Goal: Task Accomplishment & Management: Manage account settings

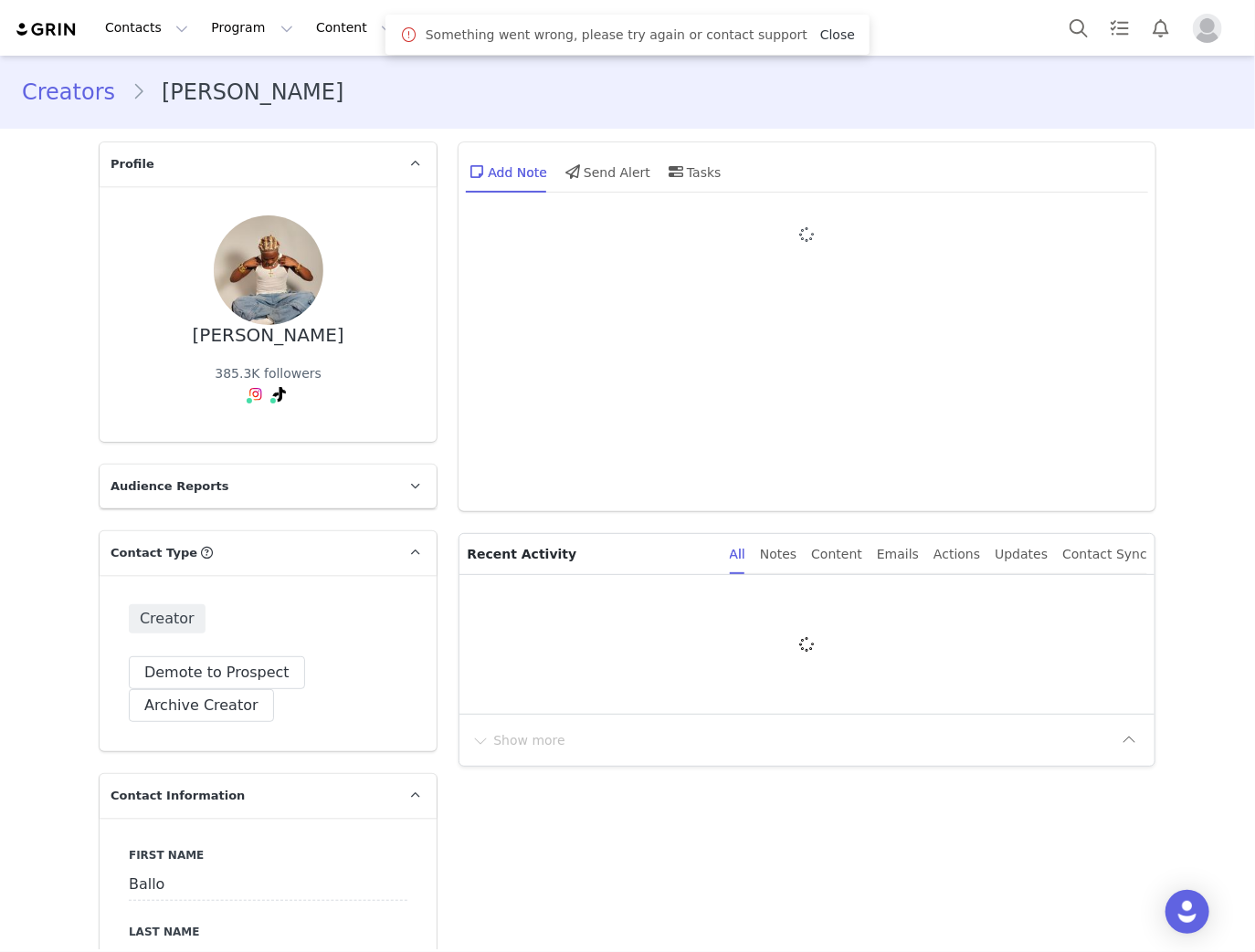
click at [820, 36] on link "Close" at bounding box center [837, 35] width 35 height 14
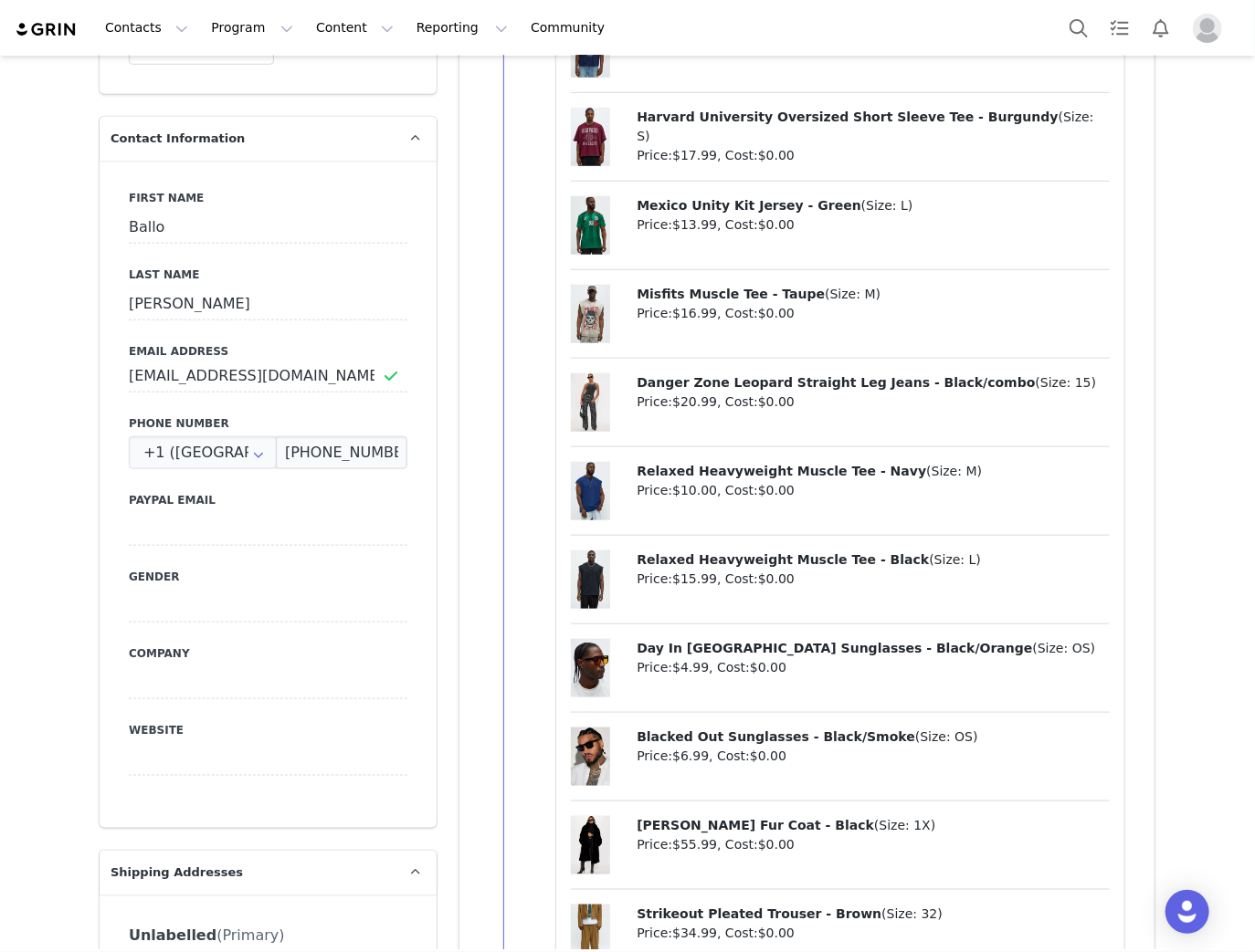
scroll to position [1095, 0]
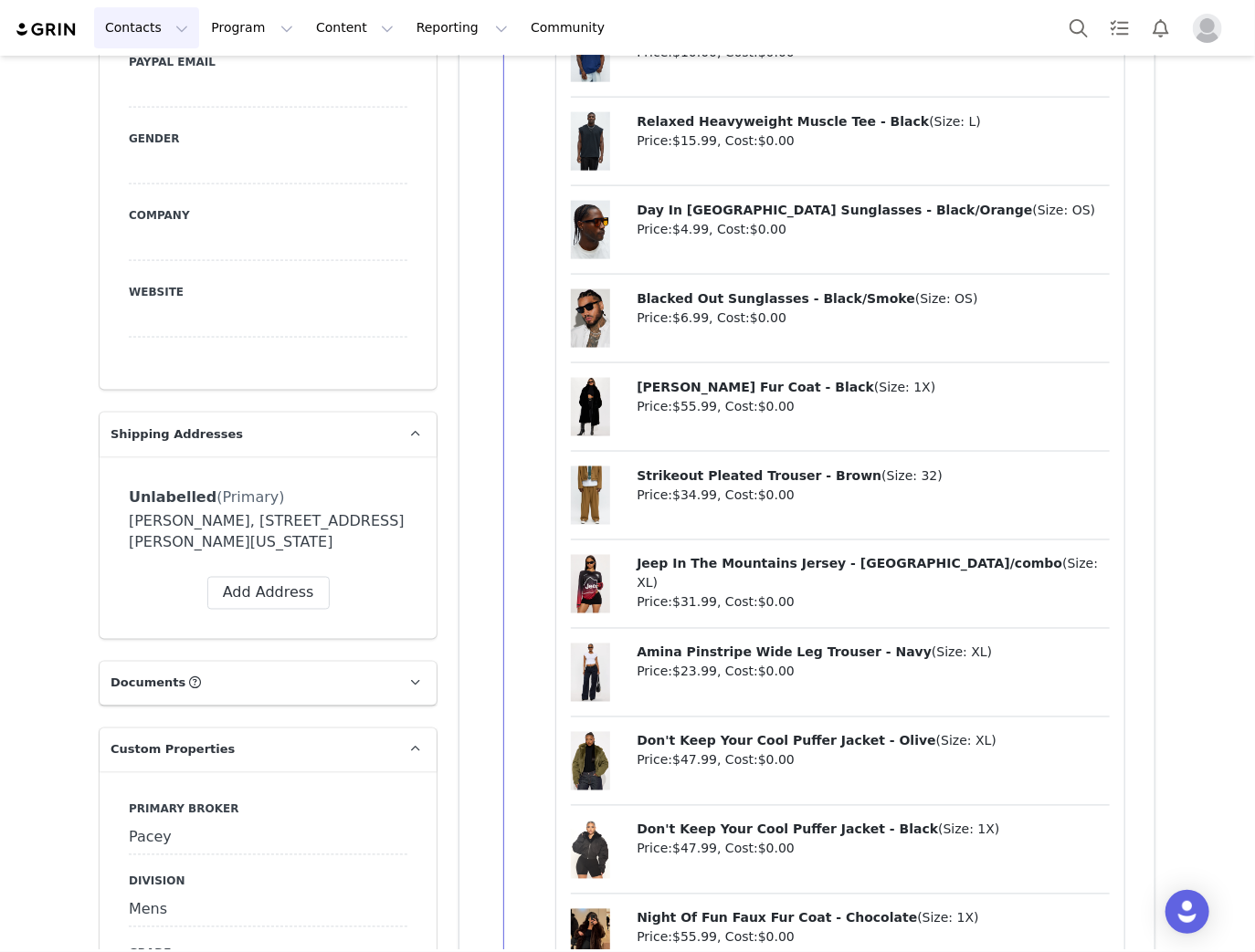
click at [124, 11] on button "Contacts Contacts" at bounding box center [146, 28] width 105 height 41
click at [162, 83] on div "Creators" at bounding box center [166, 81] width 122 height 19
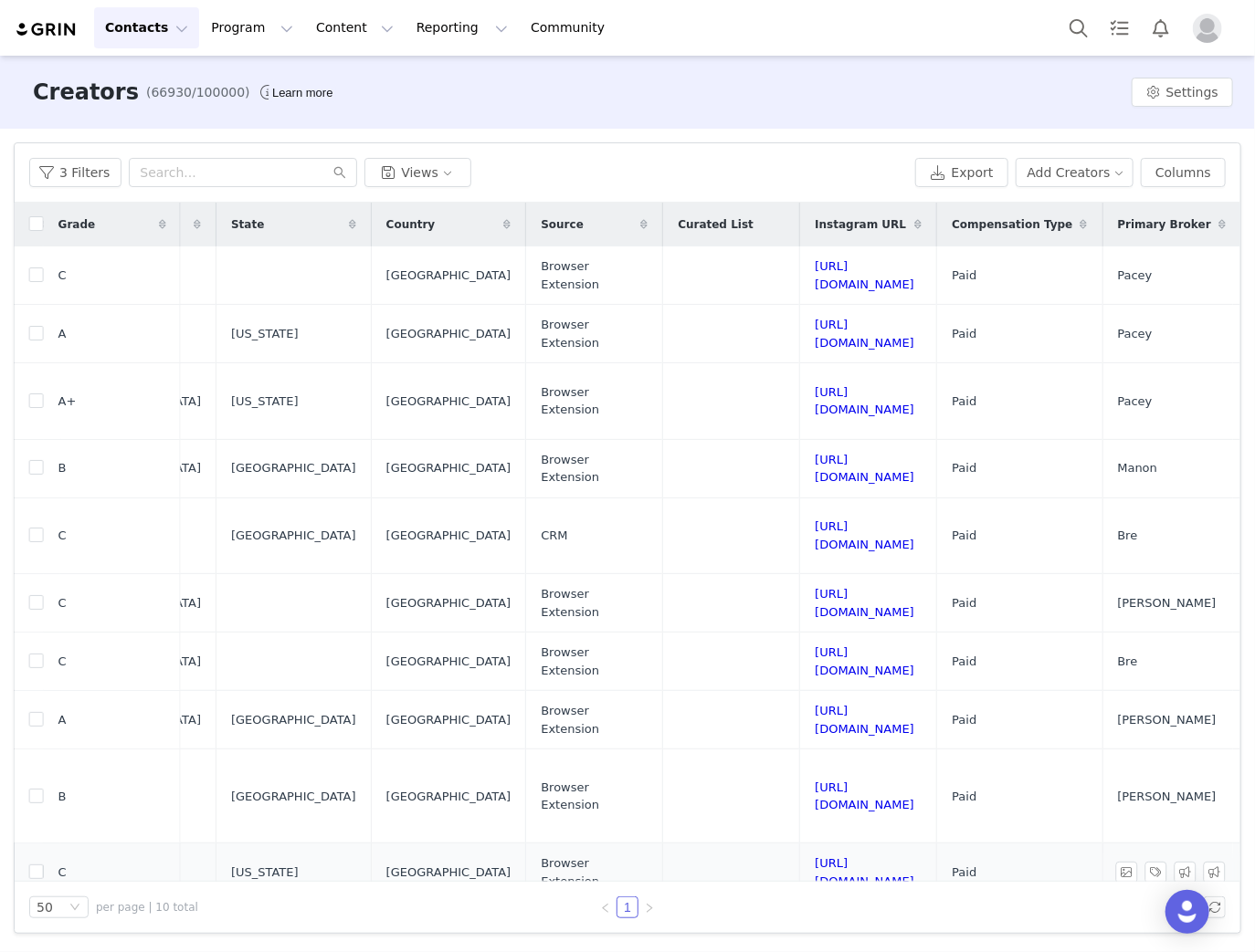
scroll to position [0, 1421]
click at [87, 166] on button "3 Filters" at bounding box center [75, 172] width 92 height 29
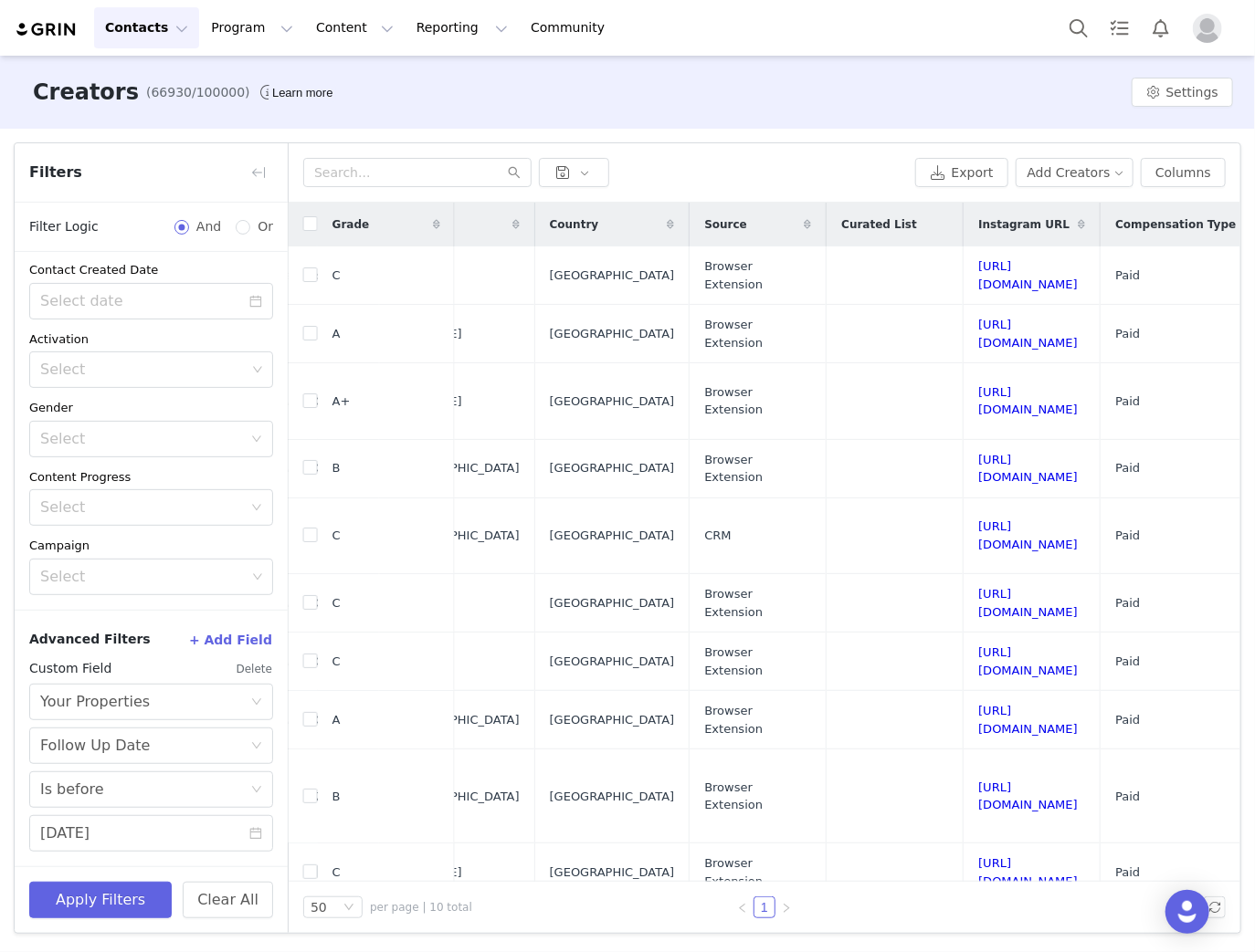
click at [248, 654] on button "Delete" at bounding box center [254, 669] width 37 height 29
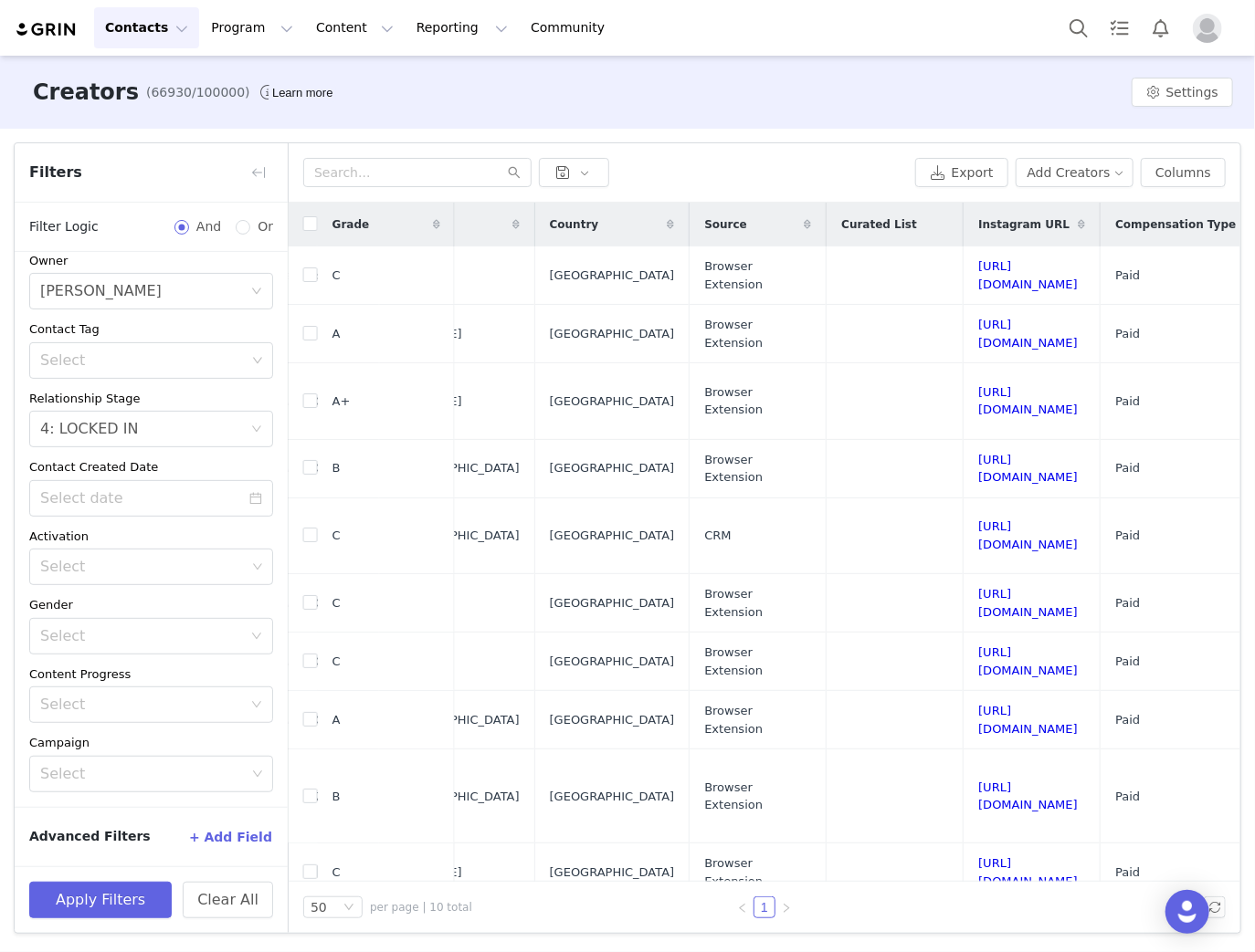
scroll to position [132, 0]
click at [135, 882] on button "Apply Filters" at bounding box center [100, 900] width 142 height 37
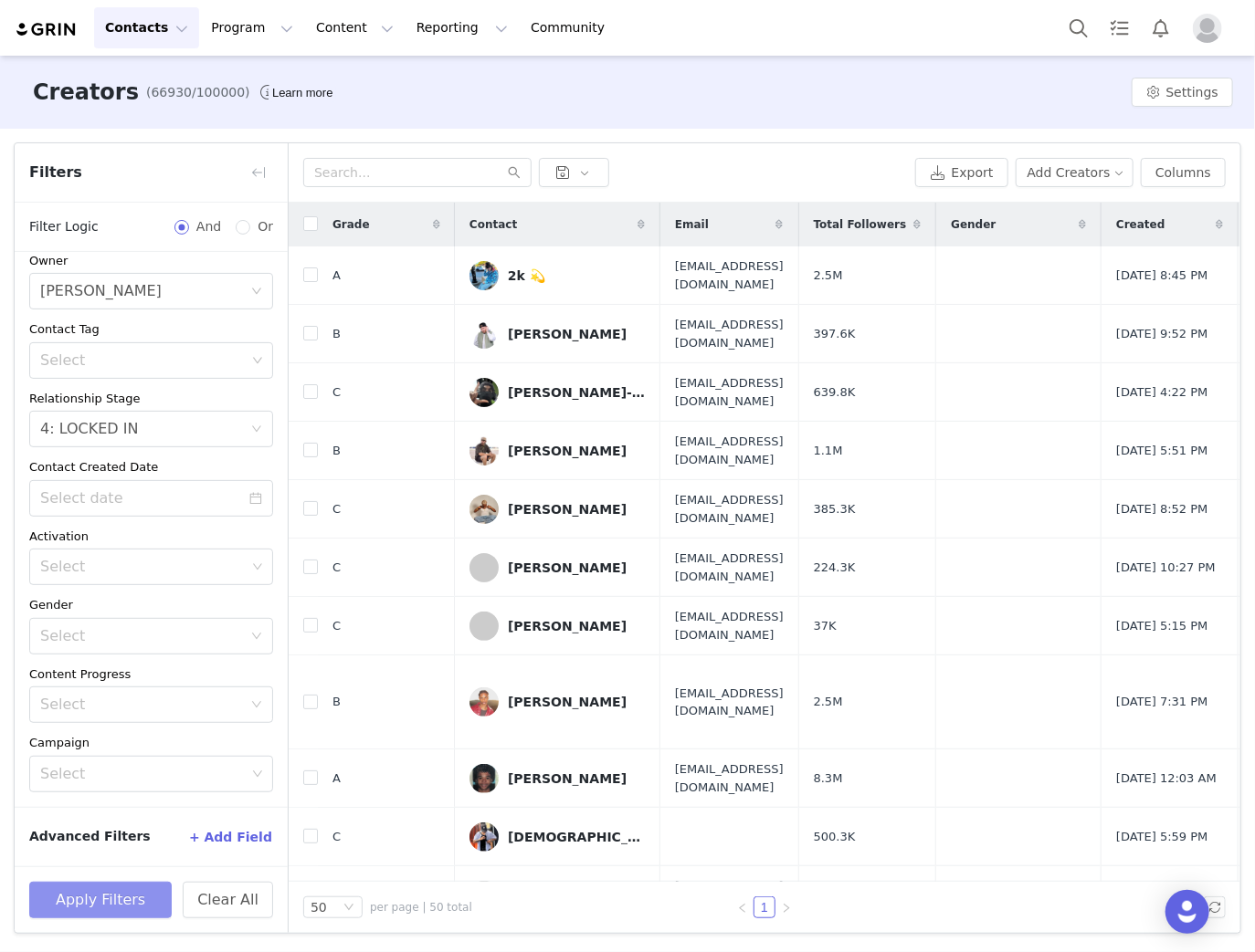
scroll to position [83, 0]
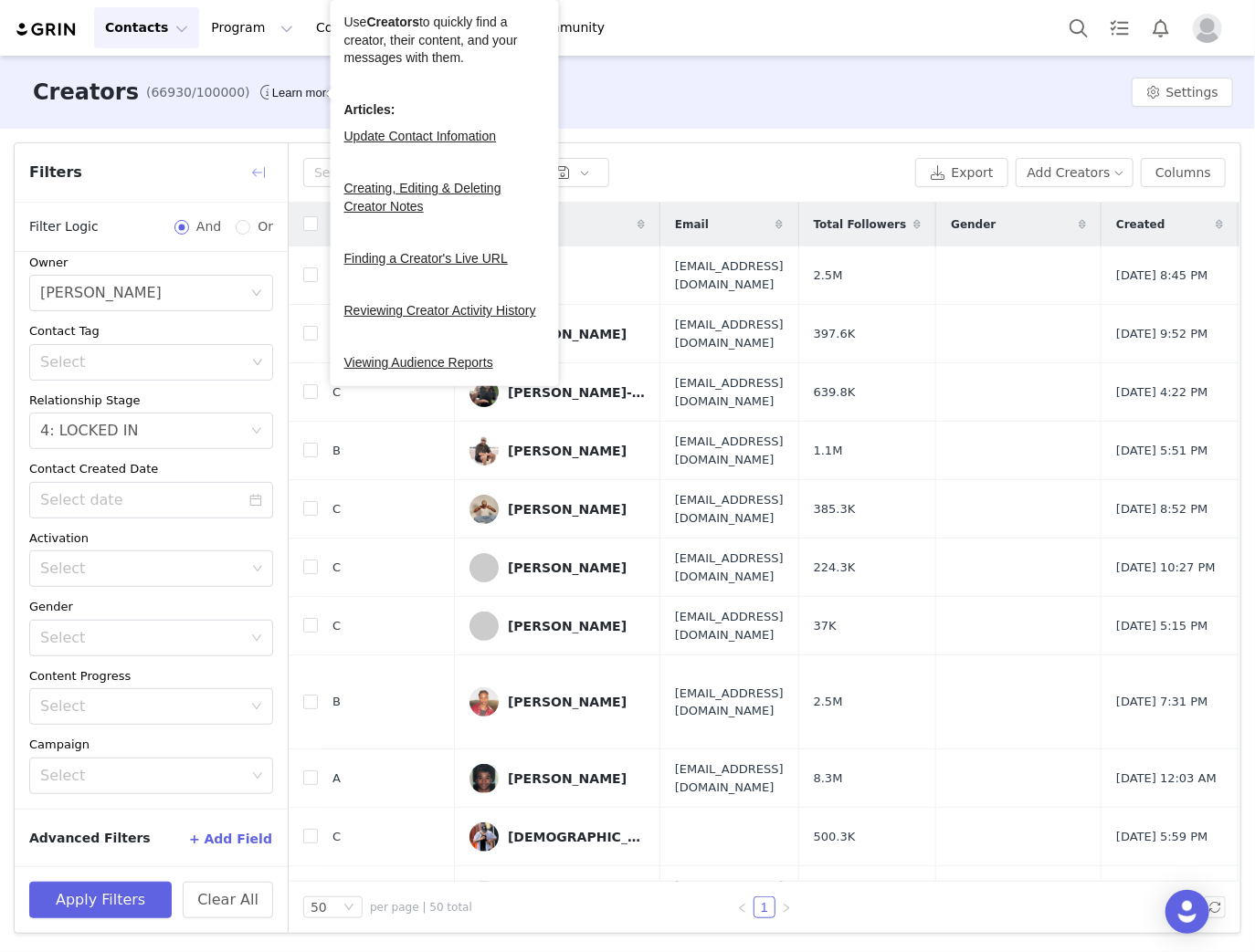
click at [259, 168] on button "button" at bounding box center [258, 172] width 29 height 29
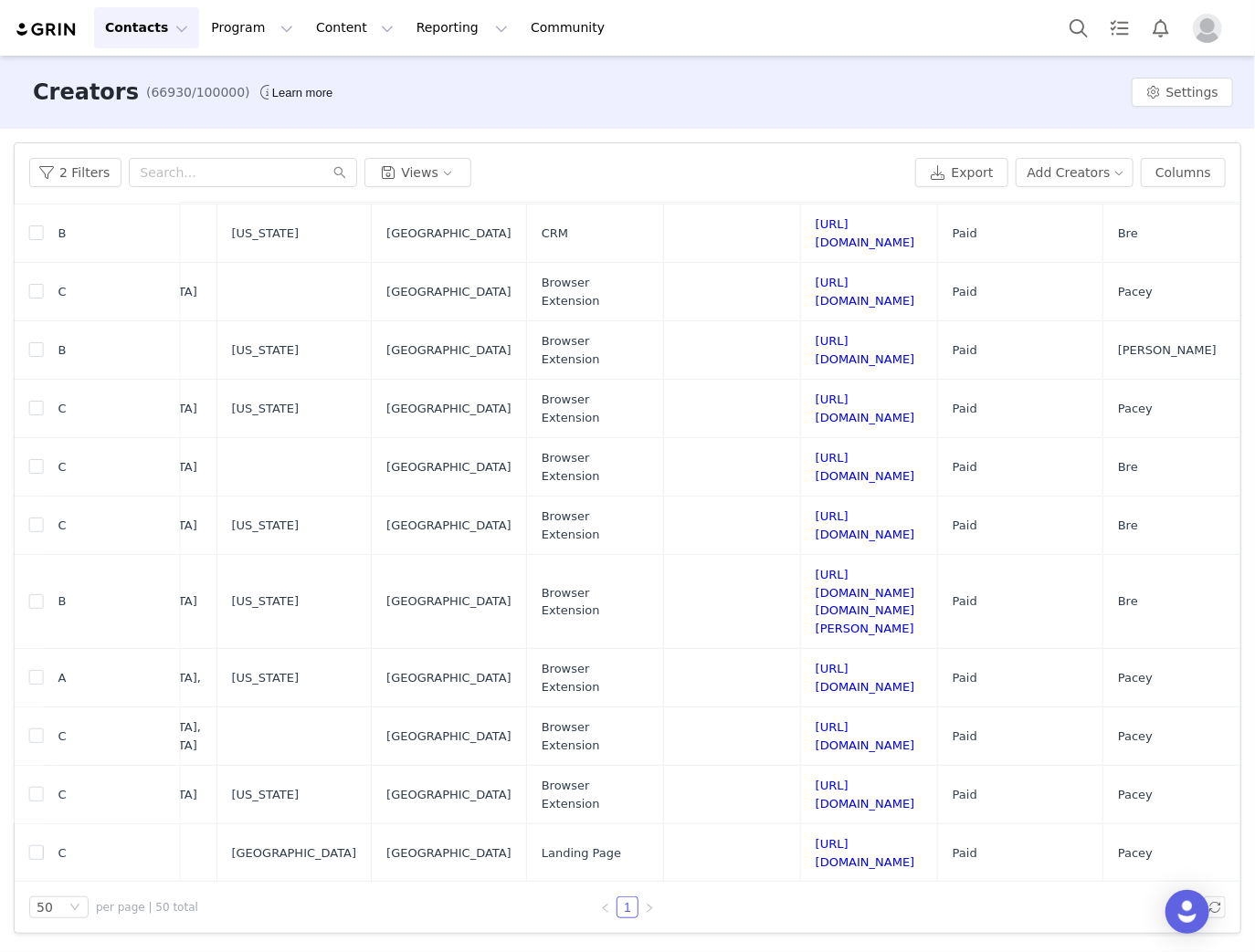
scroll to position [0, 1478]
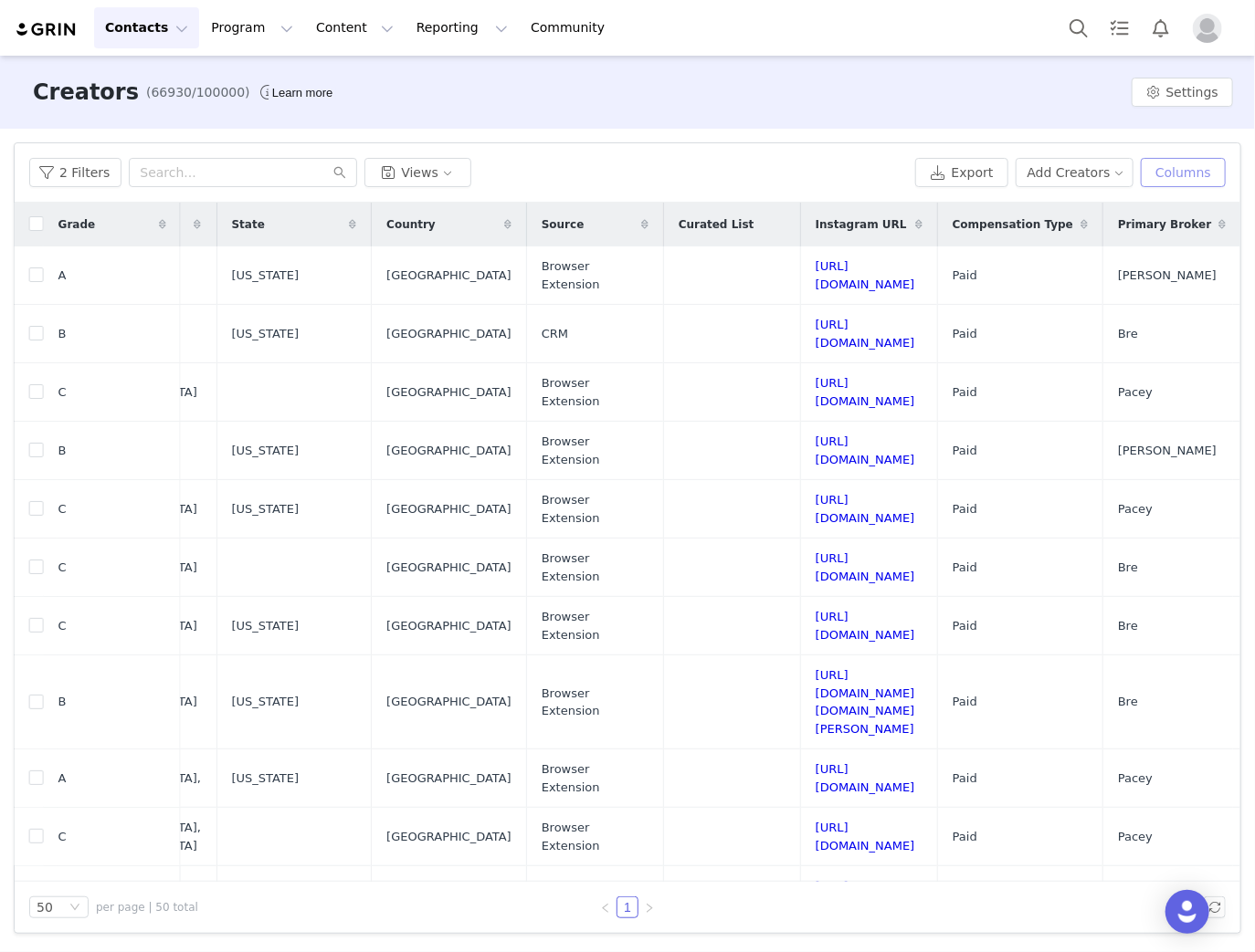
click at [1202, 175] on button "Columns" at bounding box center [1183, 172] width 85 height 29
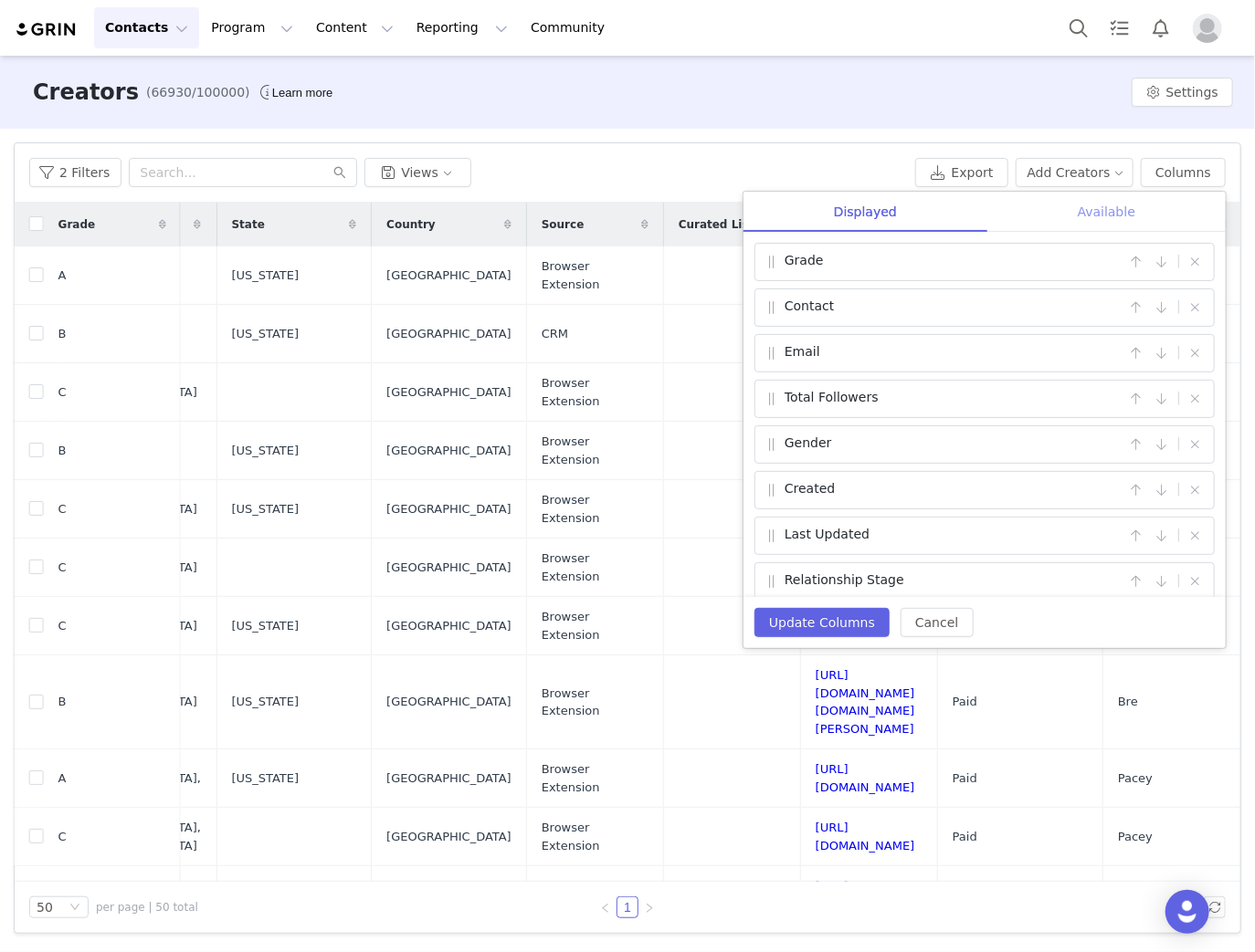
click at [1114, 212] on div "Available" at bounding box center [1106, 212] width 238 height 41
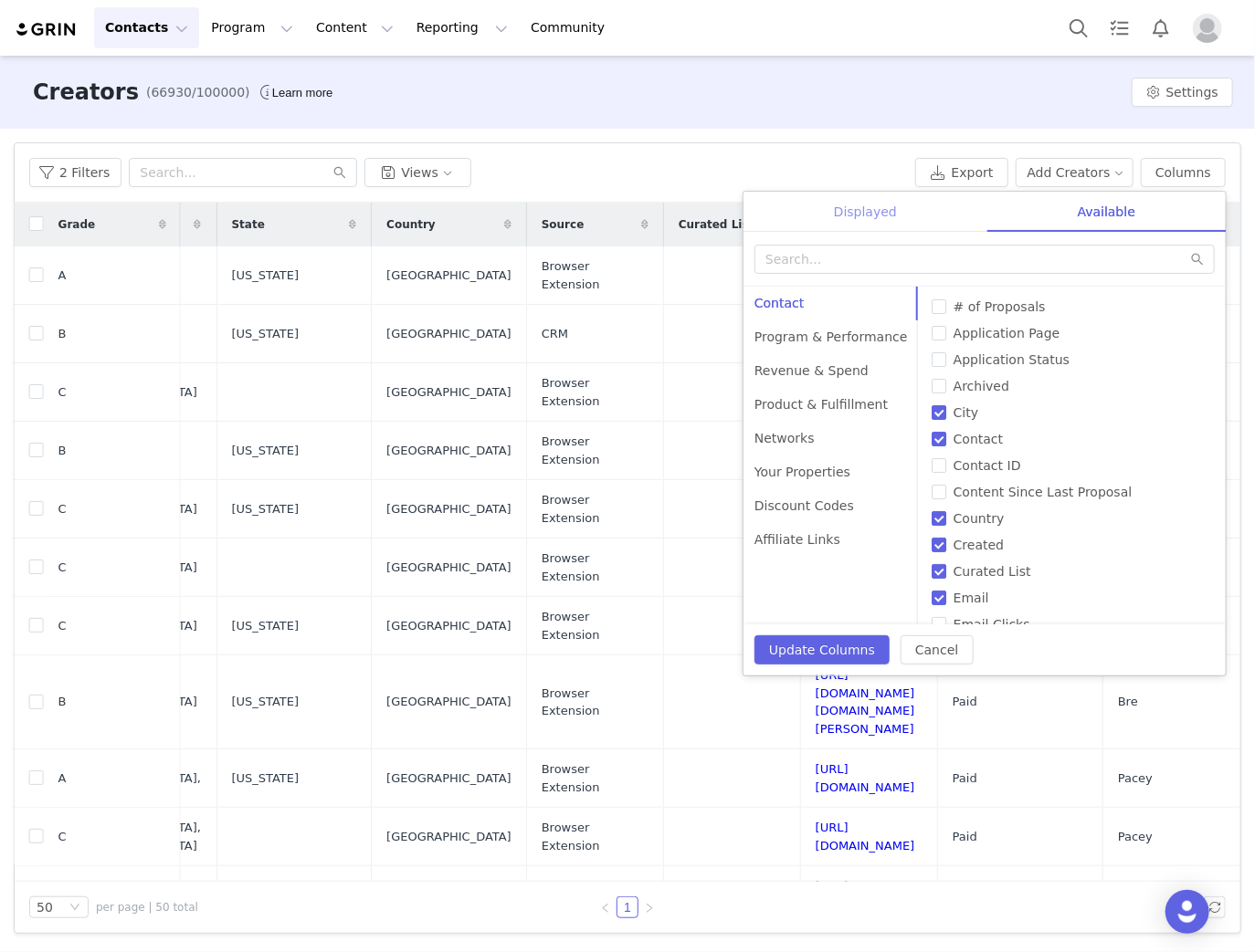
click at [861, 210] on div "Displayed" at bounding box center [866, 212] width 244 height 41
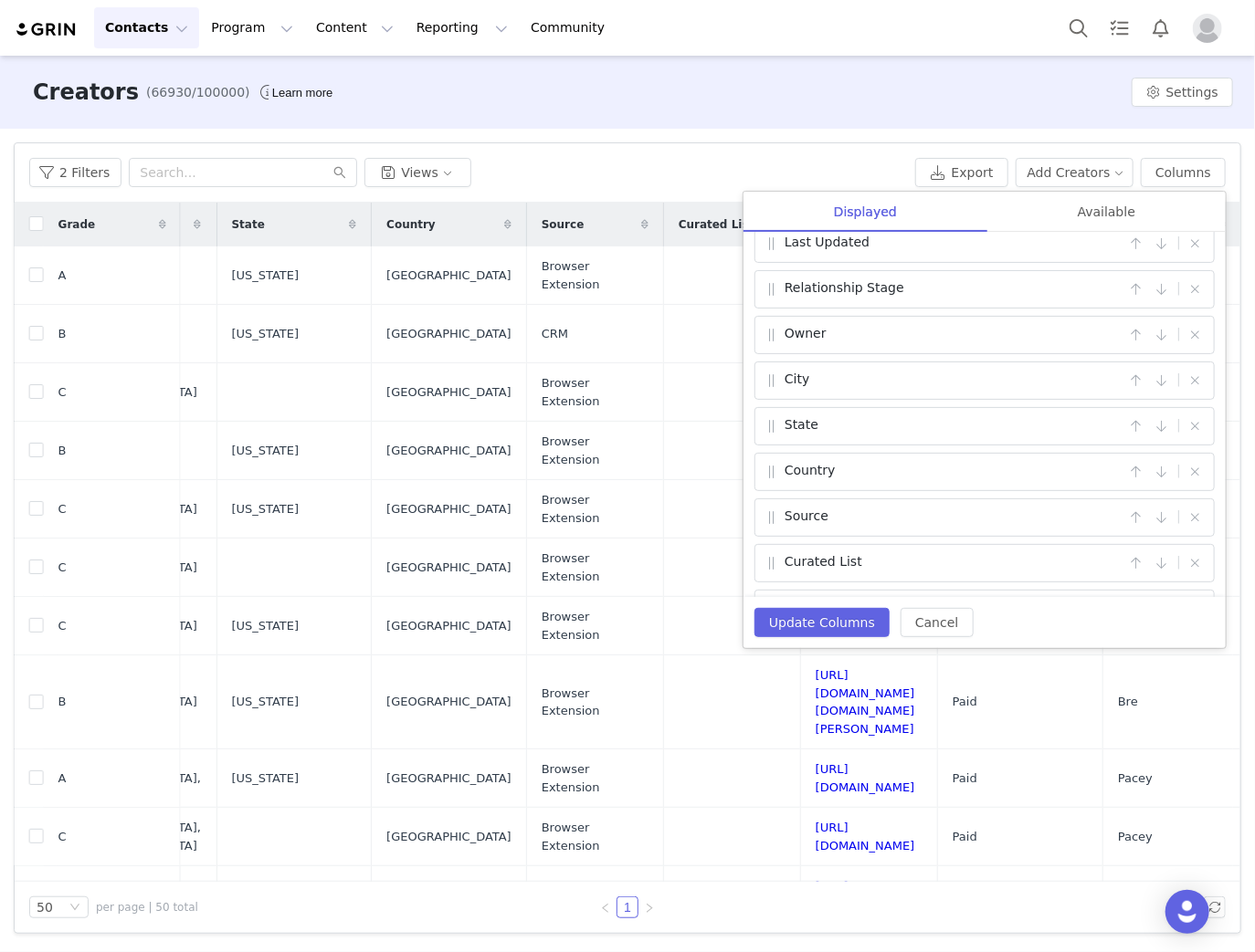
scroll to position [365, 0]
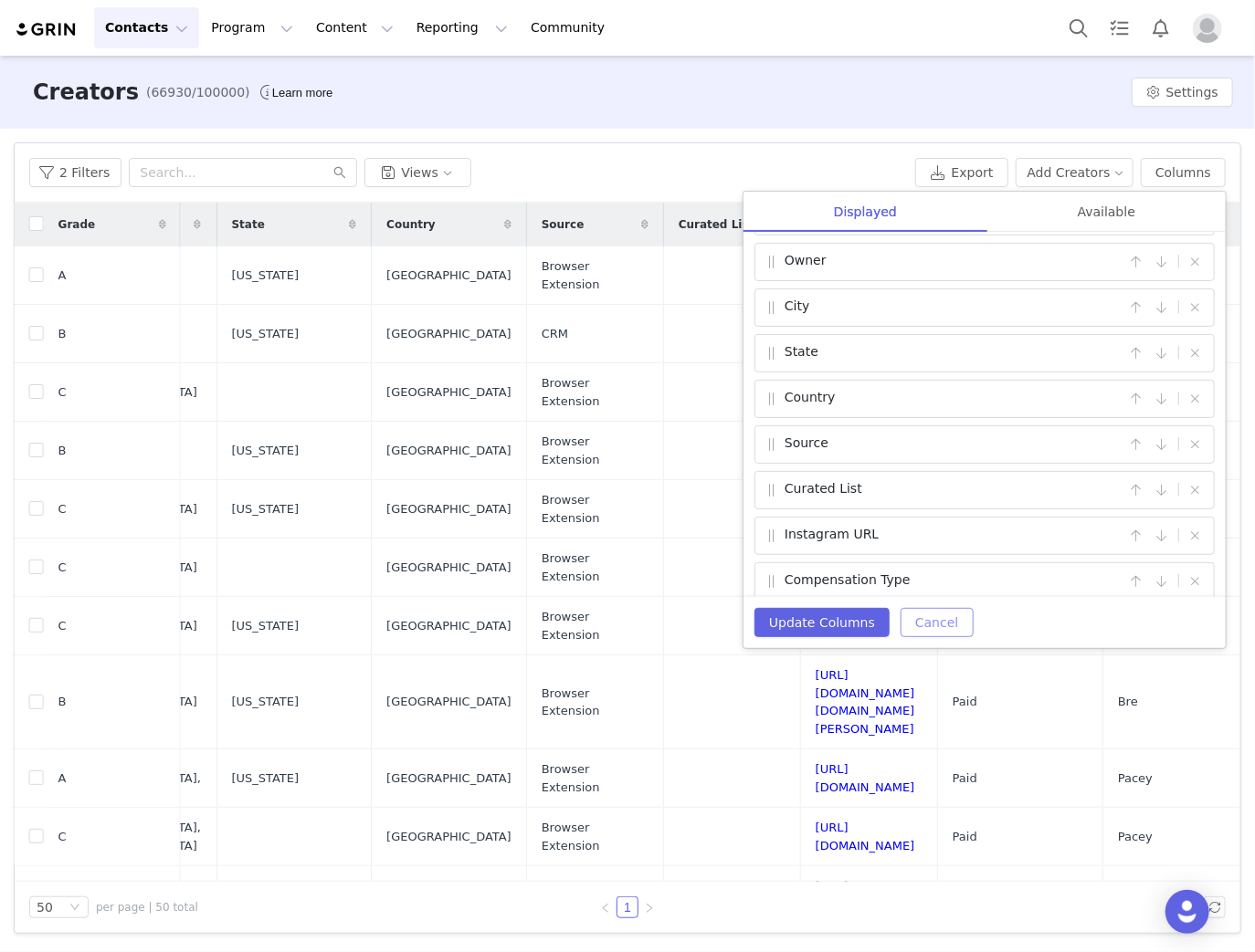
click at [942, 622] on button "Cancel" at bounding box center [936, 622] width 72 height 29
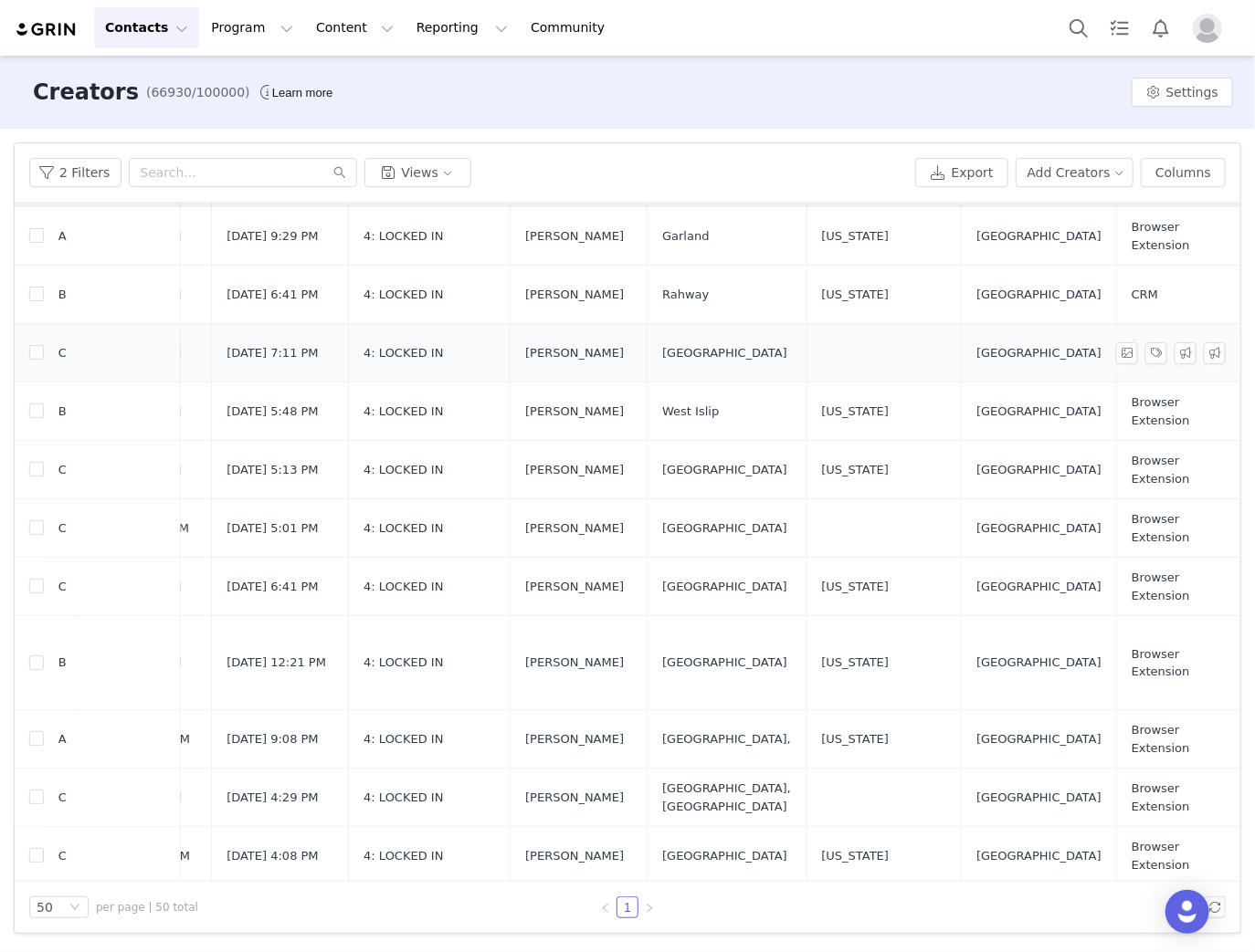
scroll to position [73, 752]
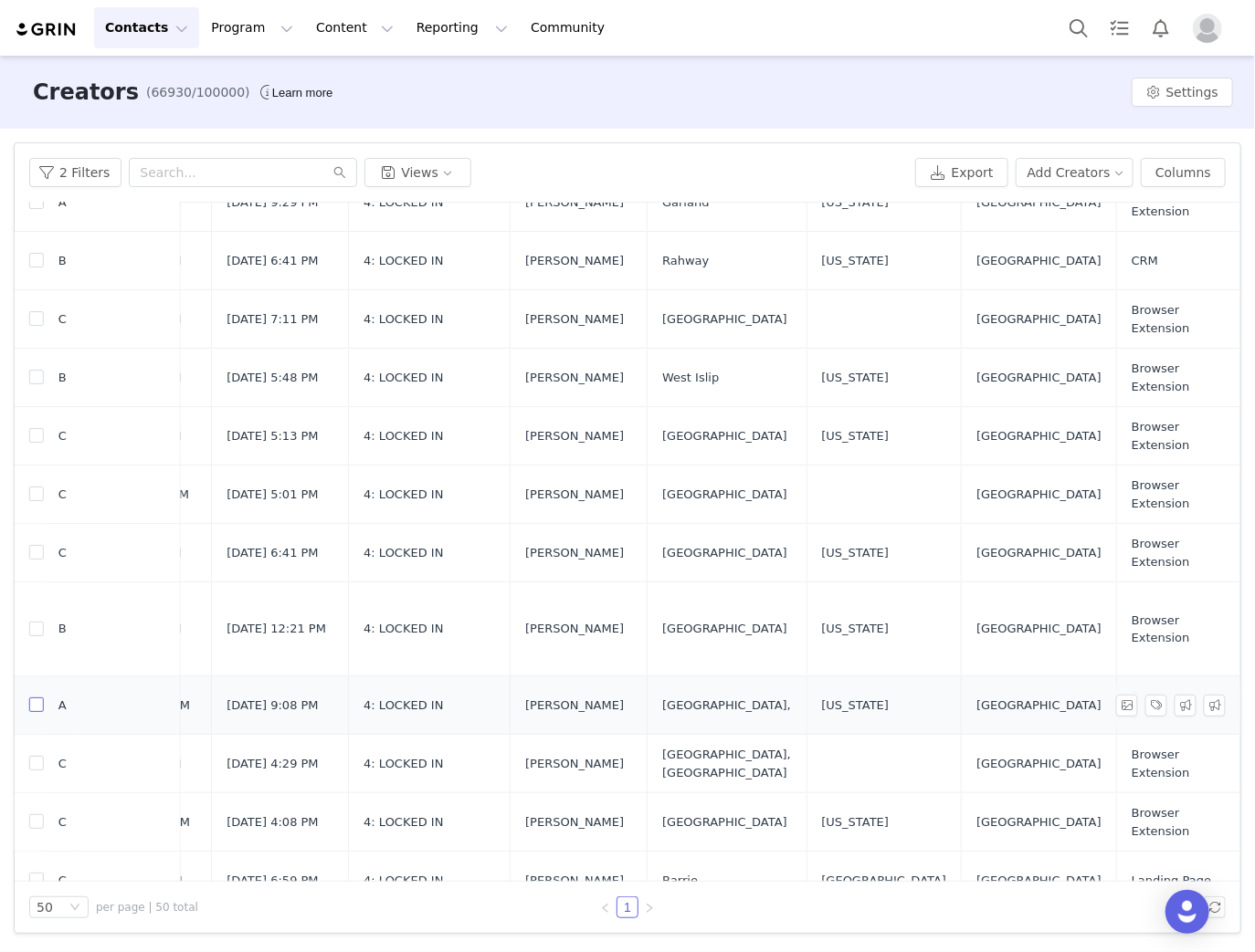
click at [33, 697] on input "checkbox" at bounding box center [36, 704] width 14 height 14
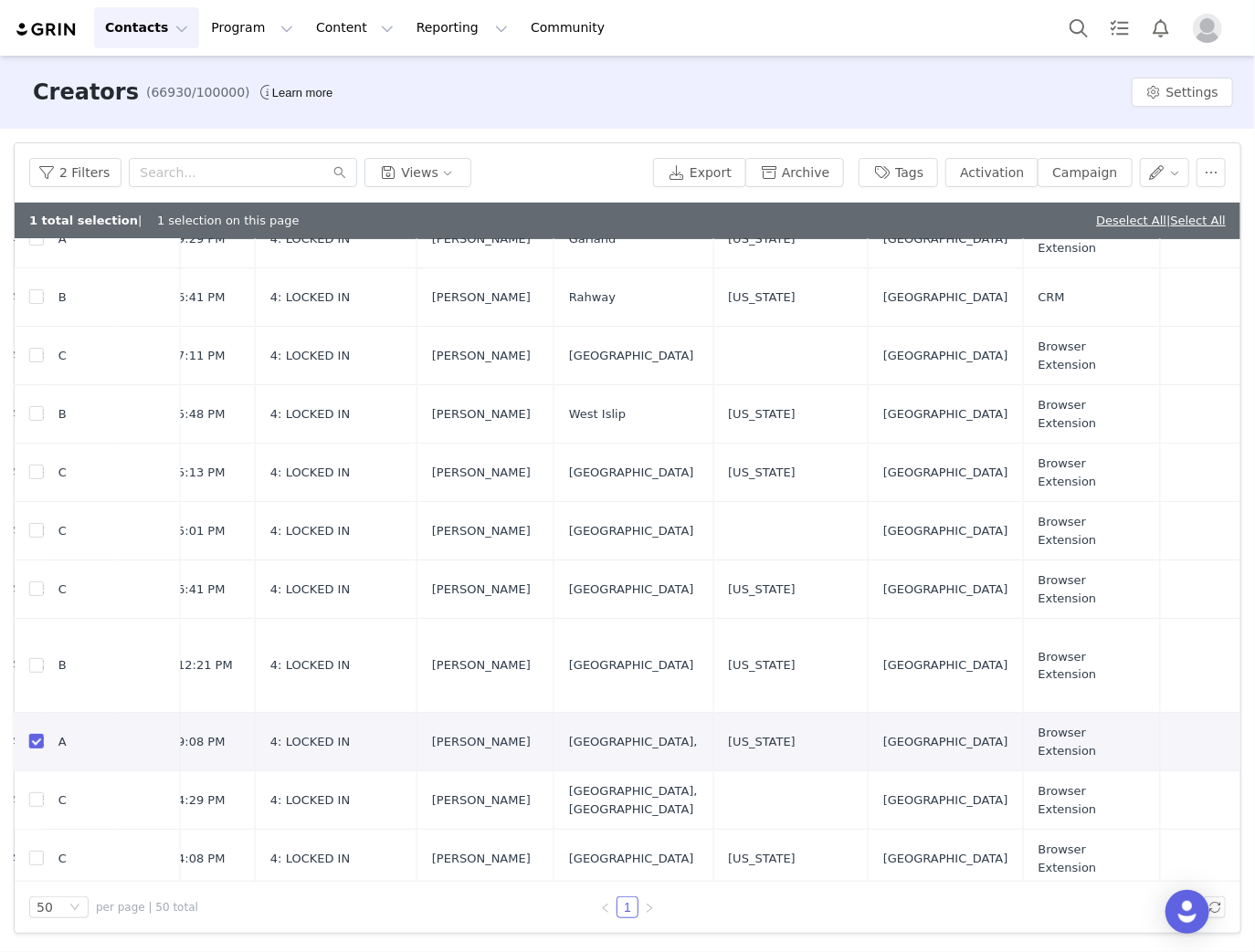
scroll to position [73, 864]
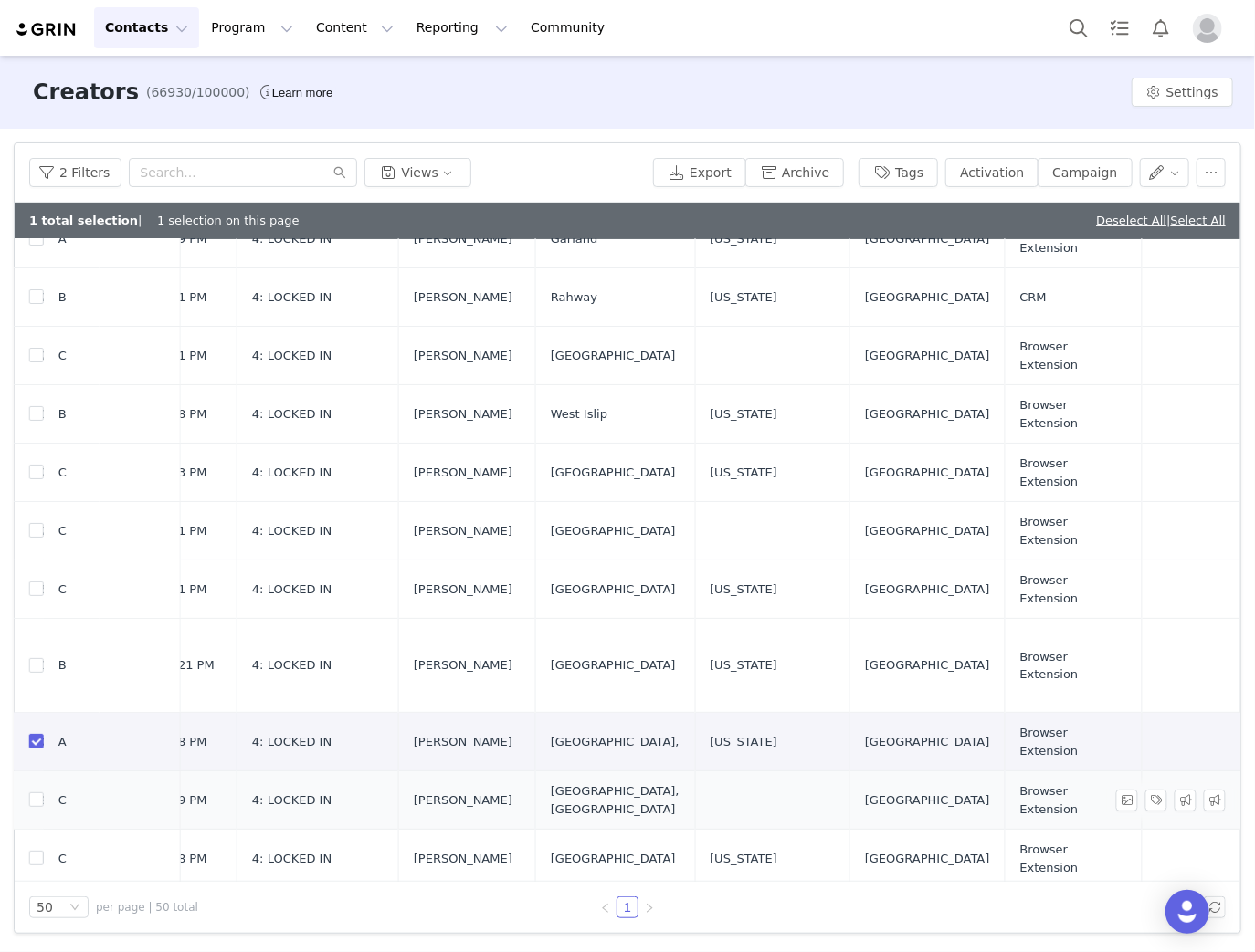
click at [35, 734] on input "checkbox" at bounding box center [36, 741] width 14 height 14
checkbox input "false"
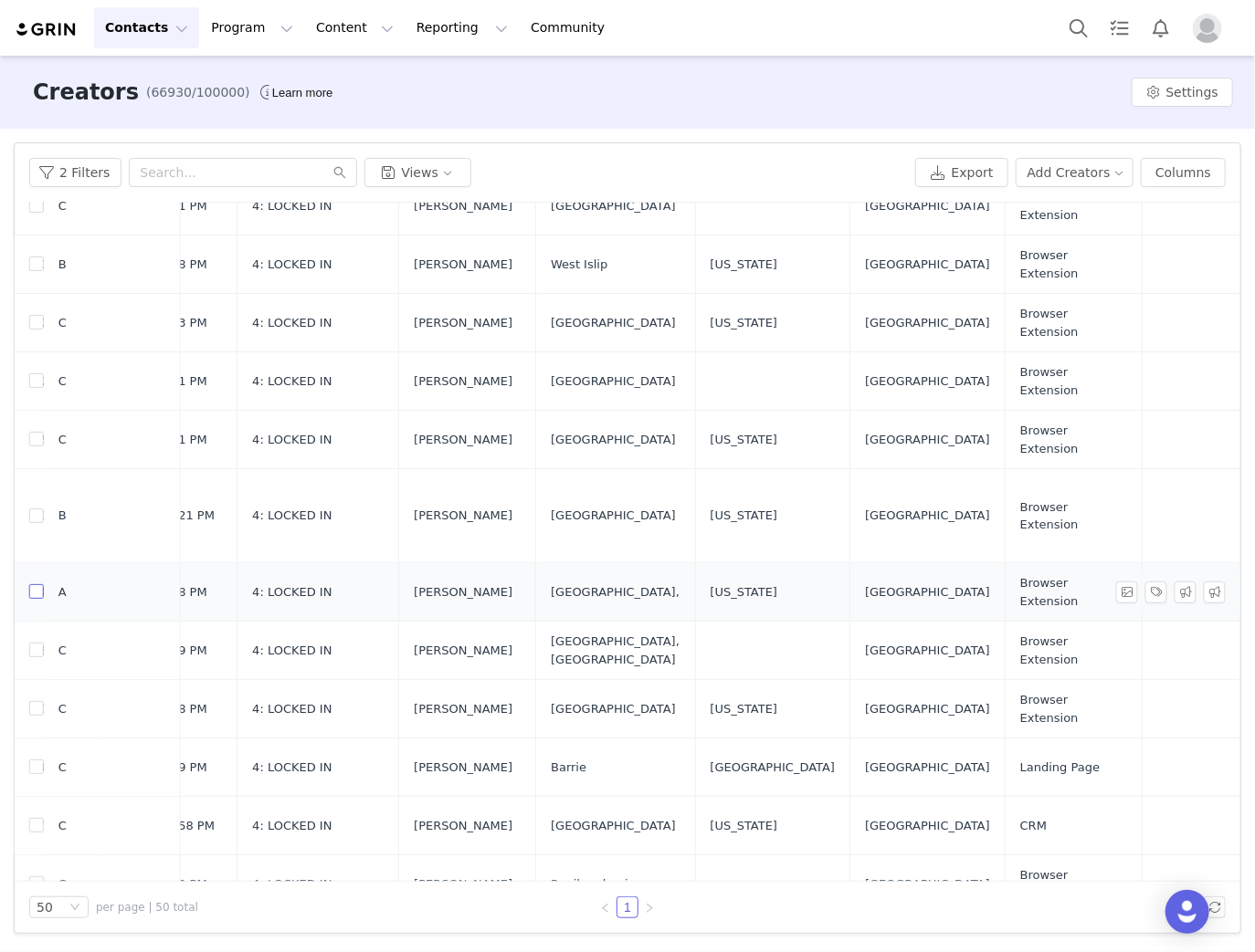
scroll to position [219, 864]
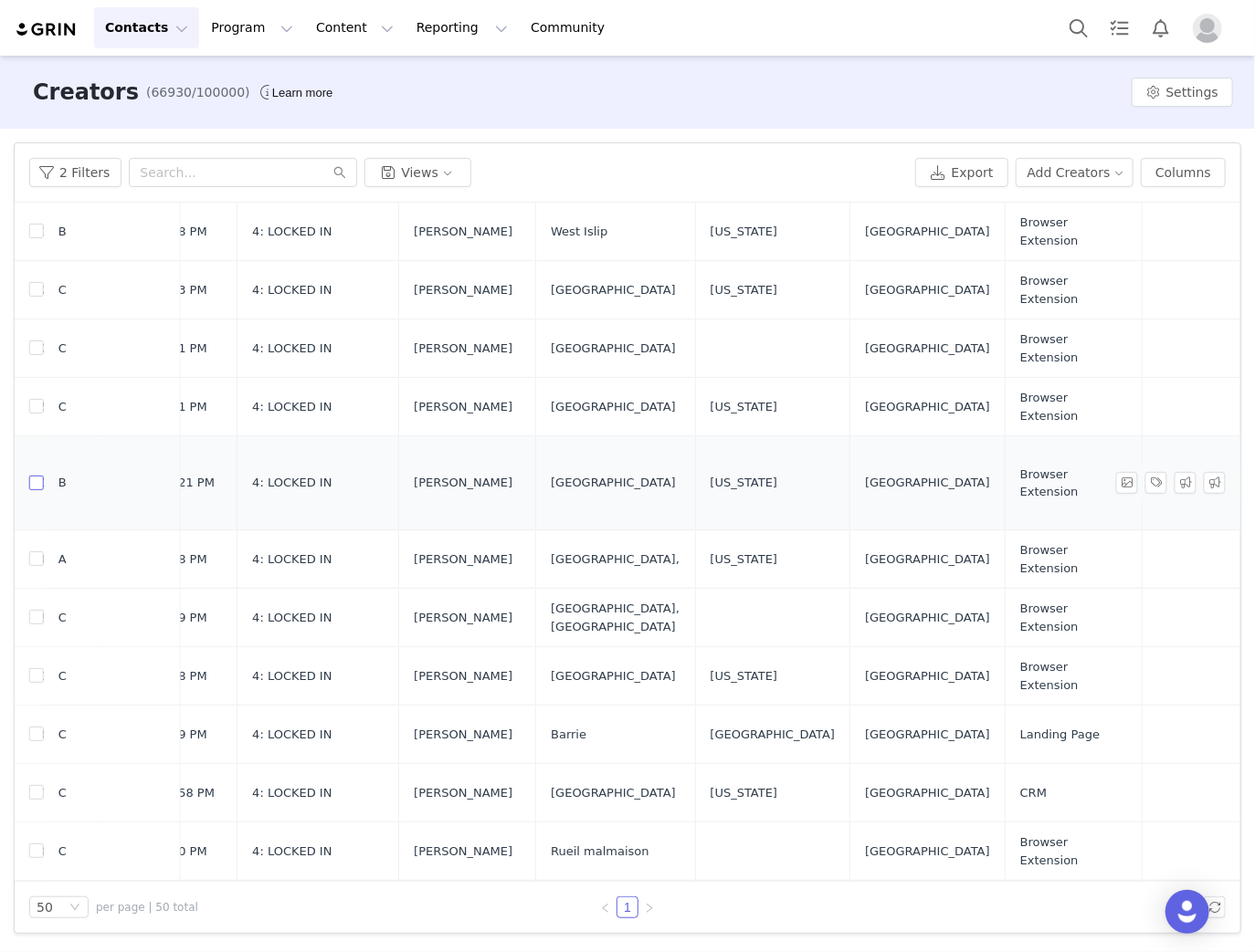
click at [33, 476] on input "checkbox" at bounding box center [36, 482] width 14 height 14
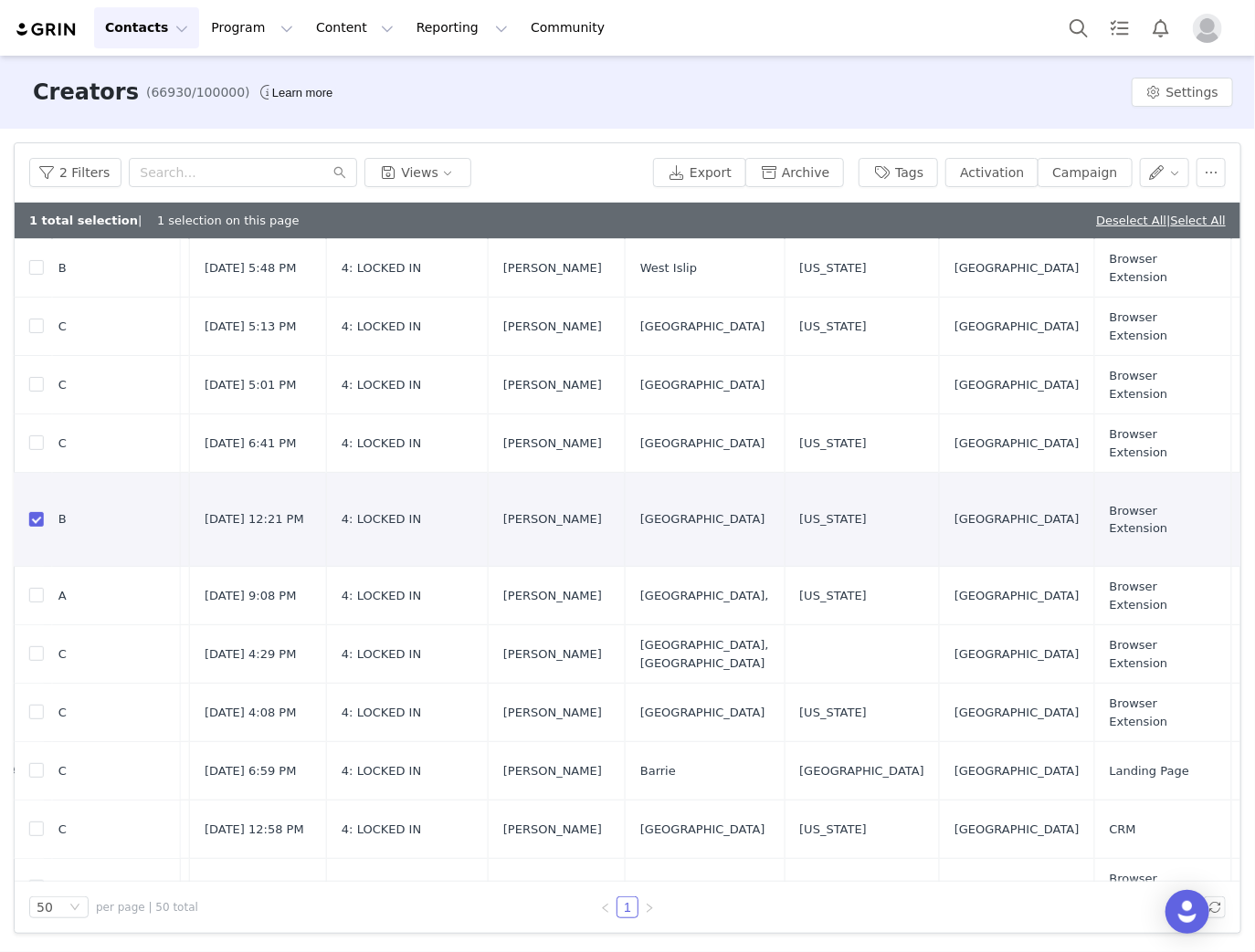
scroll to position [219, 925]
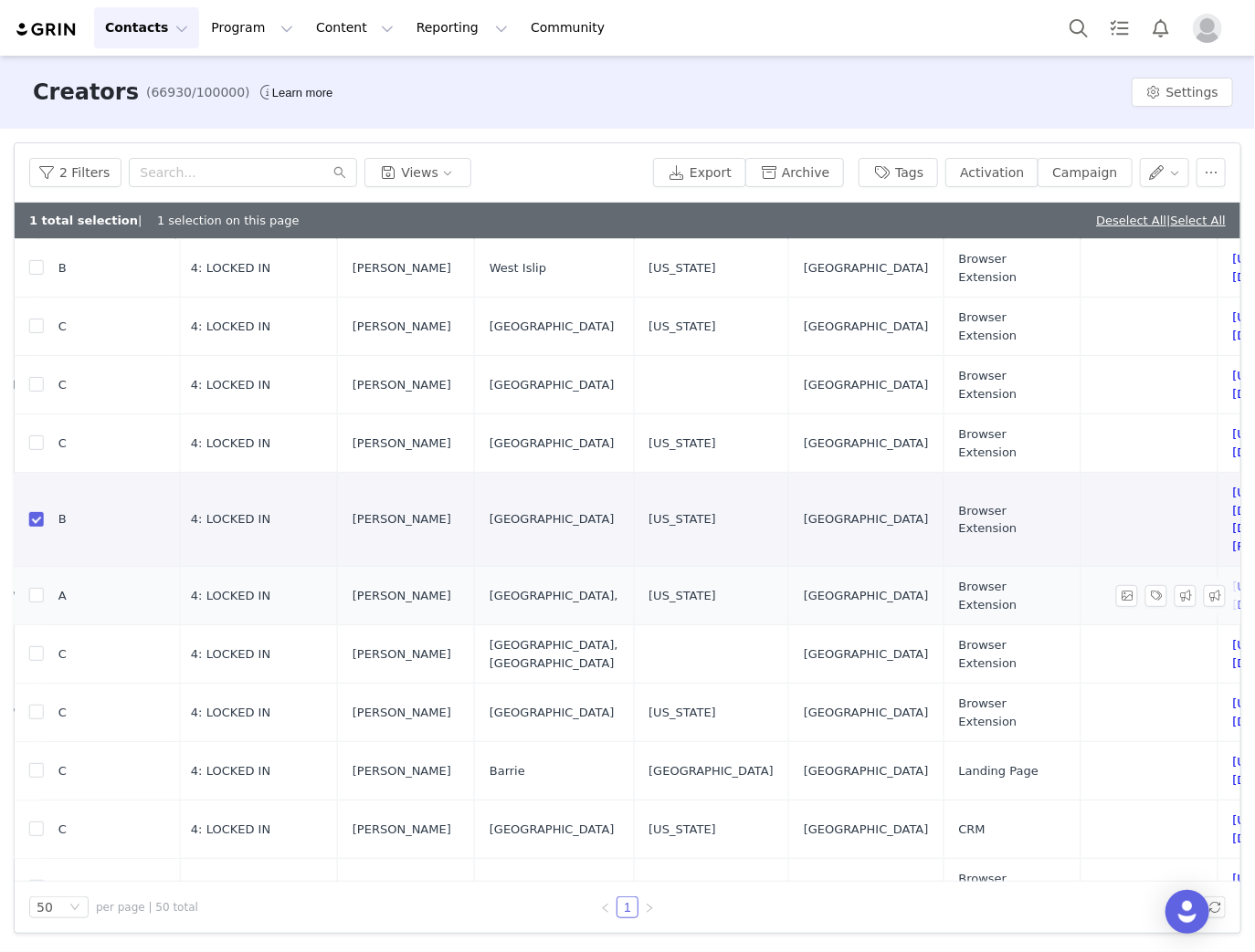
click at [33, 512] on input "checkbox" at bounding box center [36, 519] width 14 height 14
checkbox input "false"
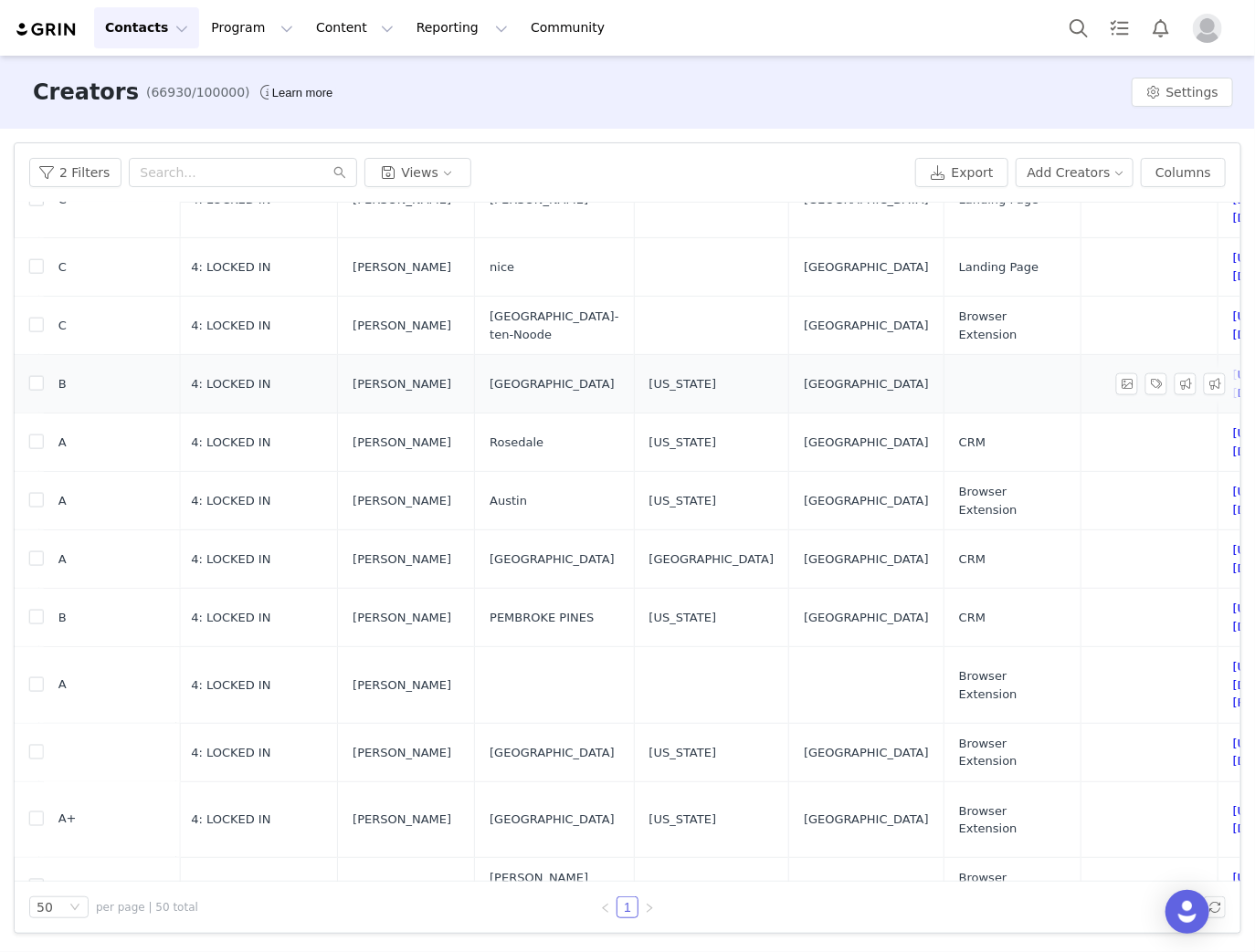
scroll to position [1241, 925]
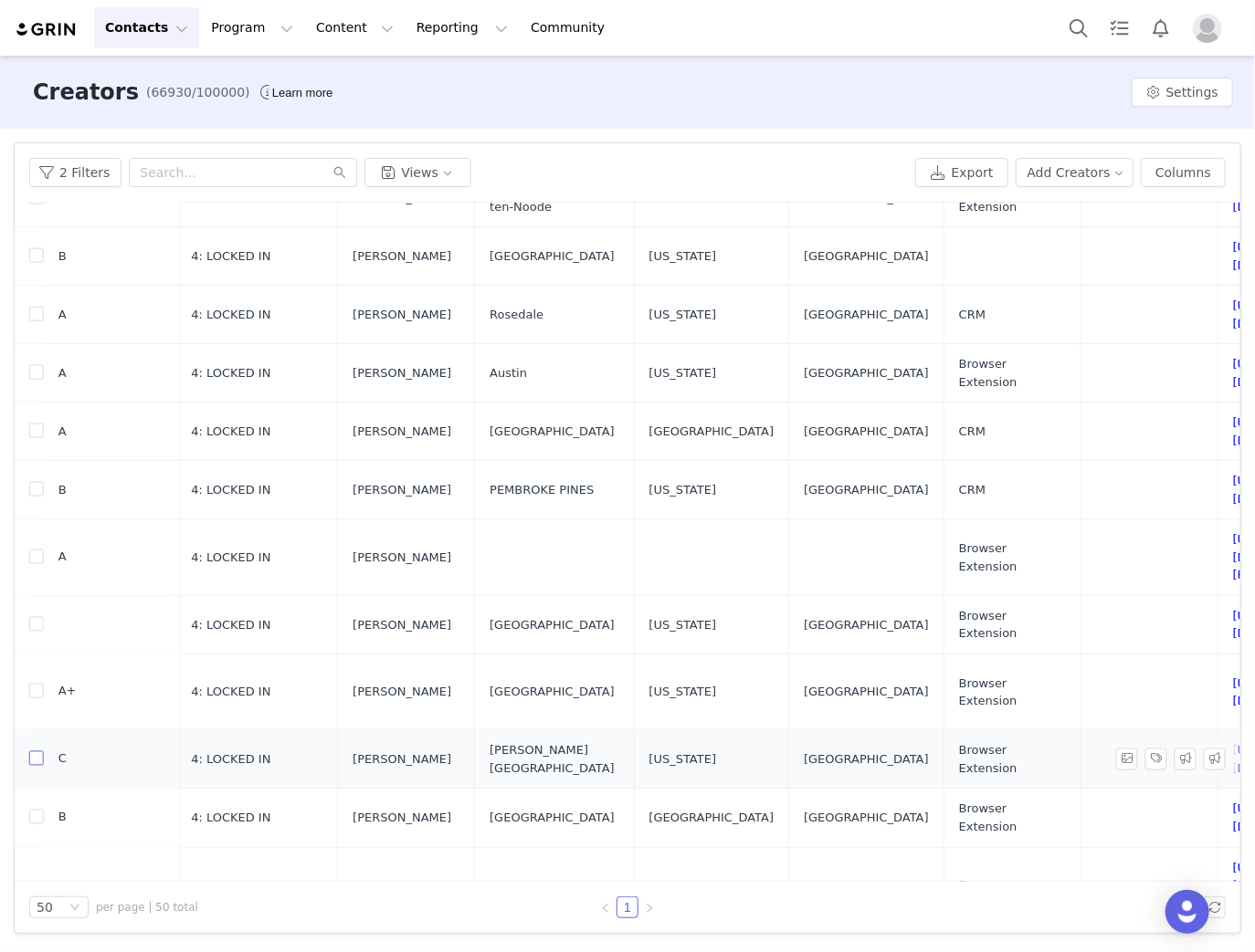
click at [37, 751] on input "checkbox" at bounding box center [36, 758] width 14 height 14
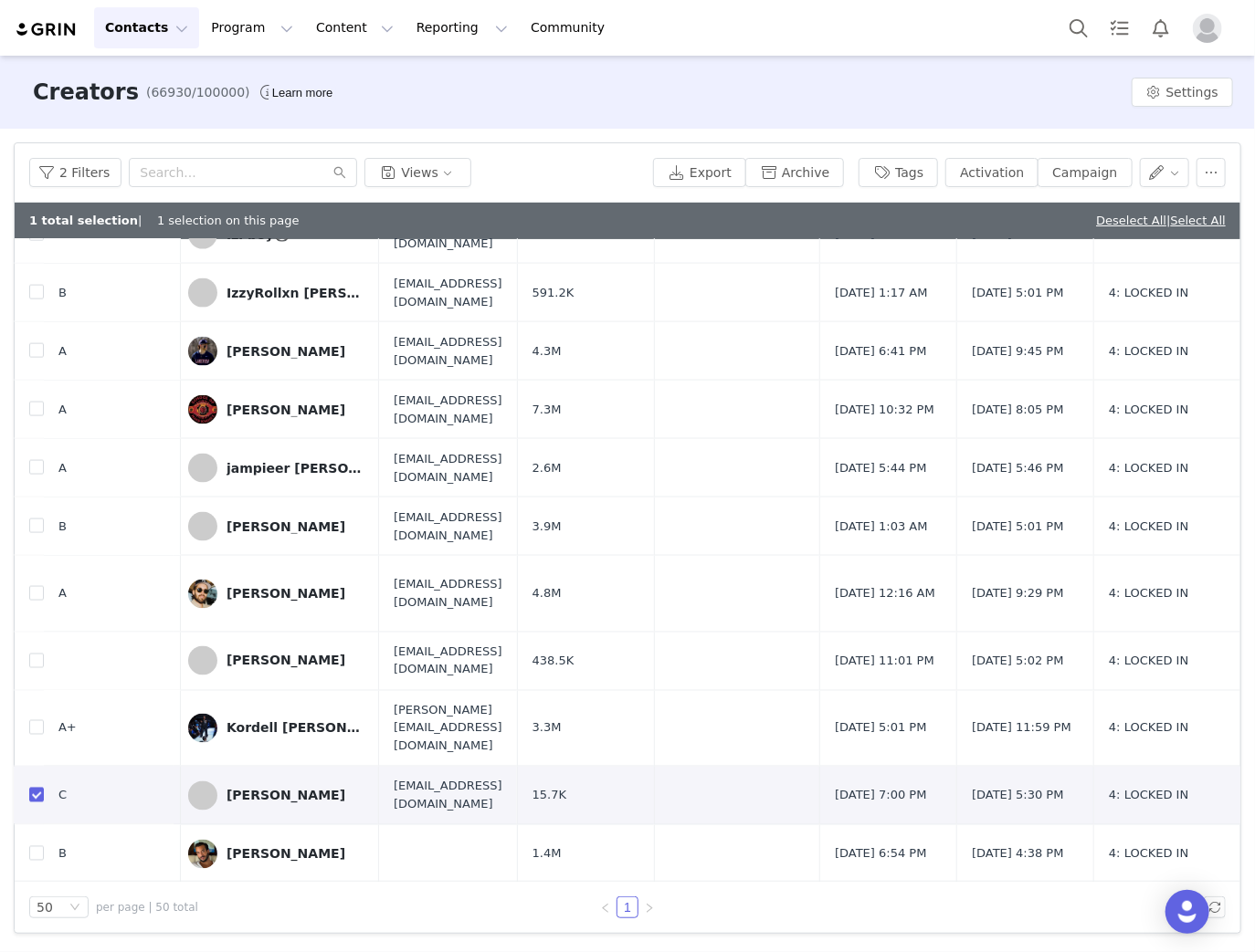
scroll to position [1241, 0]
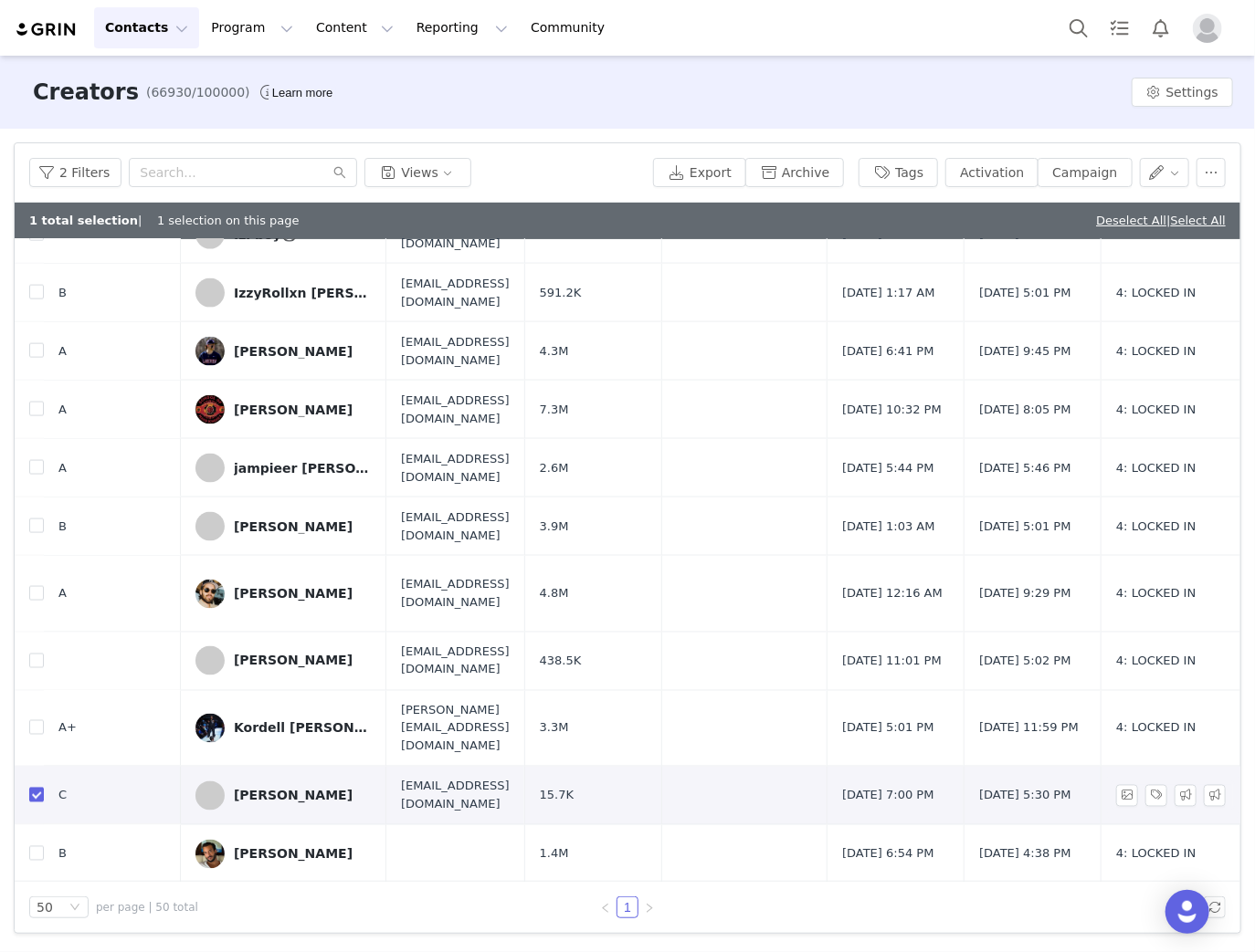
click at [33, 788] on input "checkbox" at bounding box center [36, 794] width 14 height 14
checkbox input "false"
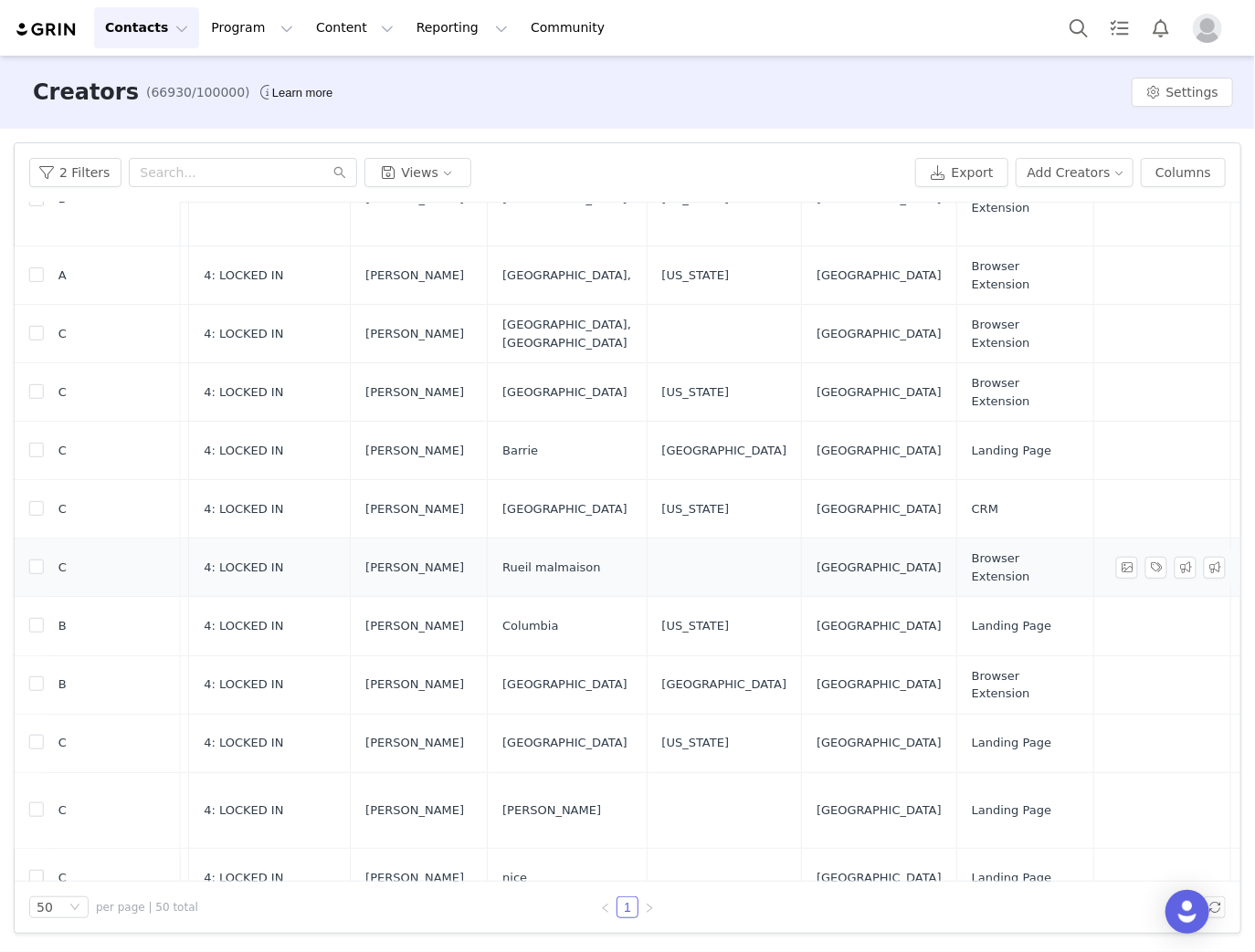
scroll to position [511, 912]
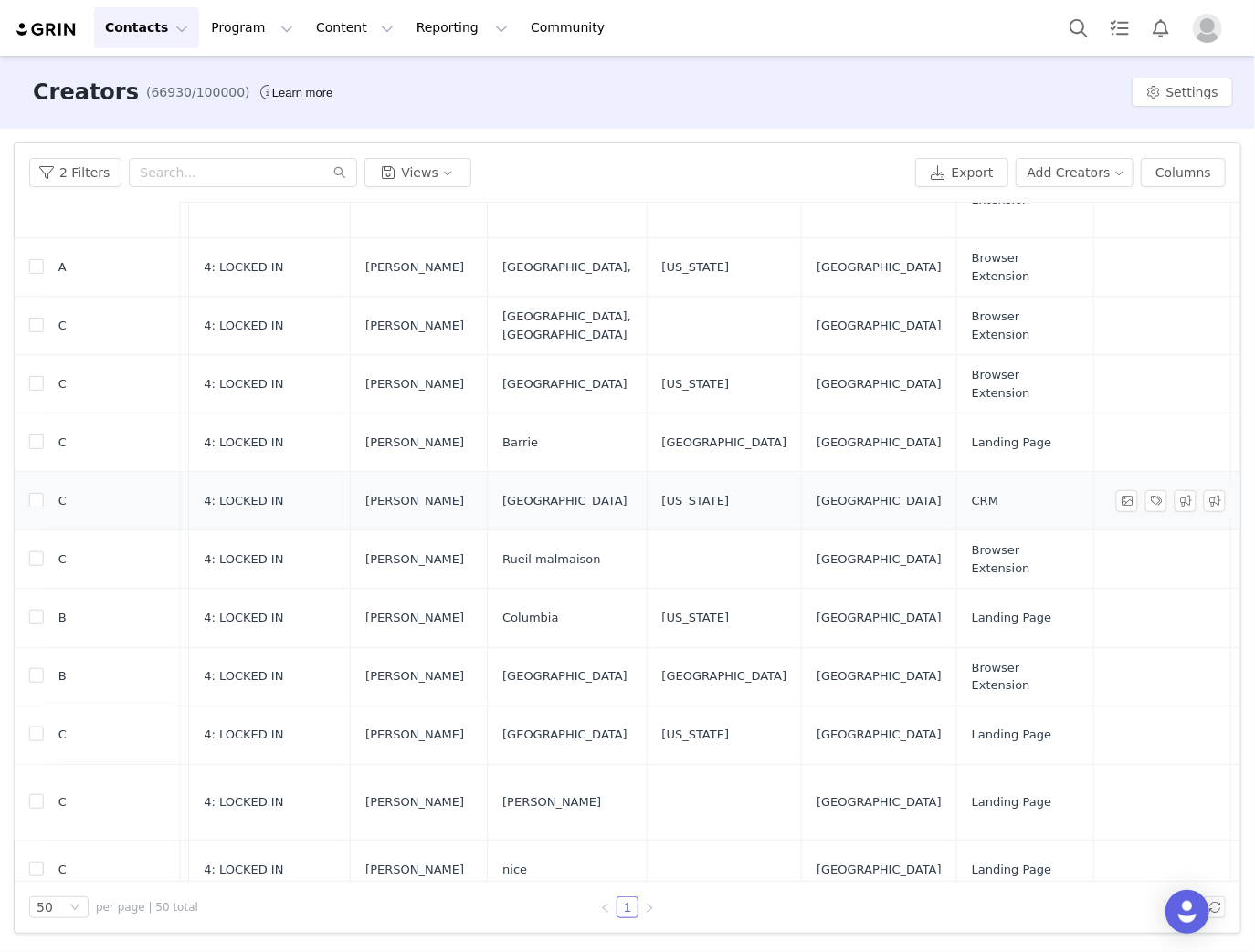
click at [45, 472] on td "C" at bounding box center [112, 500] width 137 height 59
click at [38, 493] on input "checkbox" at bounding box center [36, 500] width 14 height 14
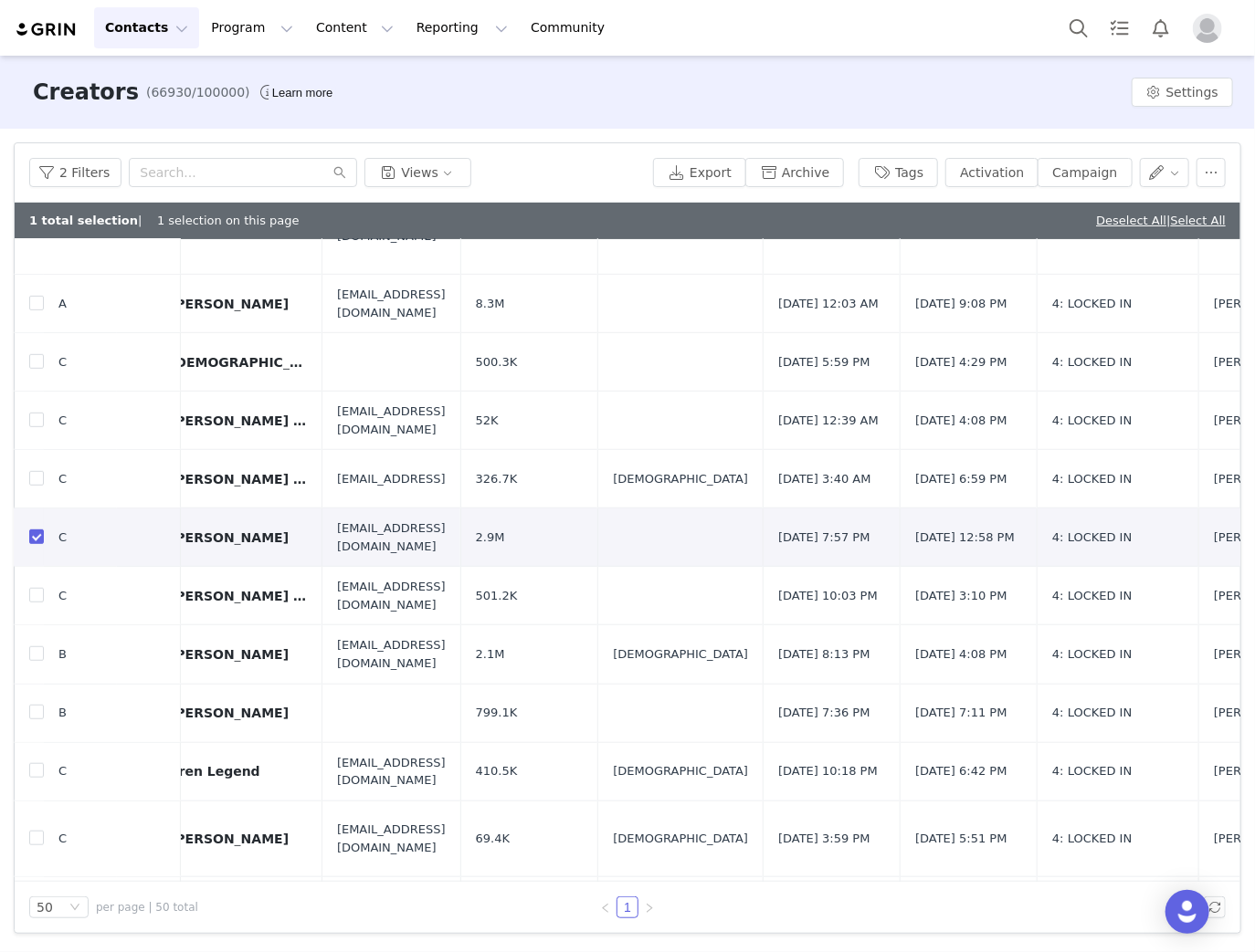
scroll to position [511, 0]
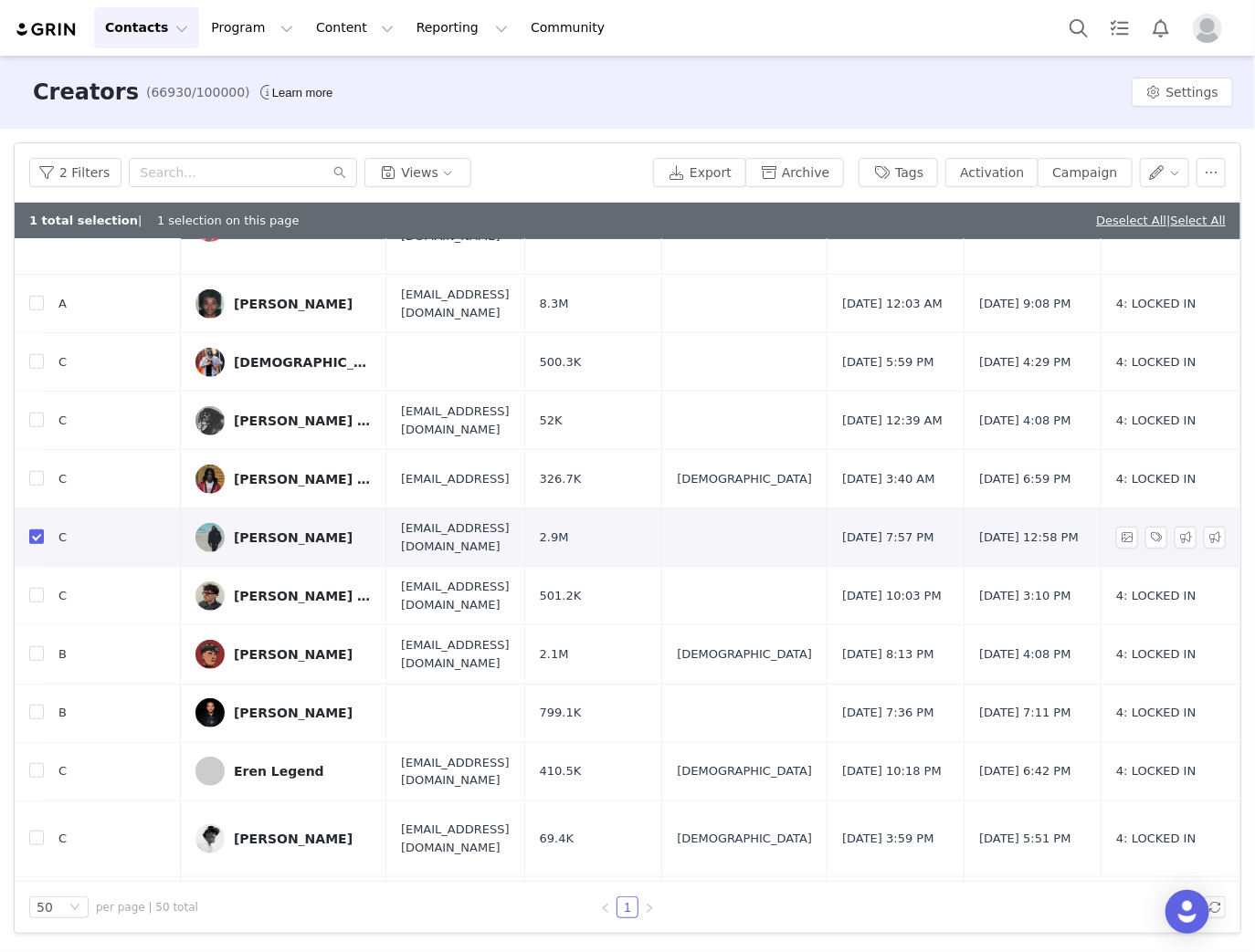
click at [37, 529] on input "checkbox" at bounding box center [36, 536] width 14 height 14
checkbox input "false"
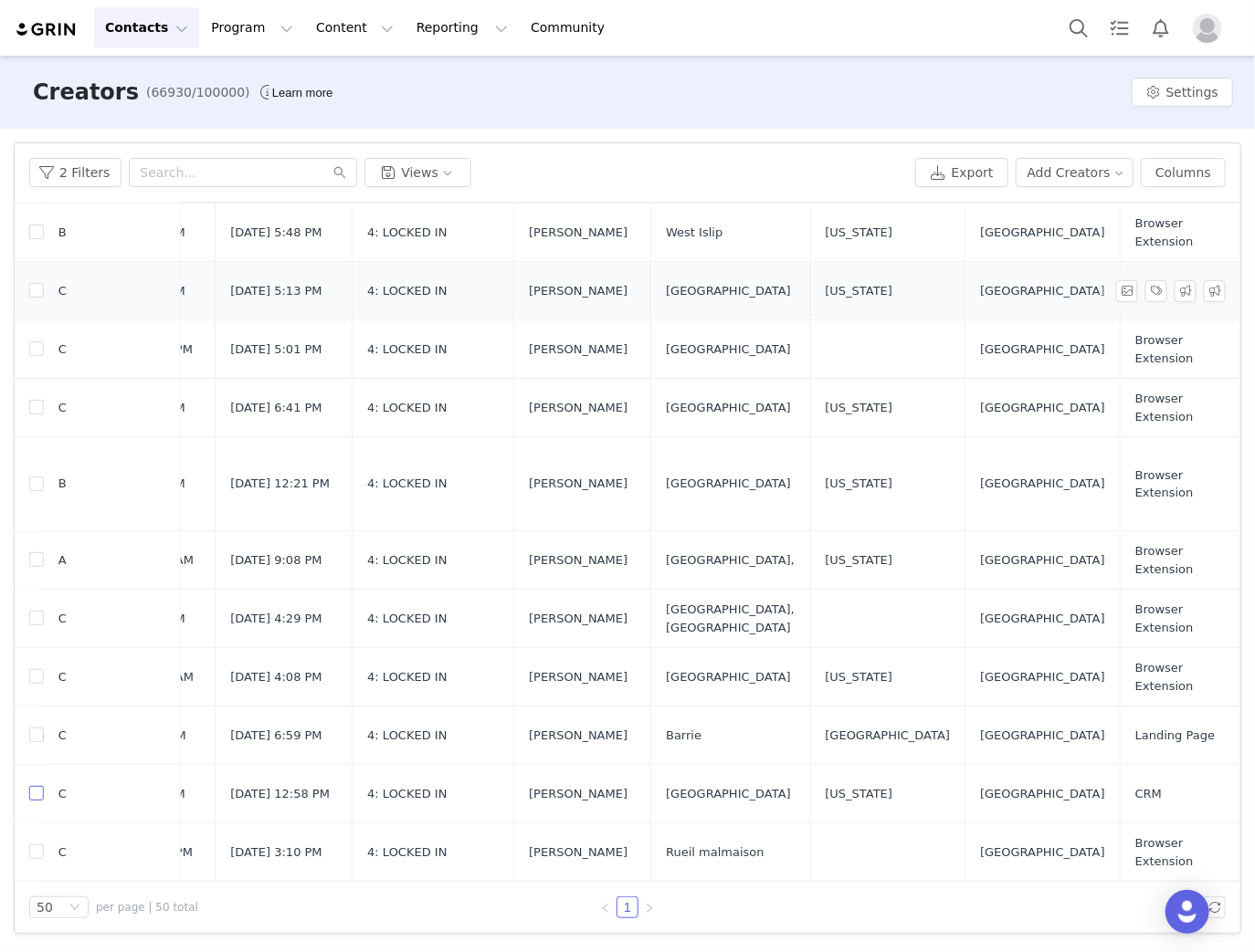
scroll to position [219, 749]
click at [35, 289] on input "checkbox" at bounding box center [36, 289] width 14 height 14
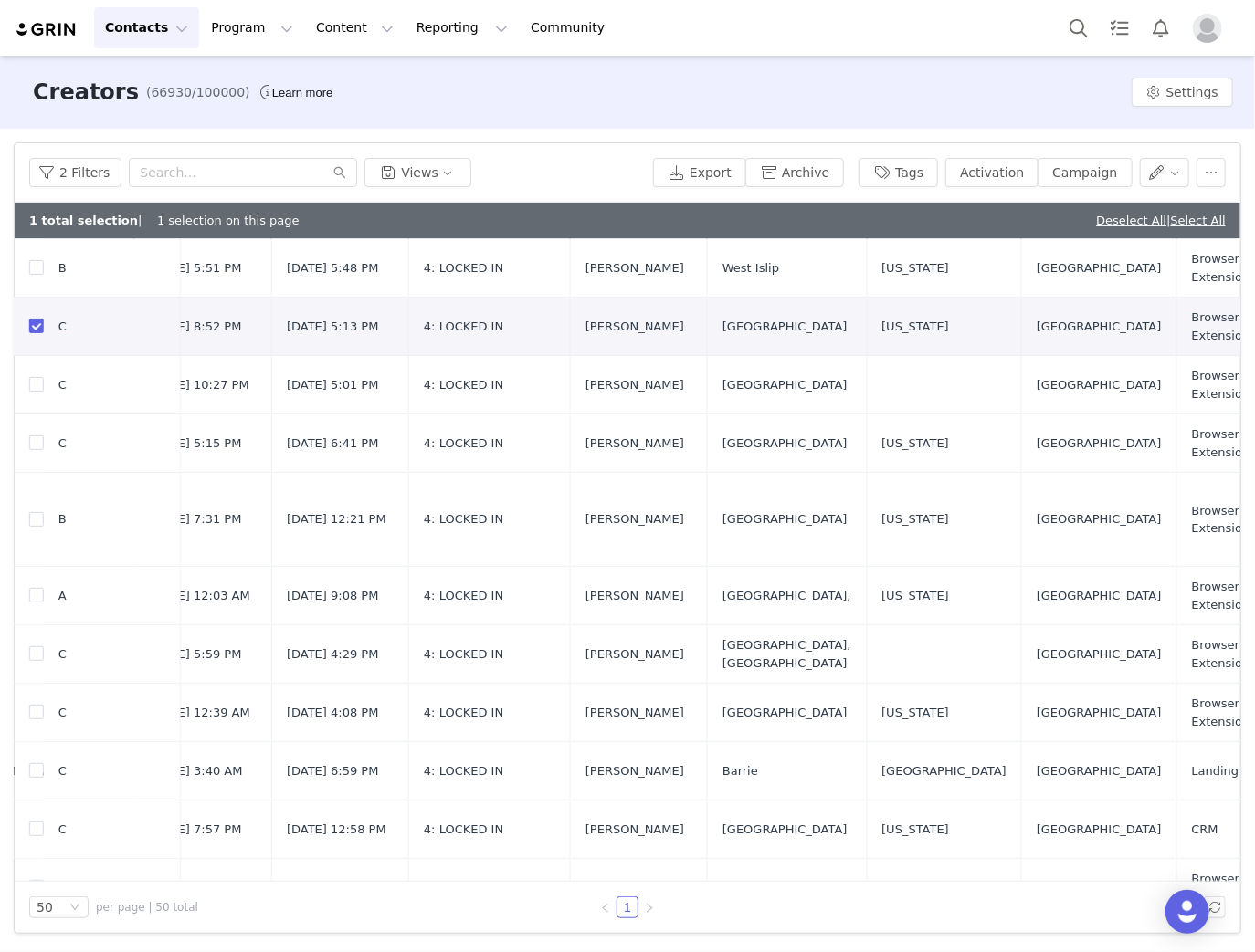
scroll to position [219, 734]
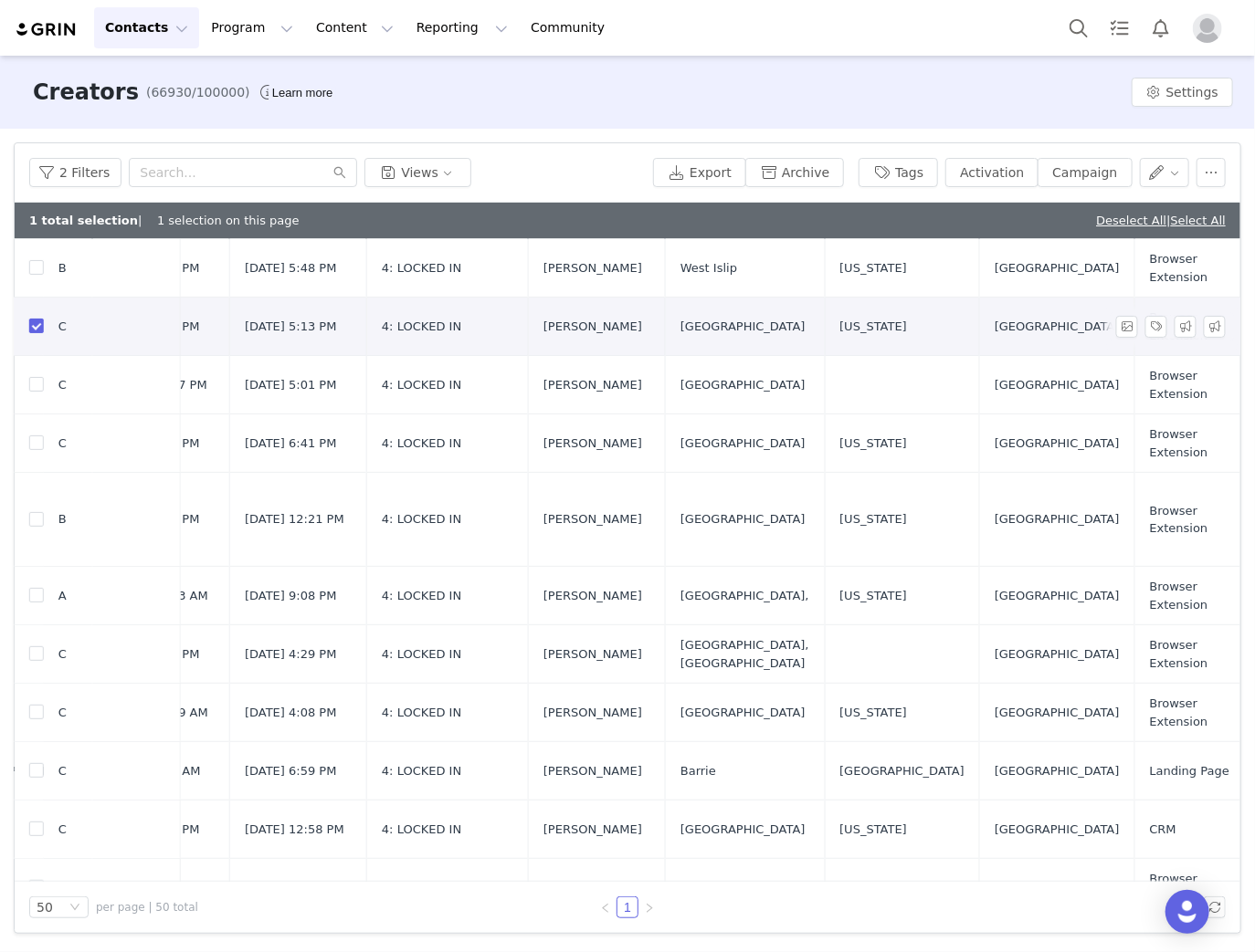
click at [34, 322] on input "checkbox" at bounding box center [36, 326] width 14 height 14
checkbox input "false"
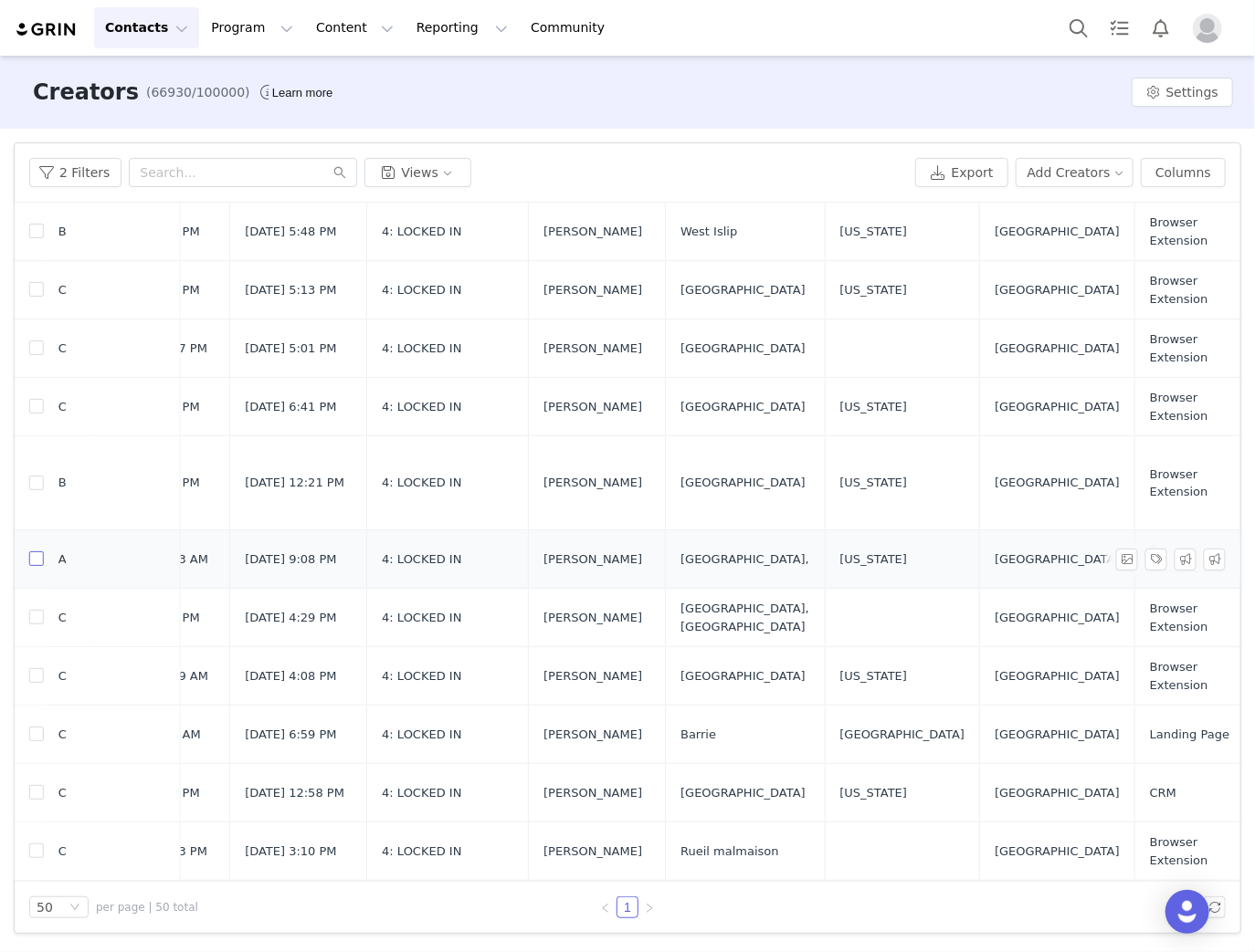
click at [34, 551] on input "checkbox" at bounding box center [36, 558] width 14 height 14
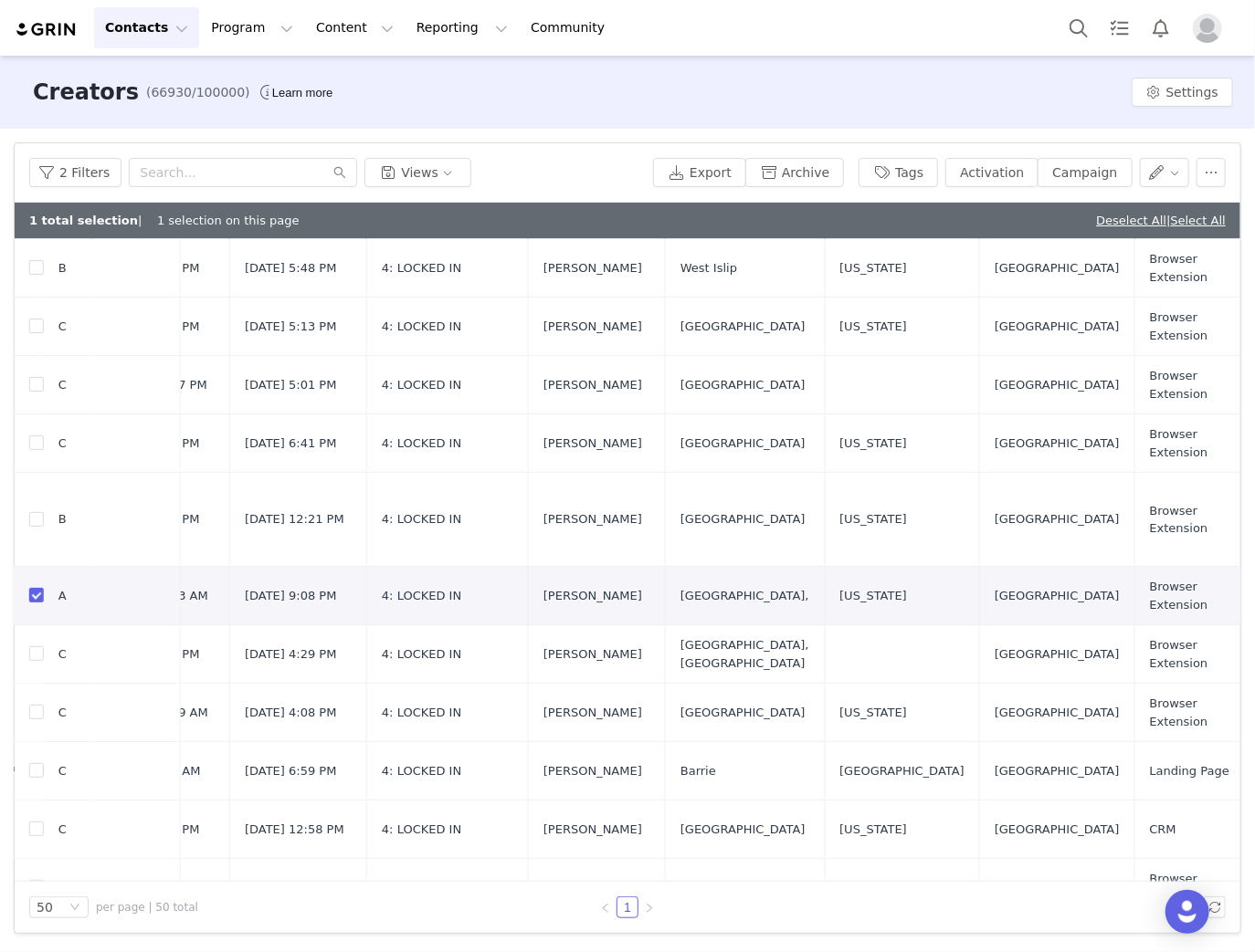
click at [551, 882] on div "50 per page | 50 total 1" at bounding box center [627, 907] width 1225 height 51
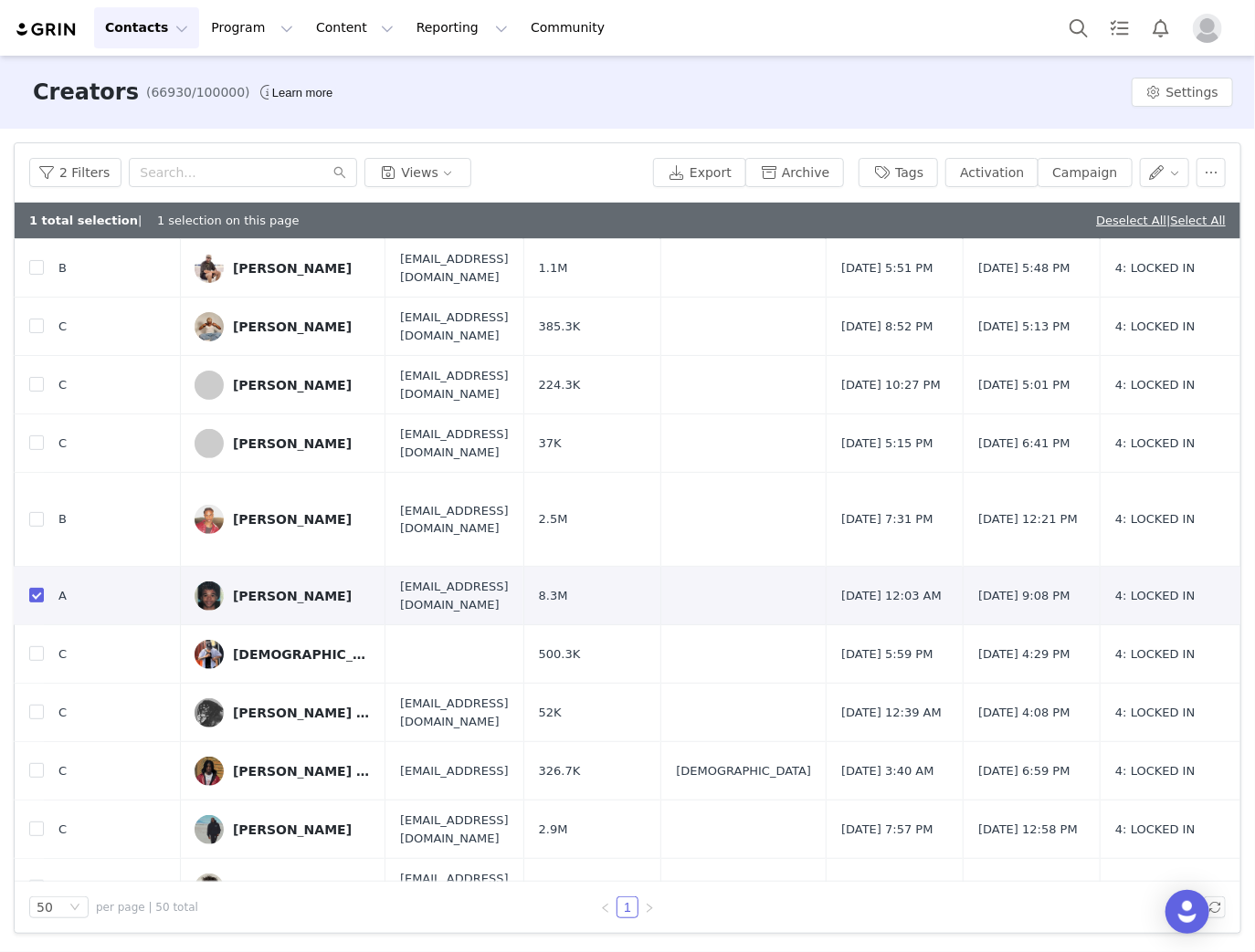
scroll to position [219, 0]
click at [28, 567] on td at bounding box center [29, 596] width 29 height 59
click at [40, 588] on input "checkbox" at bounding box center [36, 595] width 14 height 14
checkbox input "false"
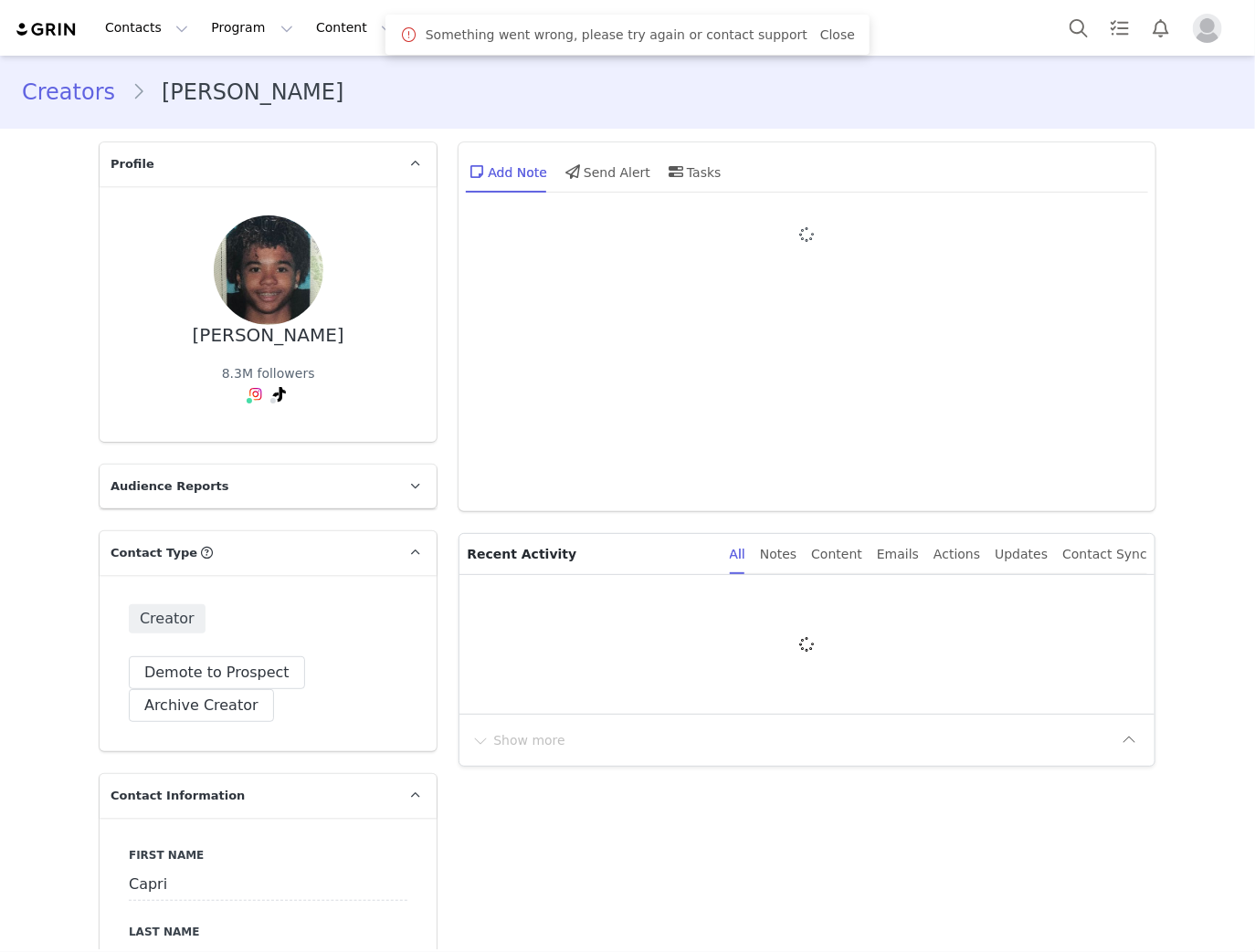
type input "+1 ([GEOGRAPHIC_DATA])"
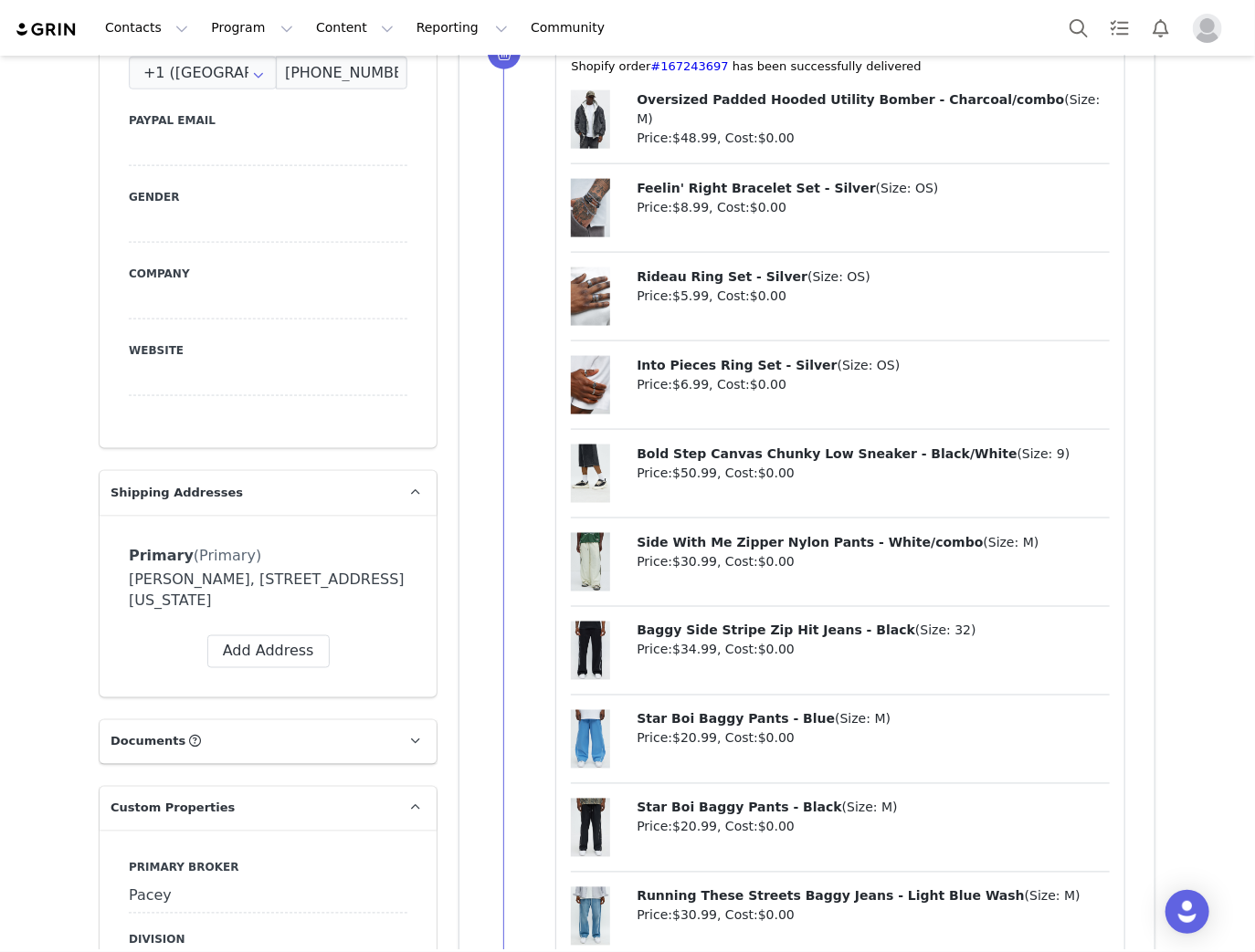
scroll to position [1022, 0]
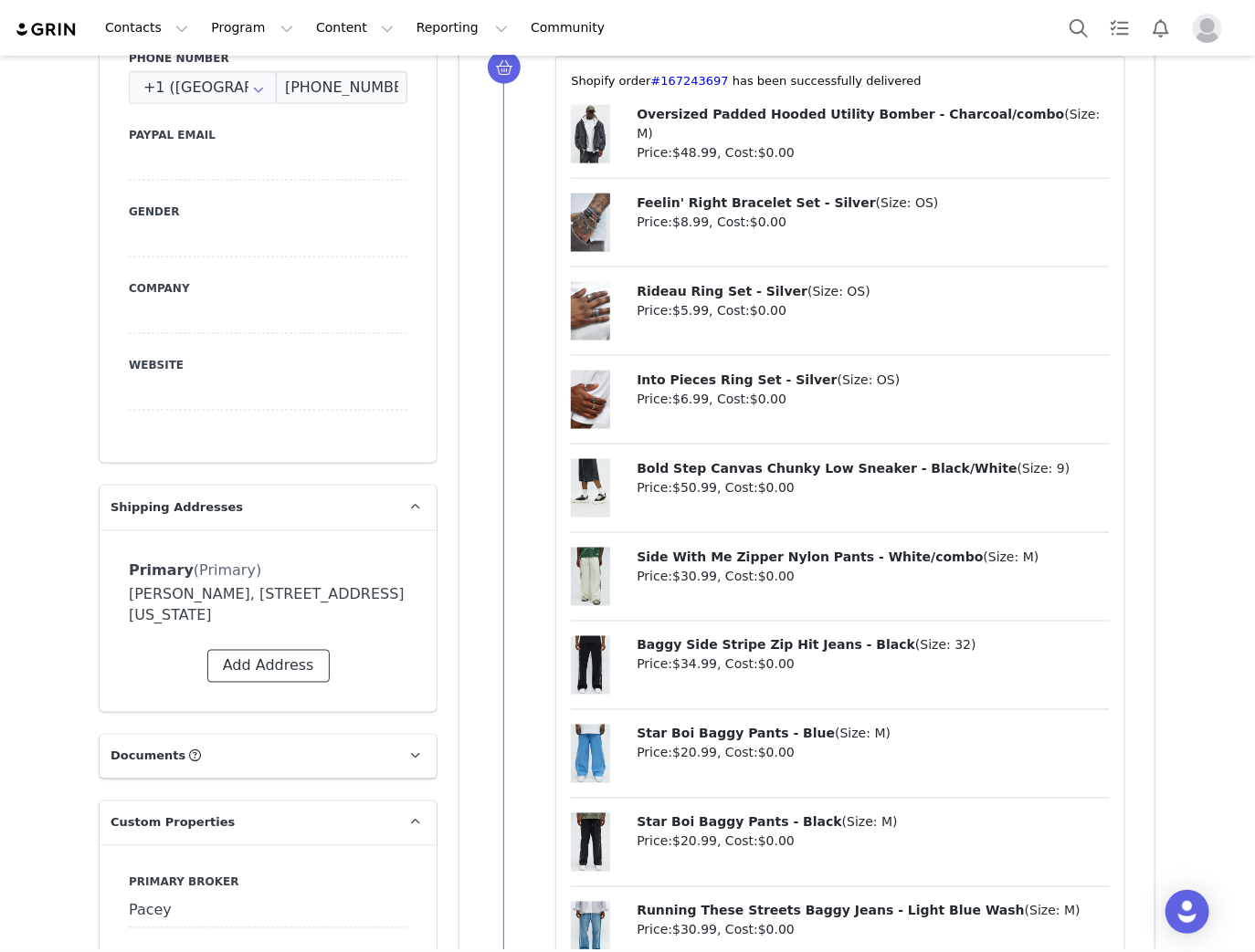
click at [243, 670] on button "Add Address" at bounding box center [268, 667] width 122 height 33
select select
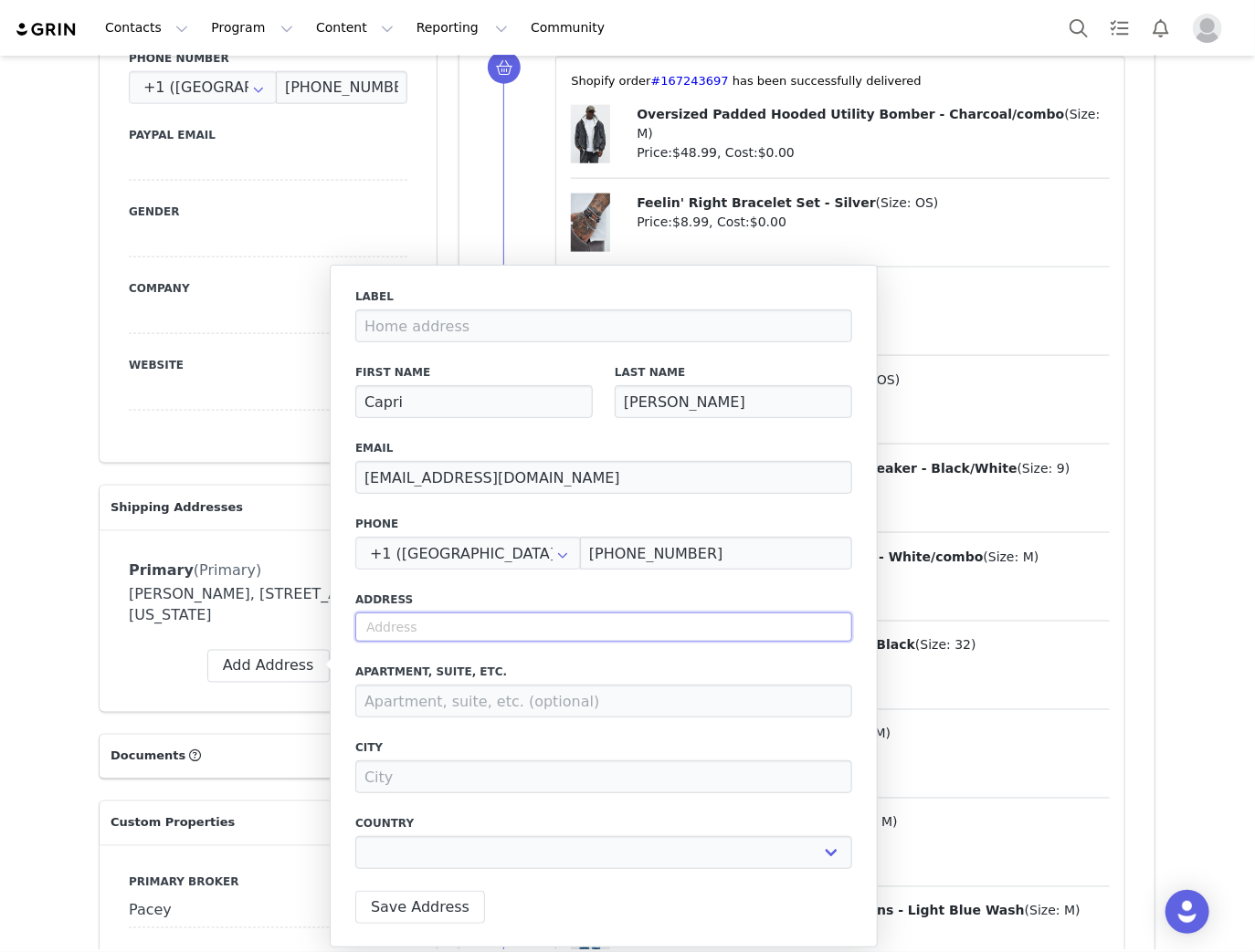
click at [416, 630] on input "text" at bounding box center [603, 627] width 497 height 29
type input "5"
select select
type input "51"
select select
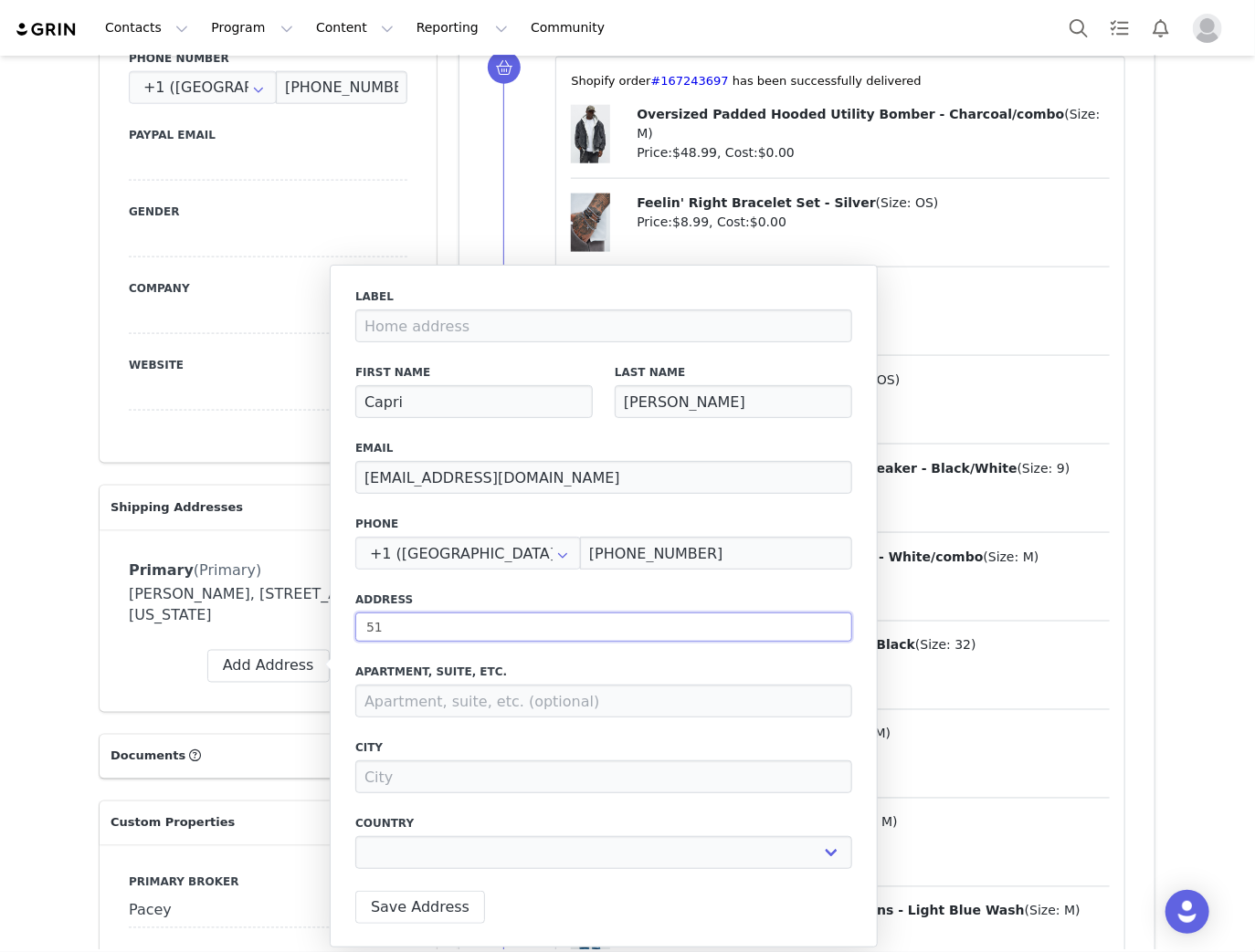
type input "512"
select select
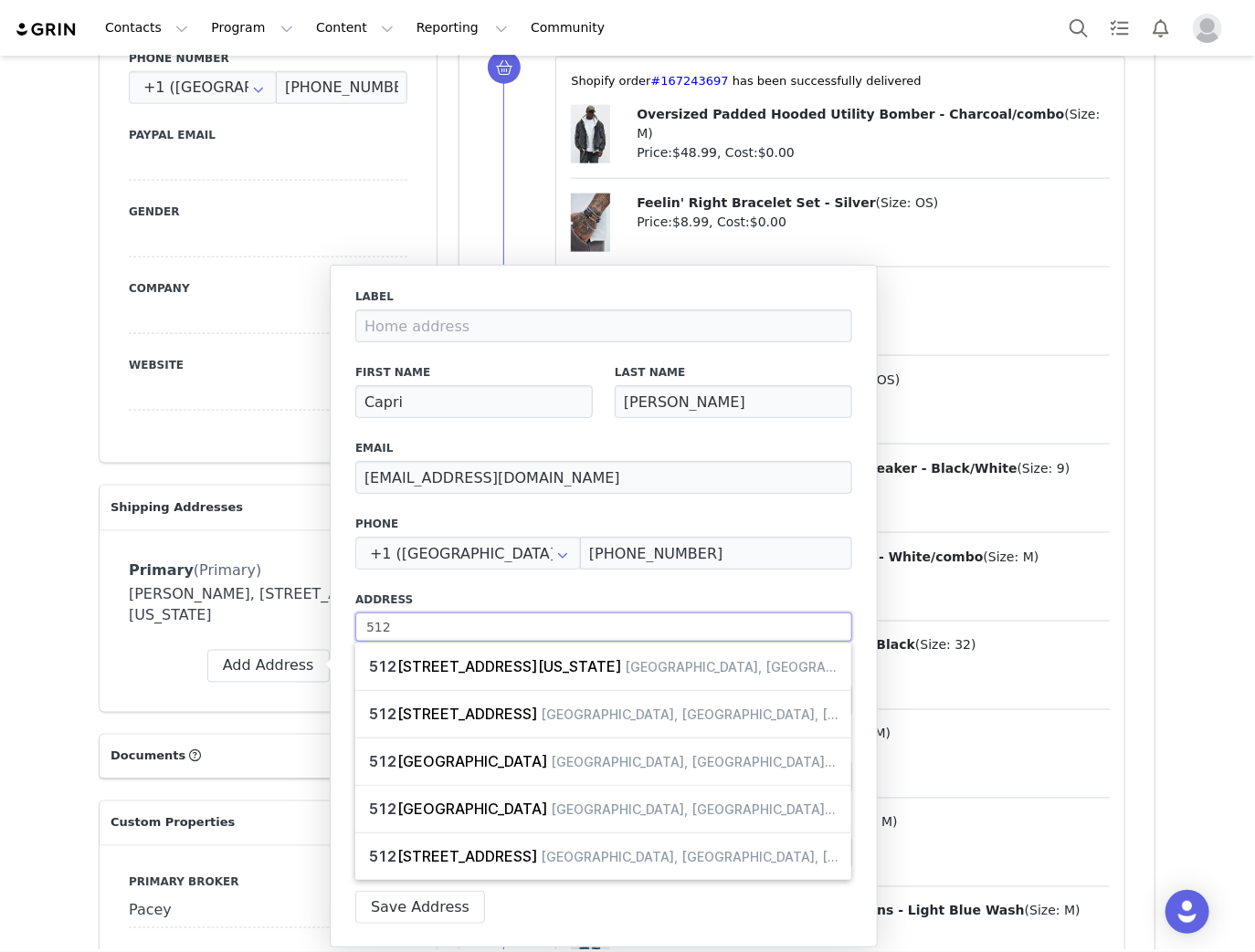
type input "5128"
select select
type input "5128"
select select
type input "5128 1"
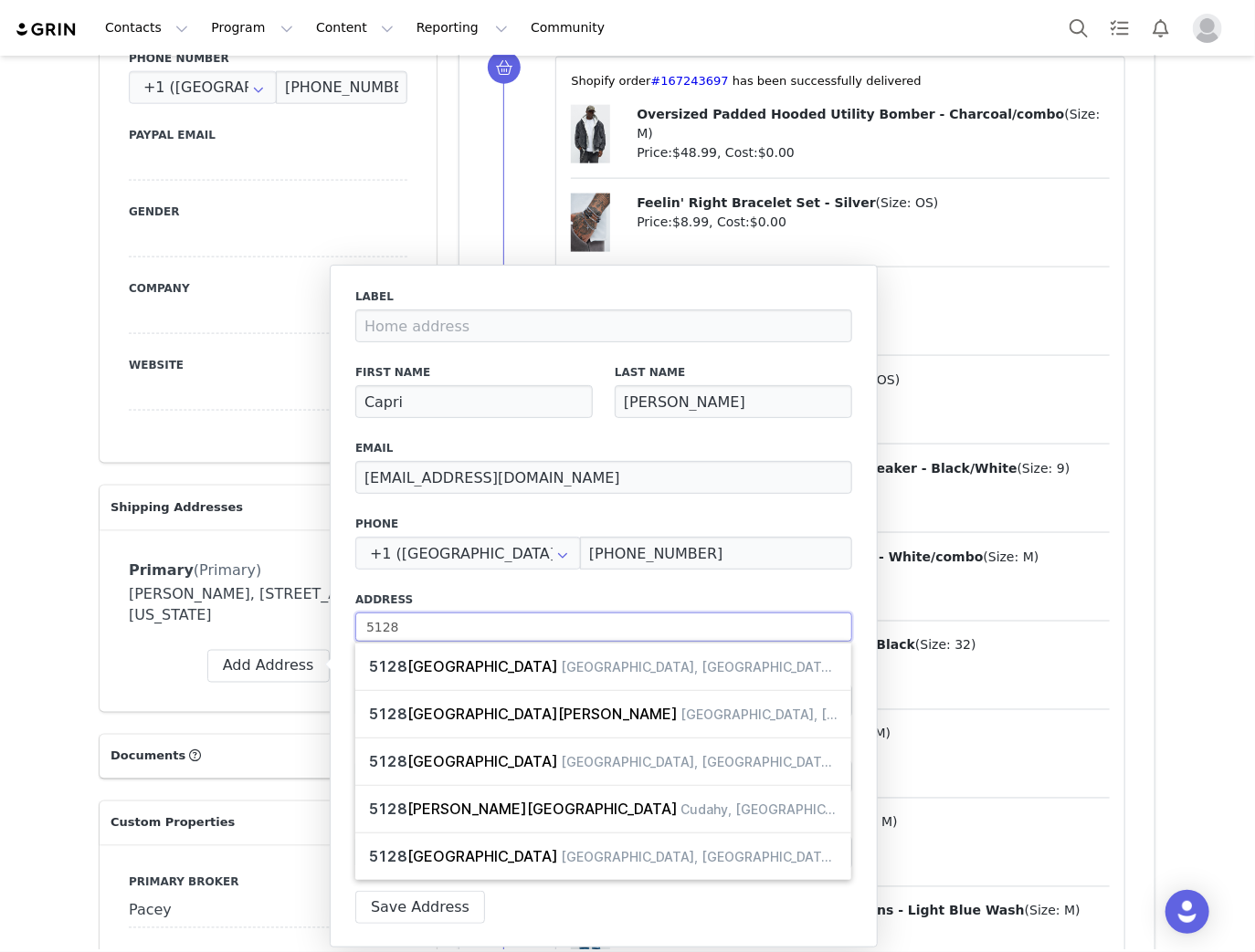
select select
type input "5128 1/"
select select
type input "5128 1/2"
select select
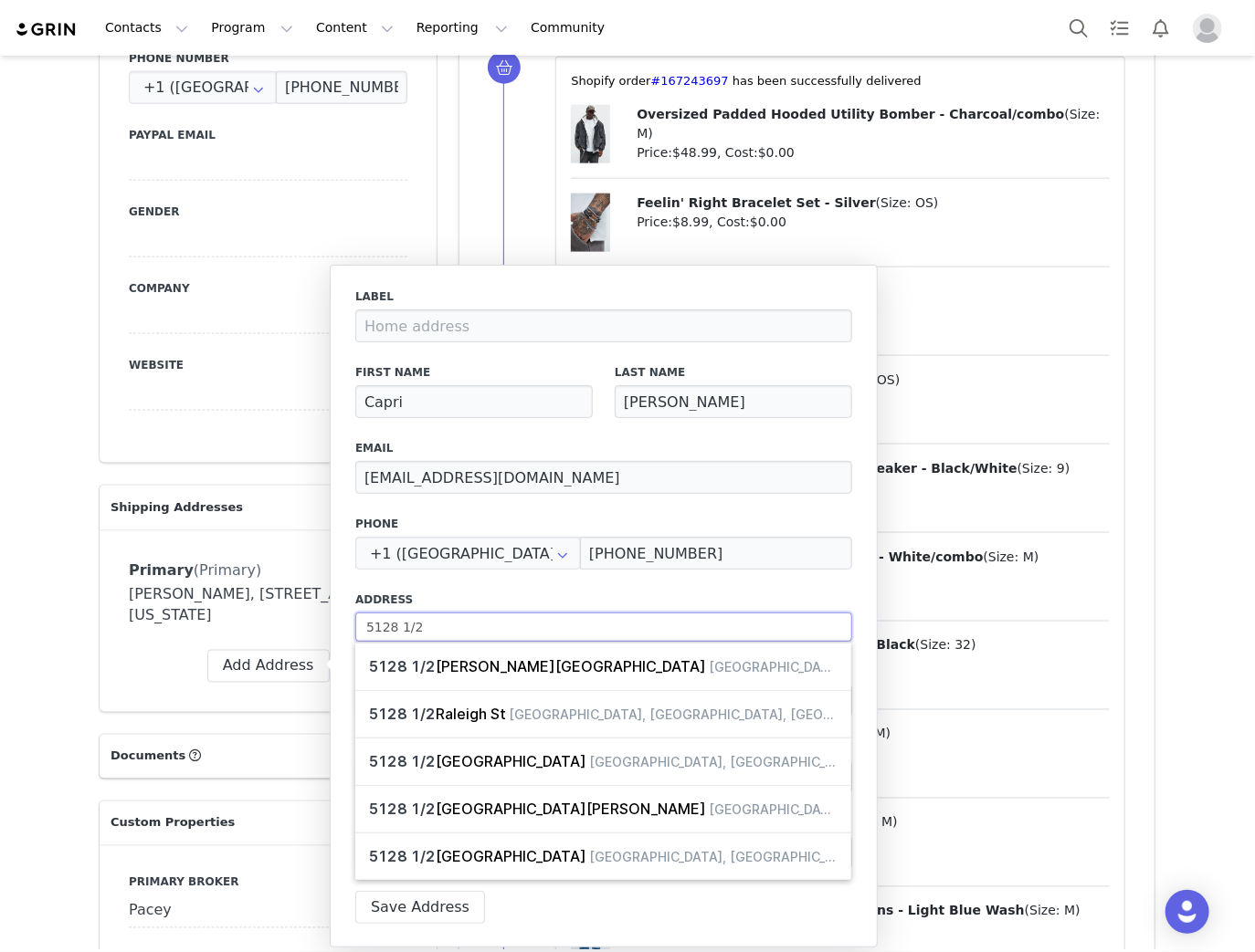
type input "5128 1/2"
select select
type input "5128 1/2 R"
select select
type input "5128 1/2 Ri"
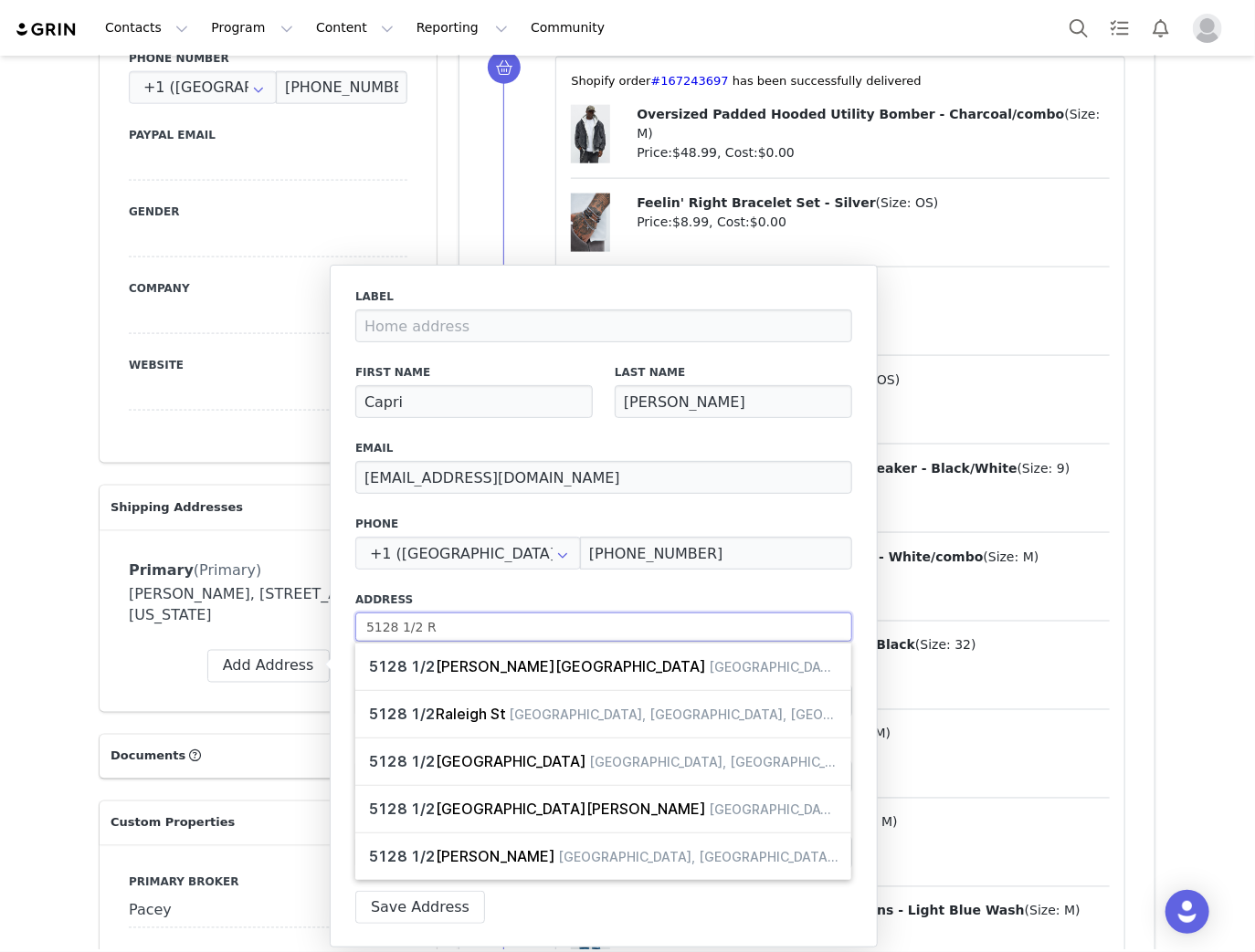
select select
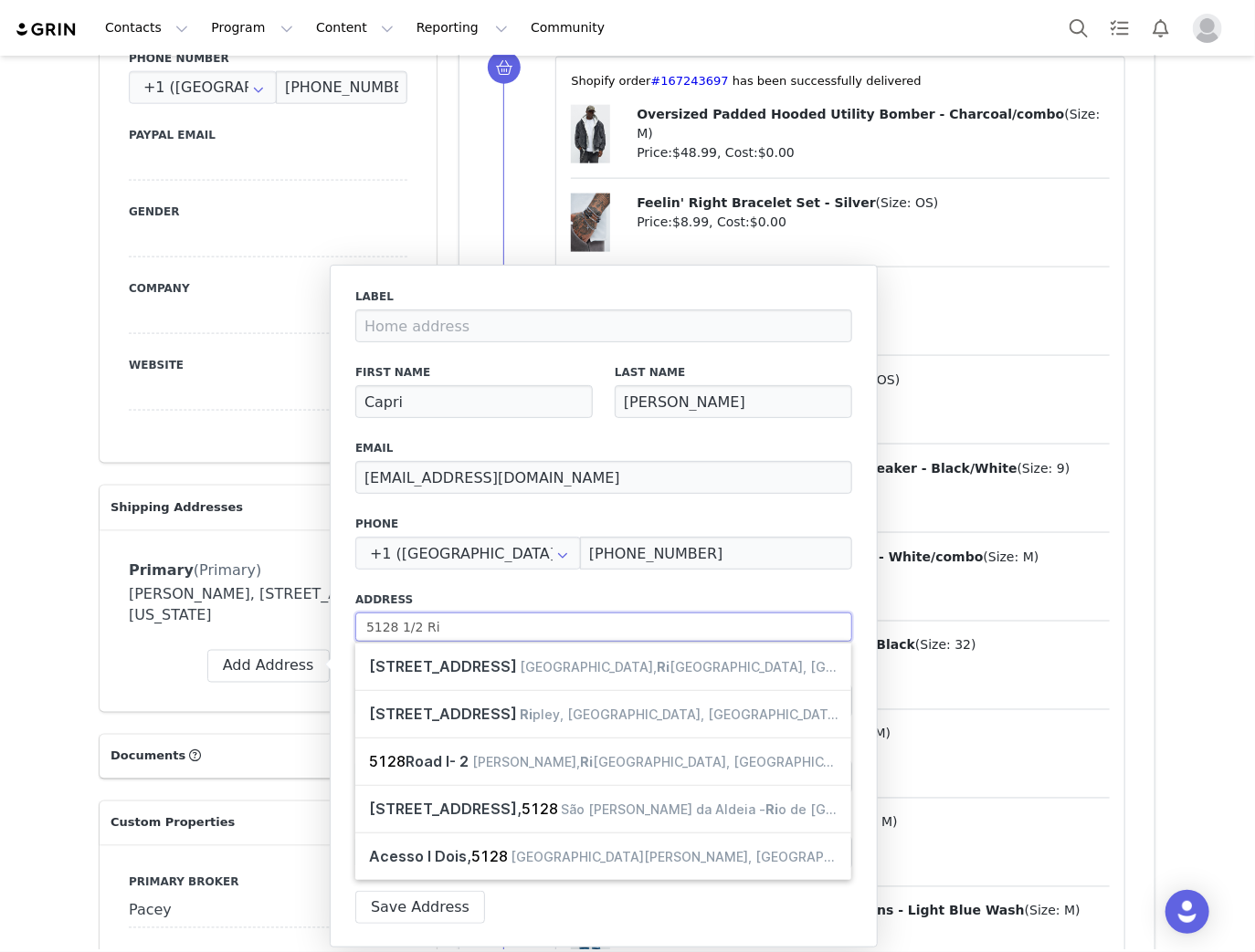
type input "5128 1/2 Riv"
select select
type input "5128 1/2 Rive"
select select
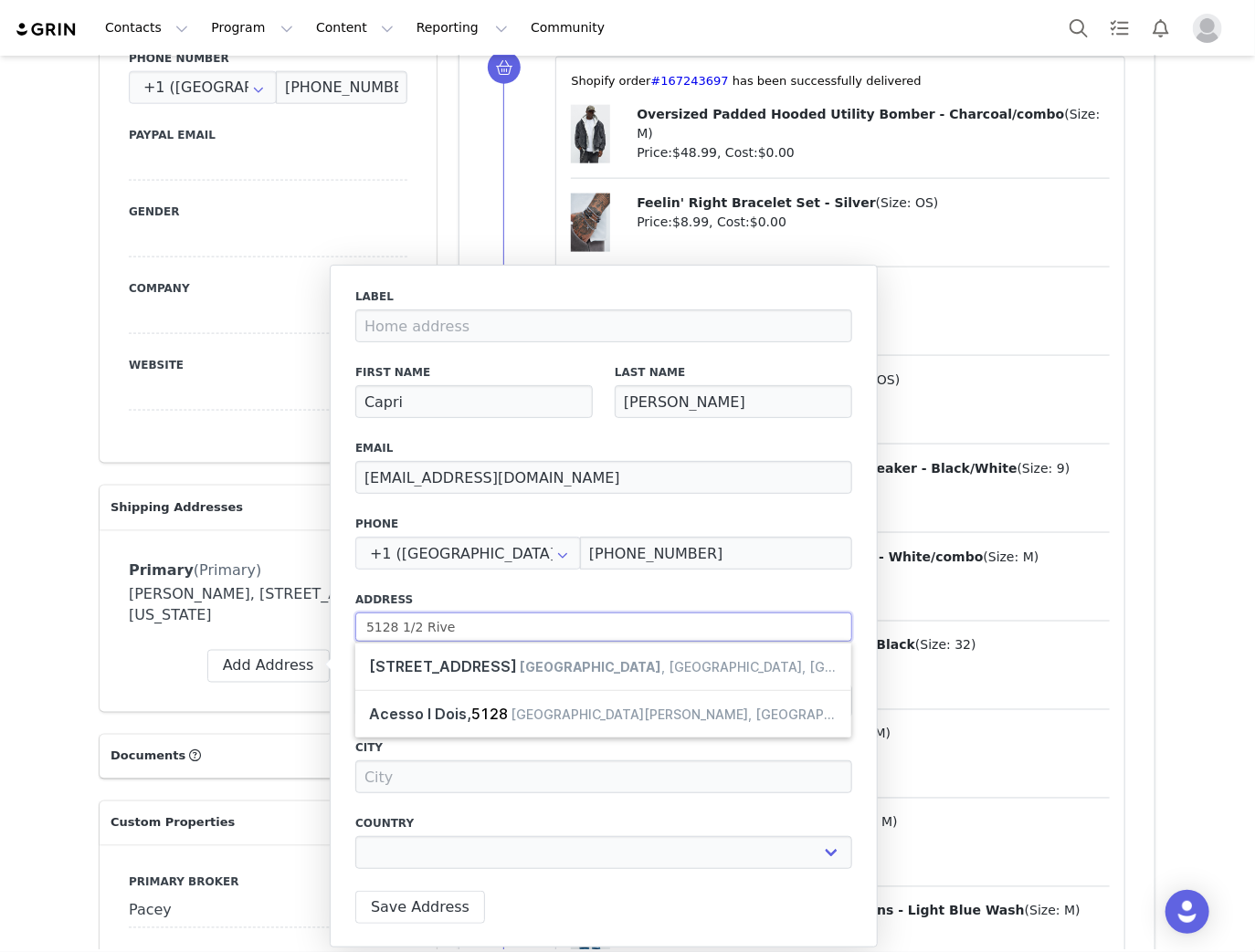
type input "5128 1/2 River"
select select
type input "5128 1/2 Rivert"
select select
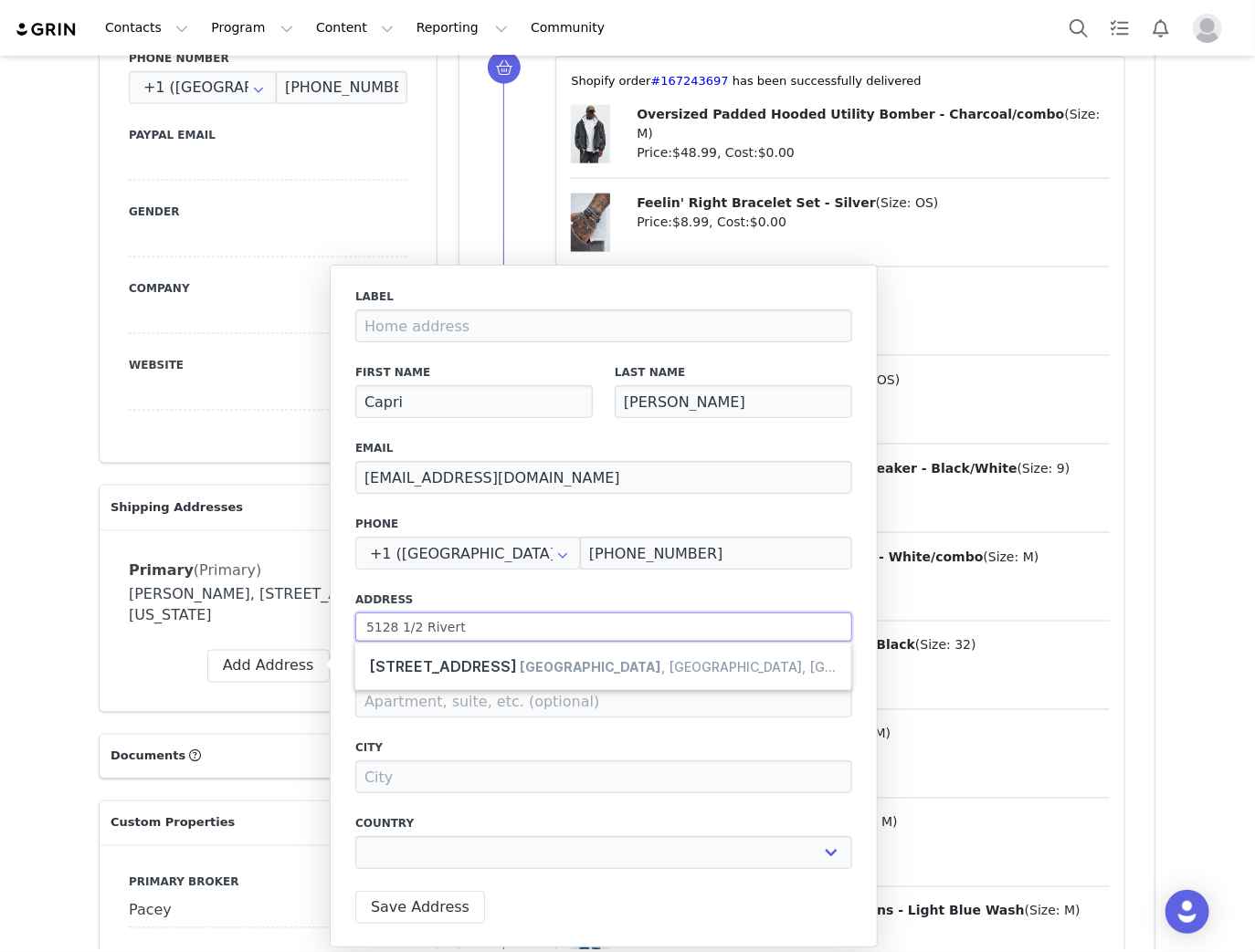
type input "5128 1/2 Riverto"
select select
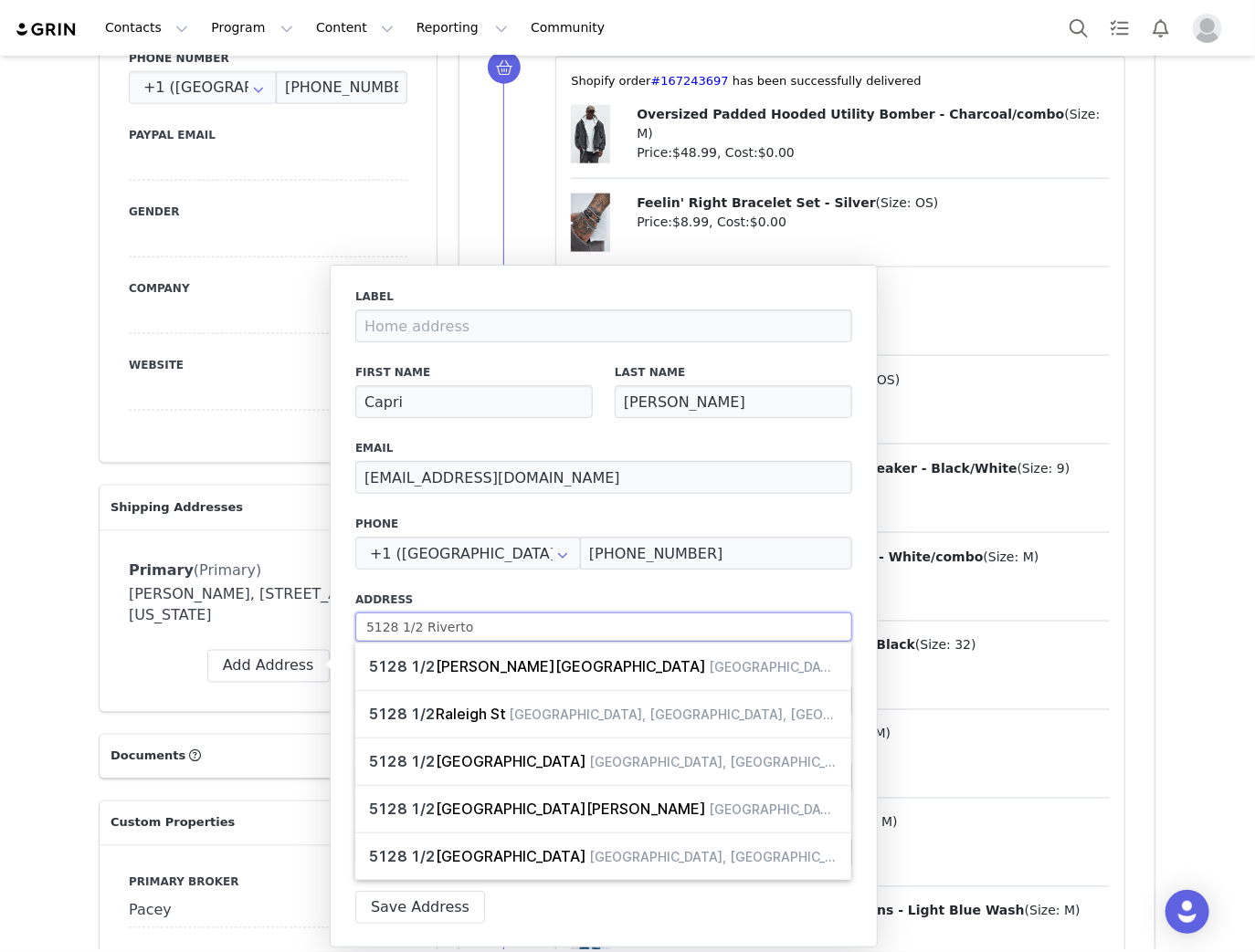
type input "5128 1/2 Riverton"
select select
click at [410, 622] on input "5128 1/2 Riverton" at bounding box center [603, 627] width 497 height 29
drag, startPoint x: 418, startPoint y: 629, endPoint x: 391, endPoint y: 690, distance: 66.7
click at [418, 631] on input "5128 1/2 Riverton" at bounding box center [603, 627] width 497 height 29
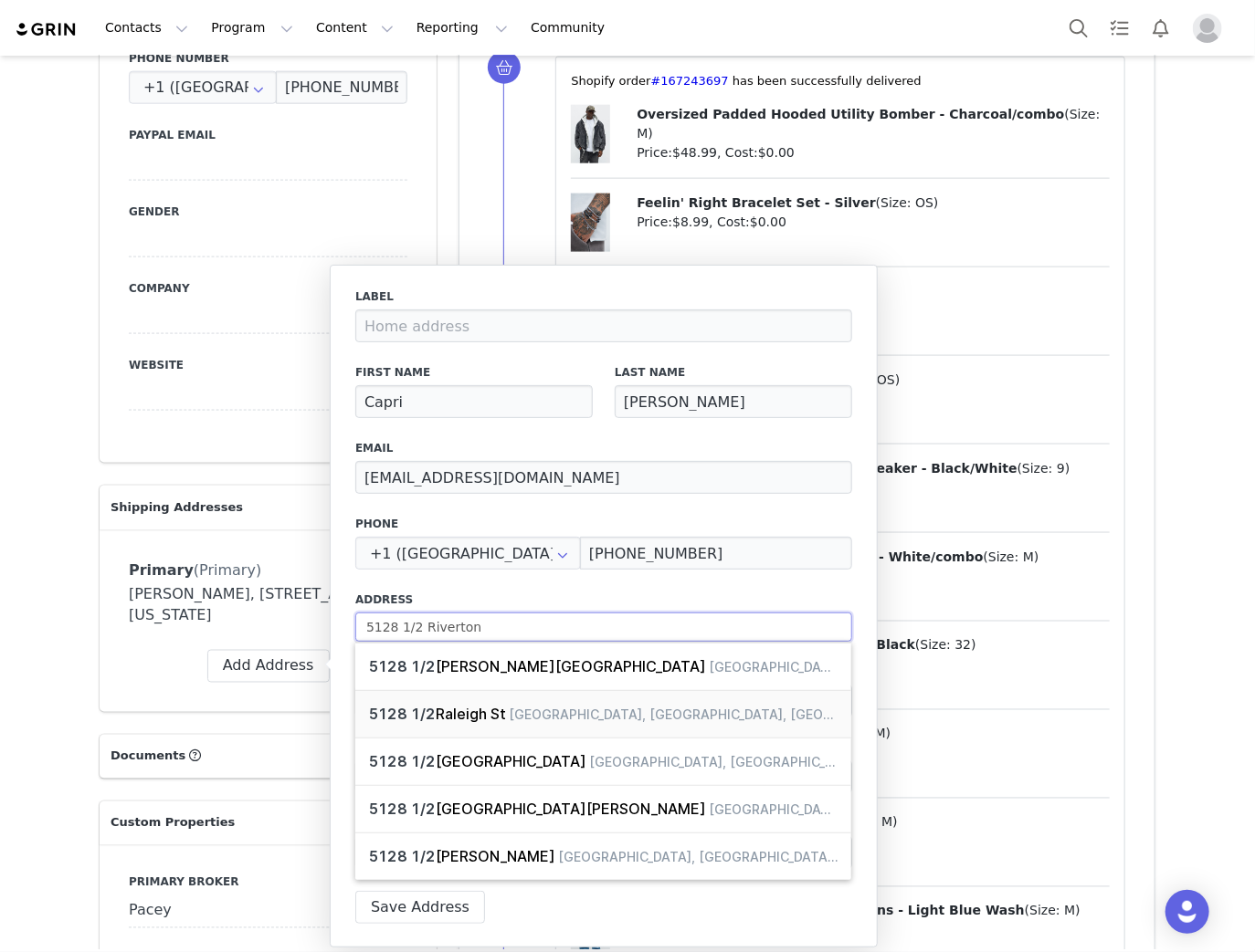
type input "5128 1/2Riverton"
select select
type input "5128 1/Riverton"
select select
type input "5128 1Riverton"
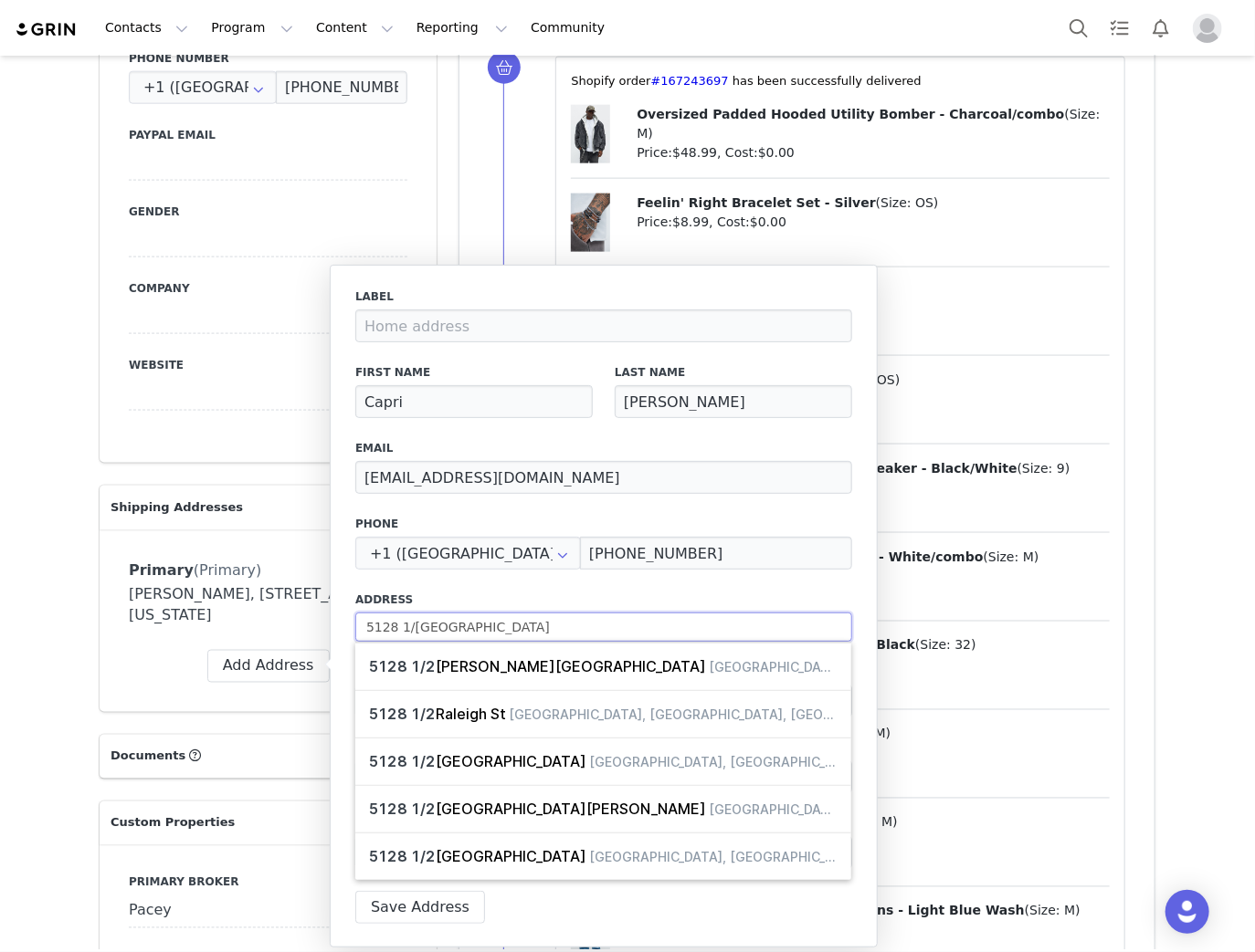
select select
type input "5128 Riverton"
select select
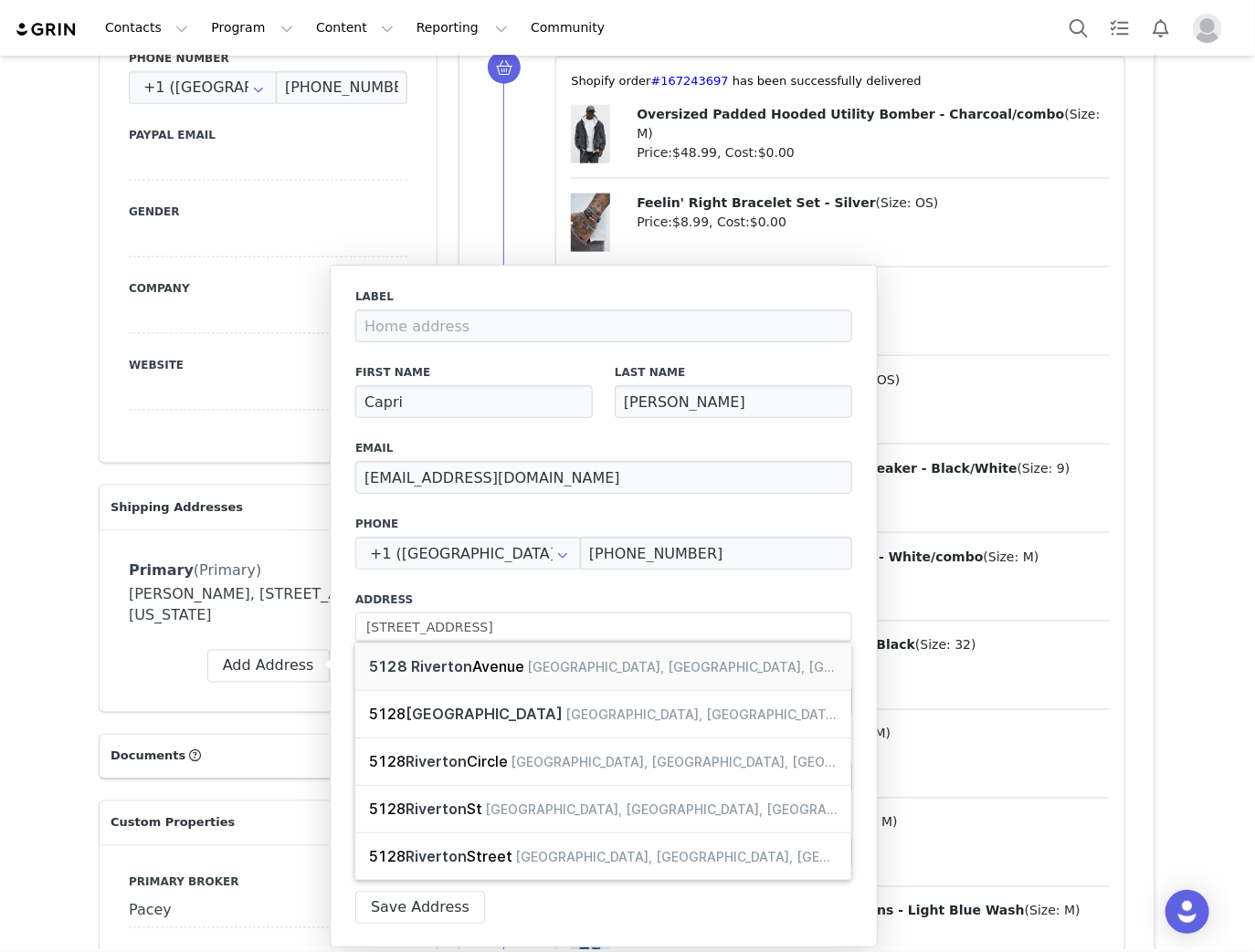
type input "5128 Riverton Ave"
type input "Los Angeles"
select select "[object Object]"
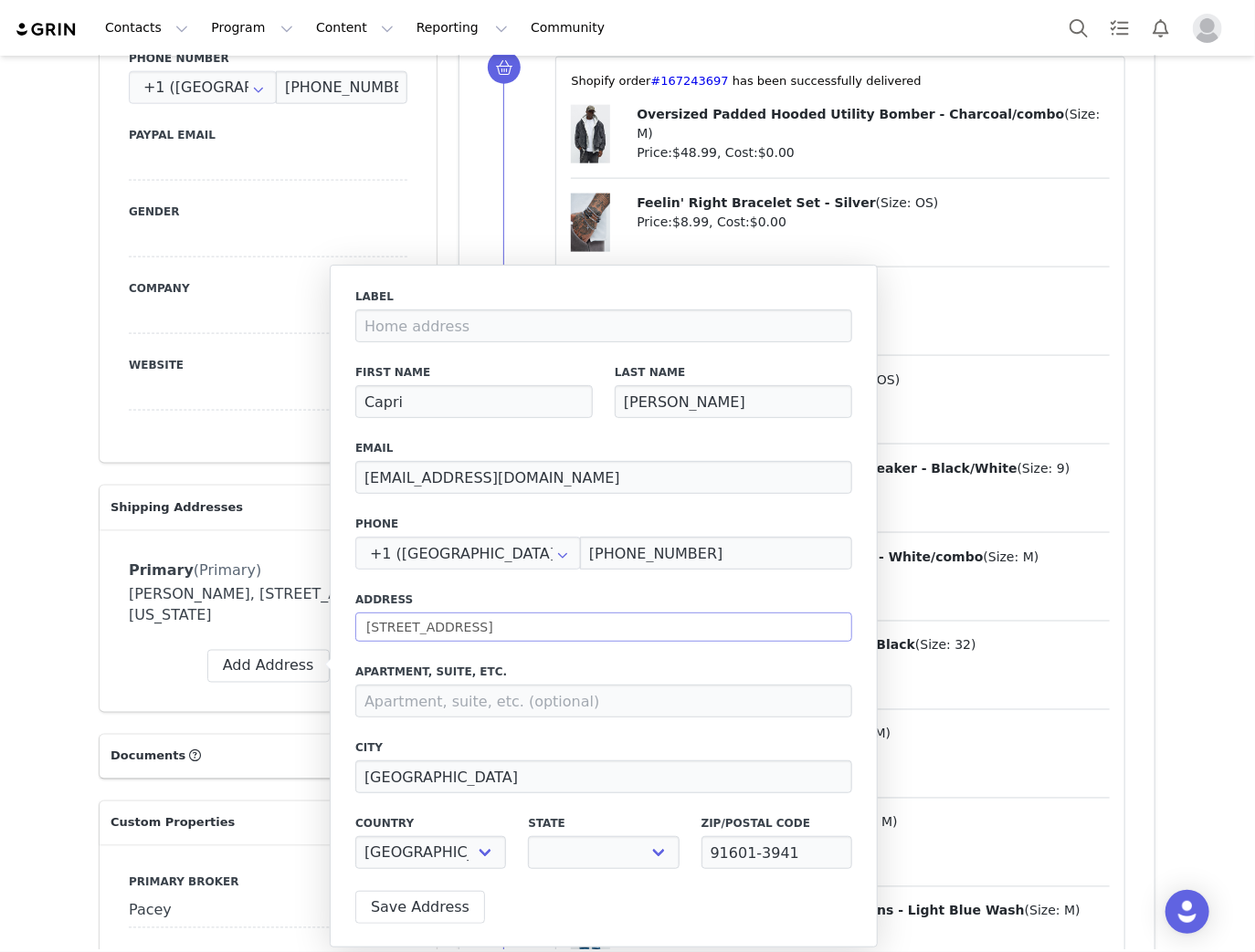
select select "[object Object]"
click at [523, 700] on input at bounding box center [603, 701] width 497 height 33
type input "1/2"
click at [442, 909] on button "Save Address" at bounding box center [420, 907] width 130 height 33
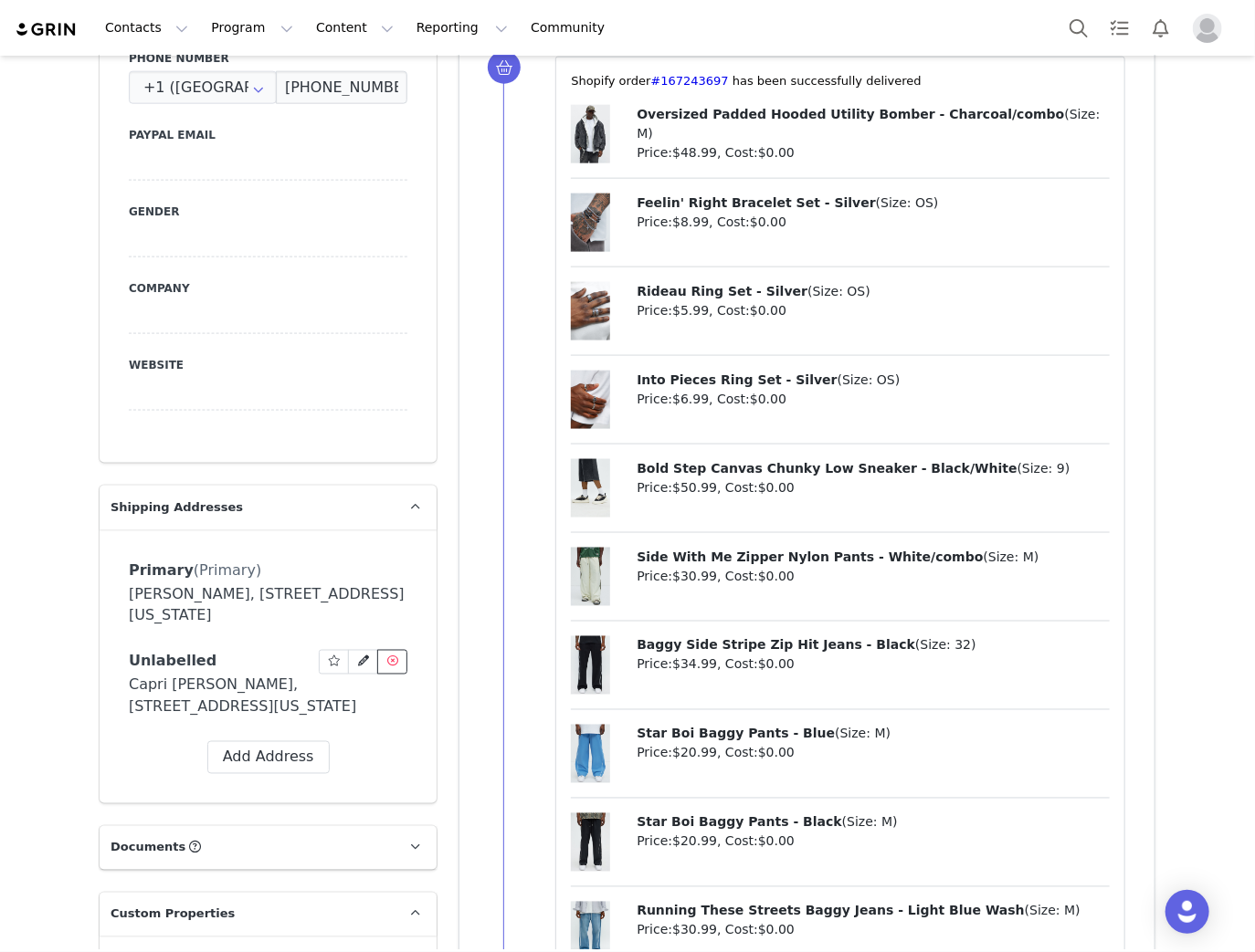
click at [387, 656] on icon at bounding box center [392, 661] width 11 height 11
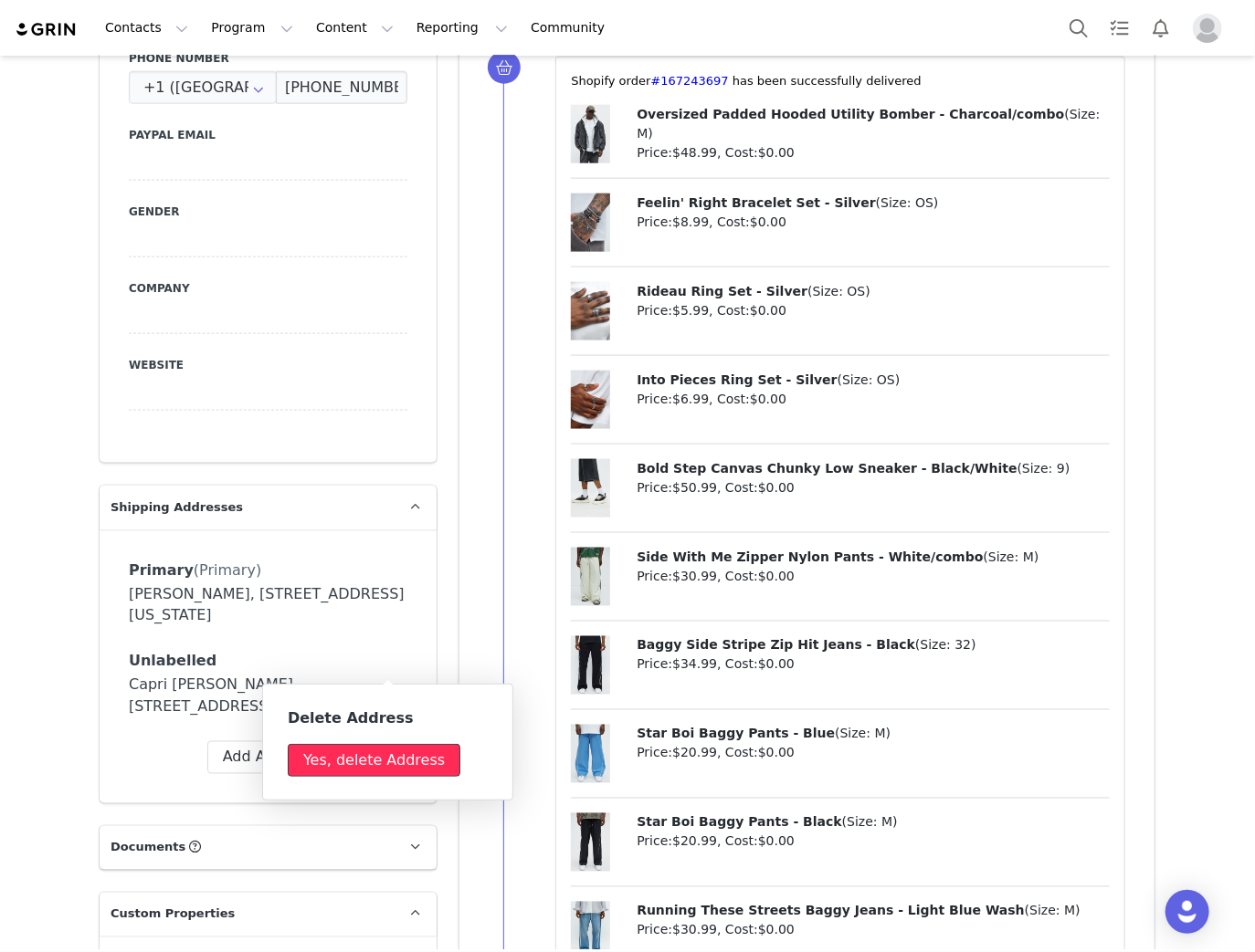
click at [358, 760] on button "Yes, delete Address" at bounding box center [374, 760] width 173 height 33
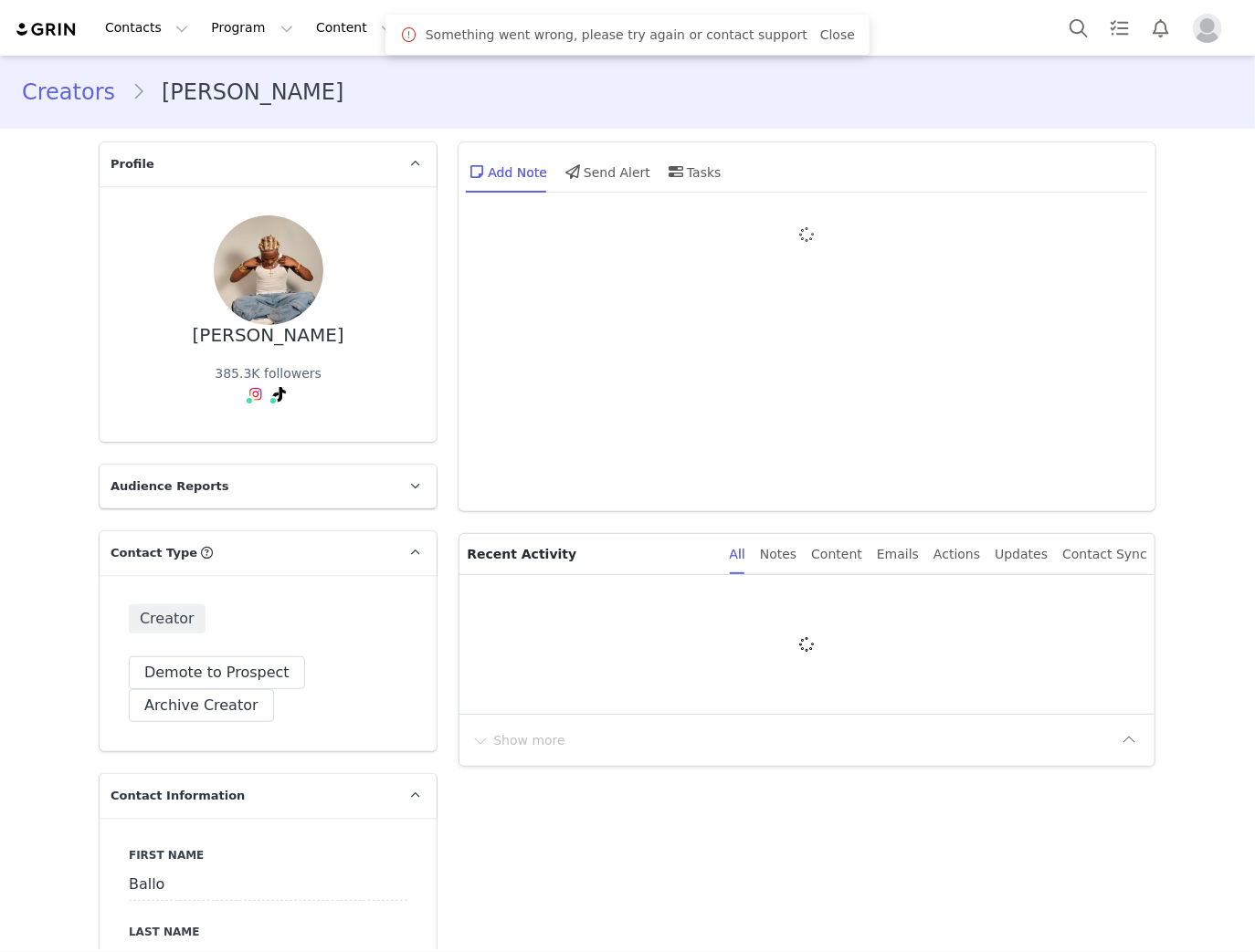
type input "+1 ([GEOGRAPHIC_DATA])"
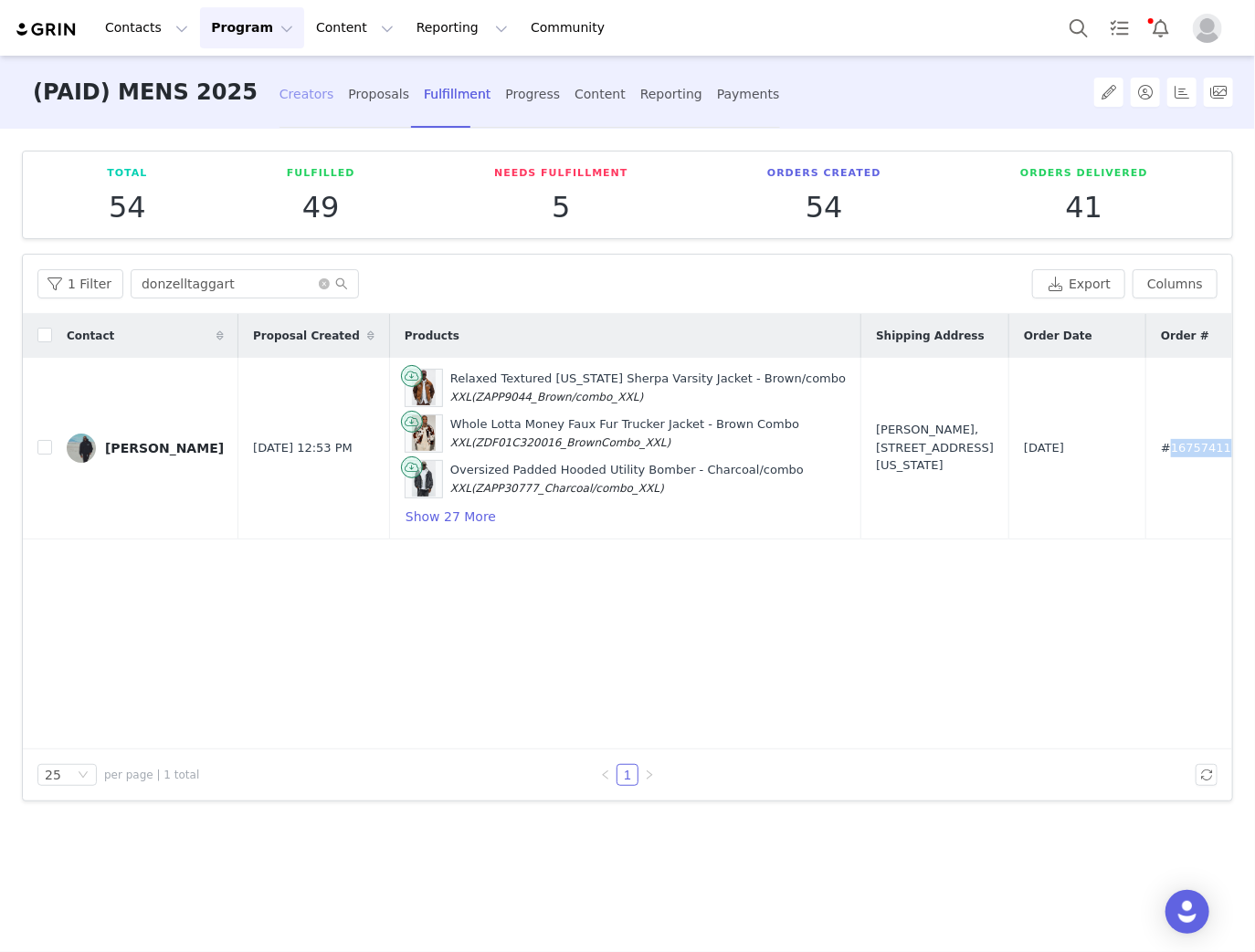
scroll to position [0, 345]
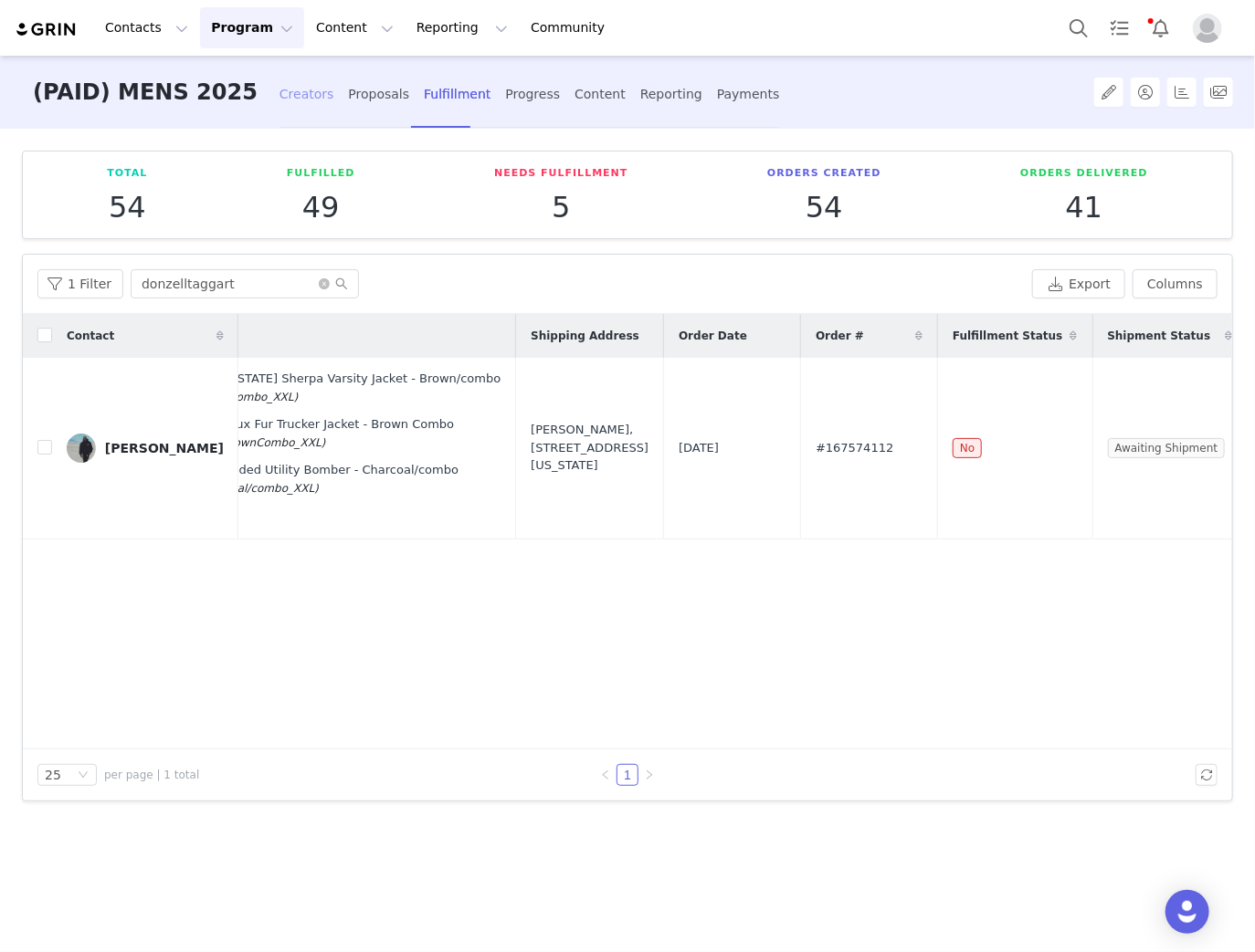
click at [280, 95] on div "Creators" at bounding box center [307, 94] width 55 height 48
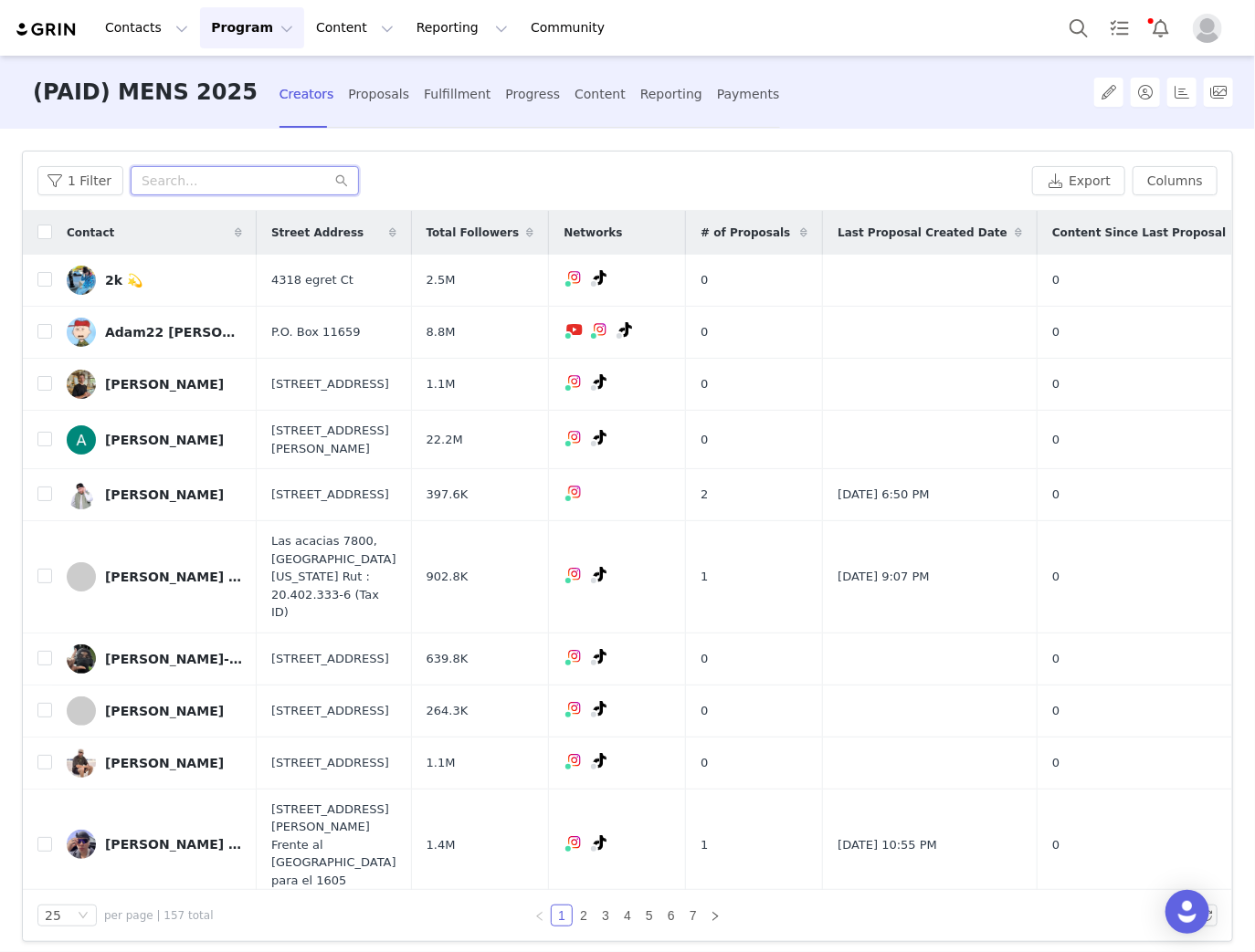
click at [177, 192] on input "text" at bounding box center [245, 181] width 229 height 29
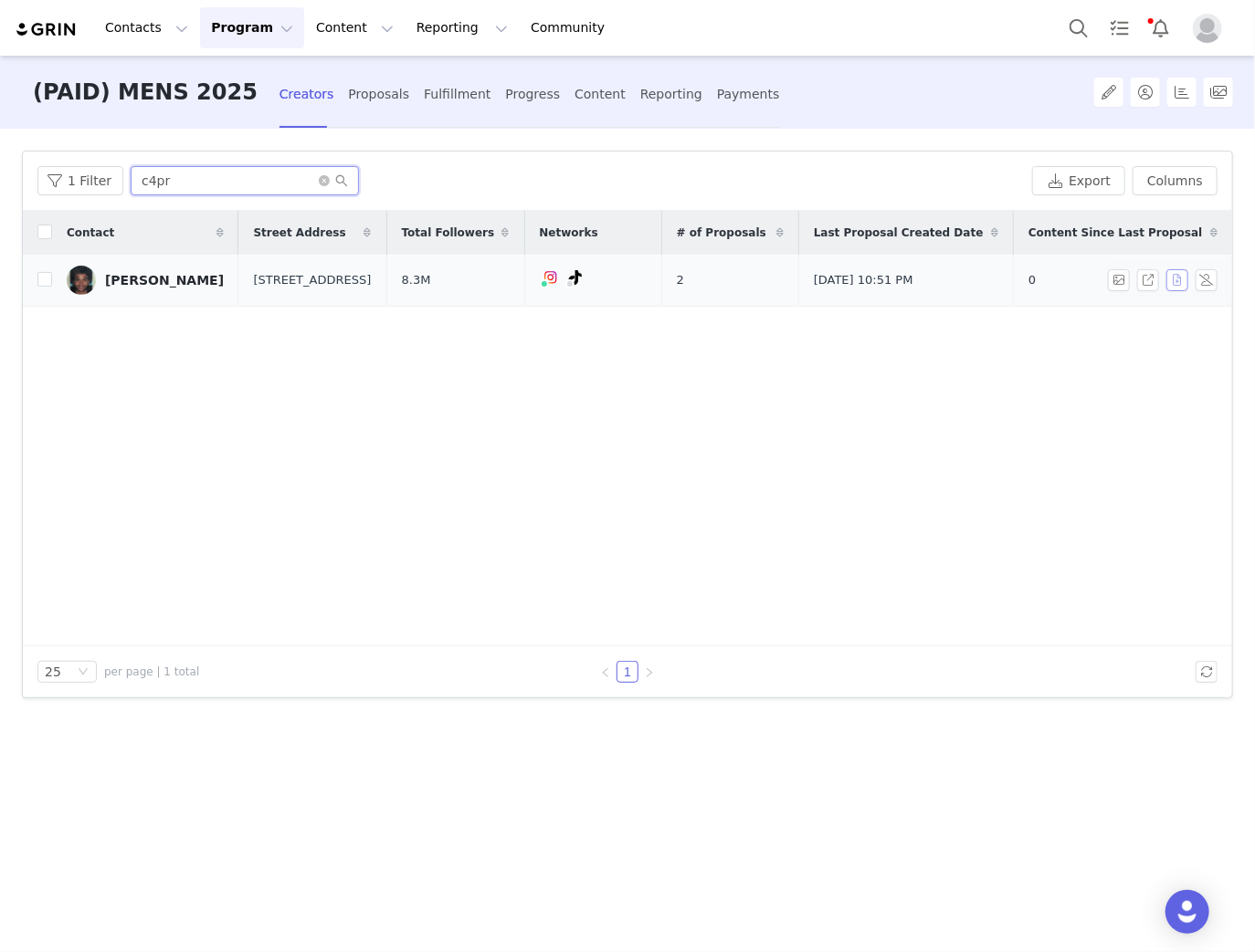
type input "c4pr"
click at [1180, 278] on button "button" at bounding box center [1176, 280] width 22 height 22
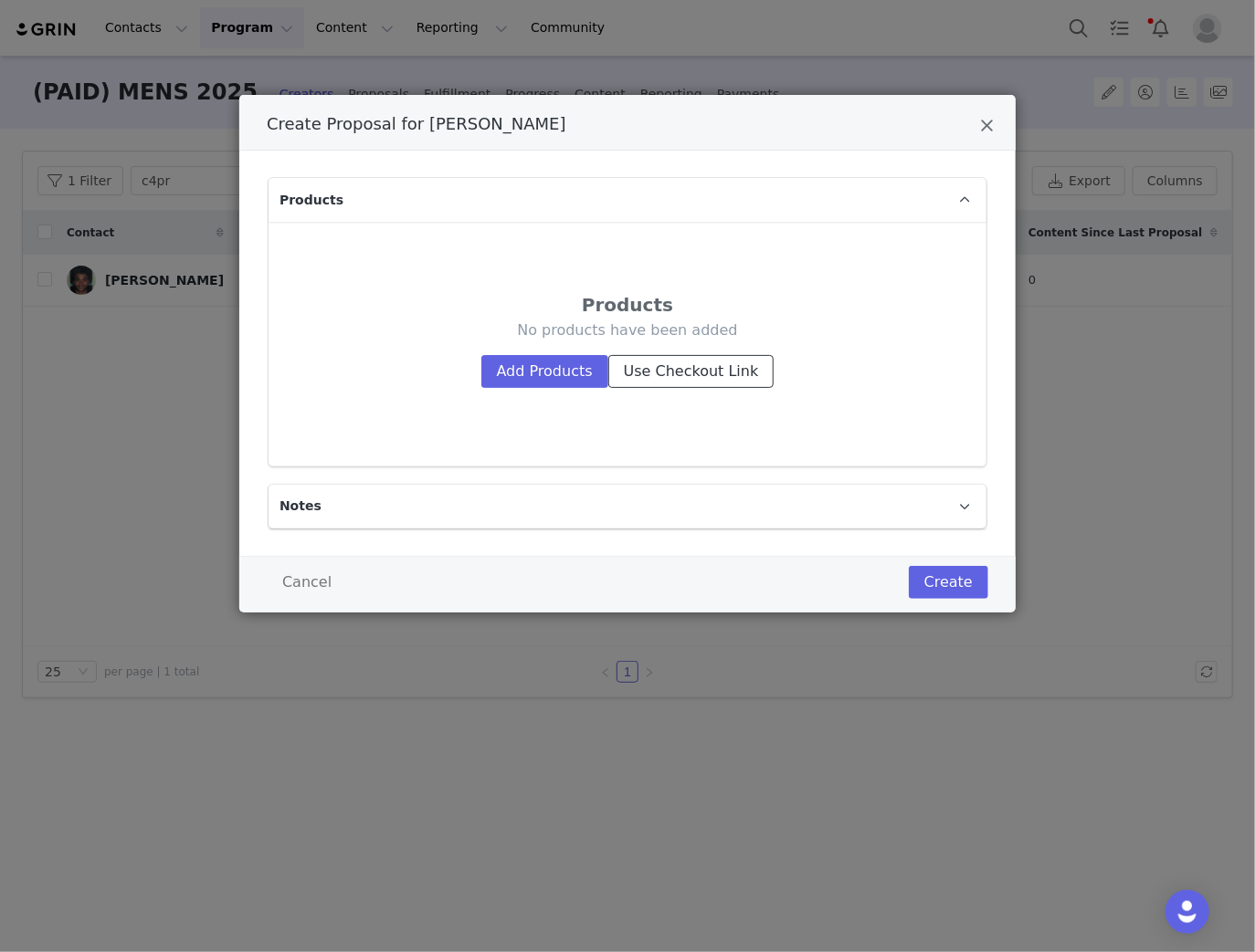
click at [676, 374] on button "Use Checkout Link" at bounding box center [691, 372] width 166 height 33
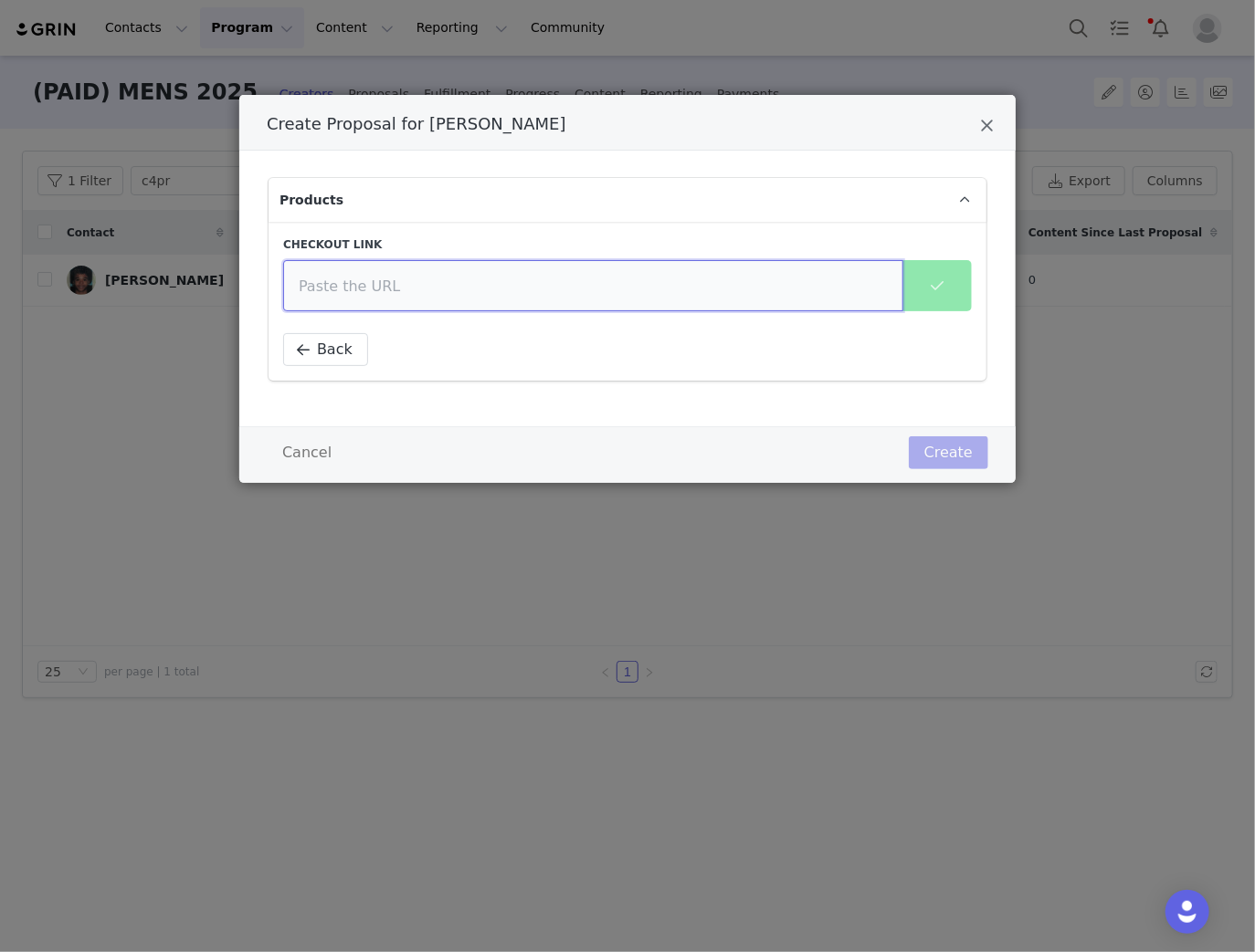
click at [486, 295] on input "Create Proposal for Capri Jones" at bounding box center [593, 285] width 620 height 51
paste input "[URL][DOMAIN_NAME]"
type input "[URL][DOMAIN_NAME]"
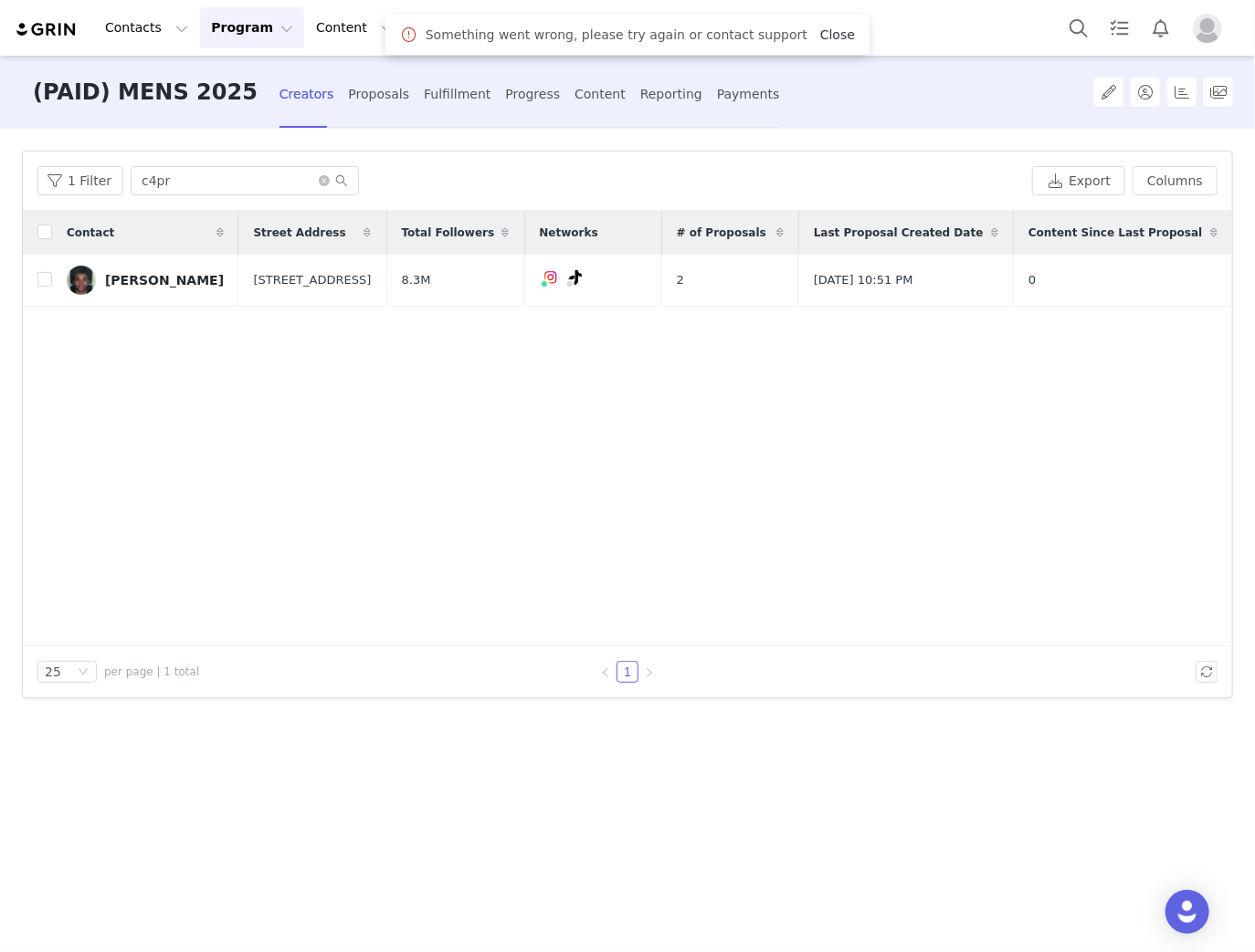
click at [820, 33] on link "Close" at bounding box center [837, 35] width 35 height 14
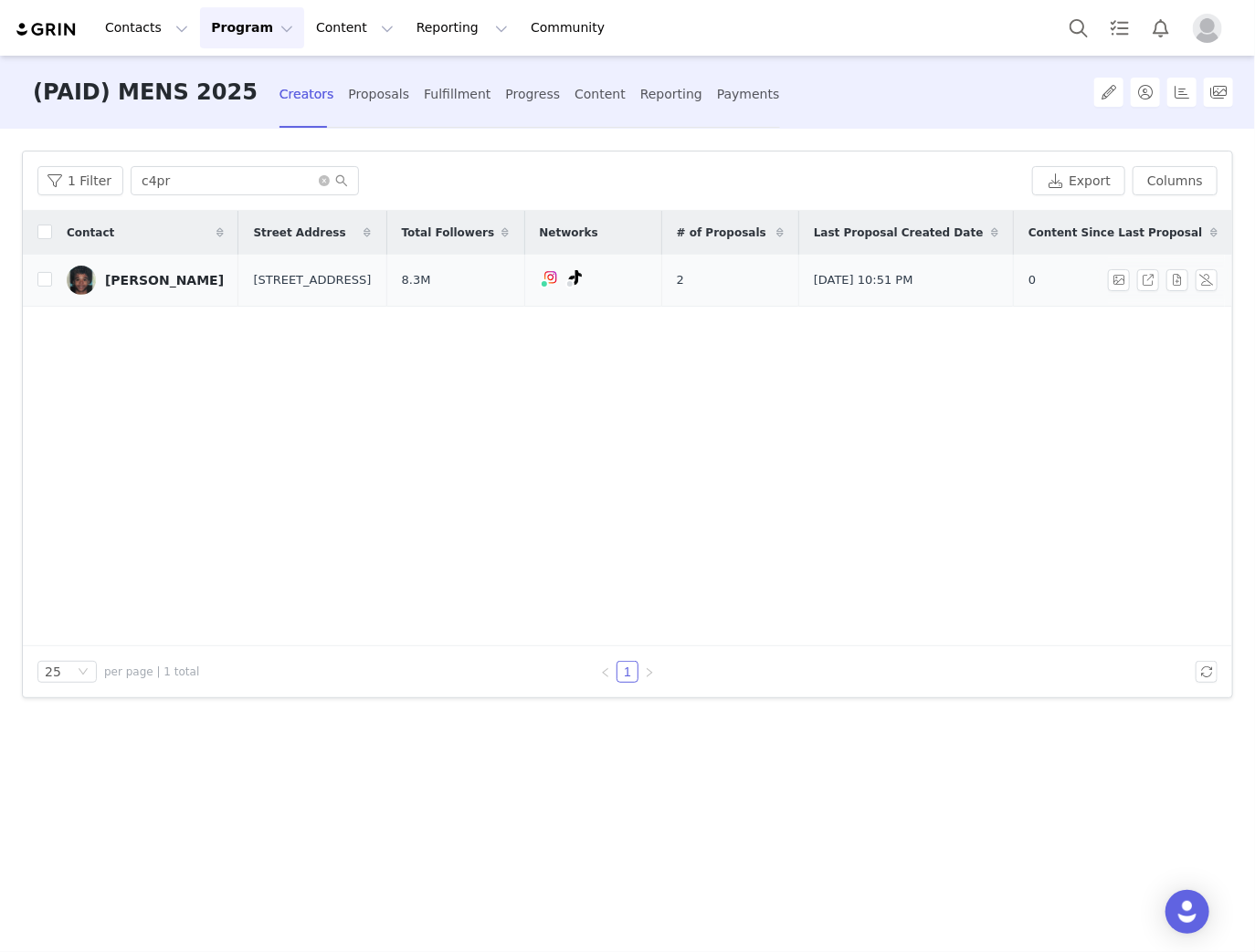
click at [293, 278] on span "[STREET_ADDRESS]" at bounding box center [311, 280] width 118 height 18
click at [253, 283] on span "[STREET_ADDRESS]" at bounding box center [311, 280] width 118 height 18
click at [264, 233] on span "Street Address" at bounding box center [299, 232] width 92 height 16
click at [271, 227] on span "Street Address" at bounding box center [299, 232] width 92 height 16
click at [333, 274] on span "5645 Farmdale ave 406" at bounding box center [311, 280] width 118 height 18
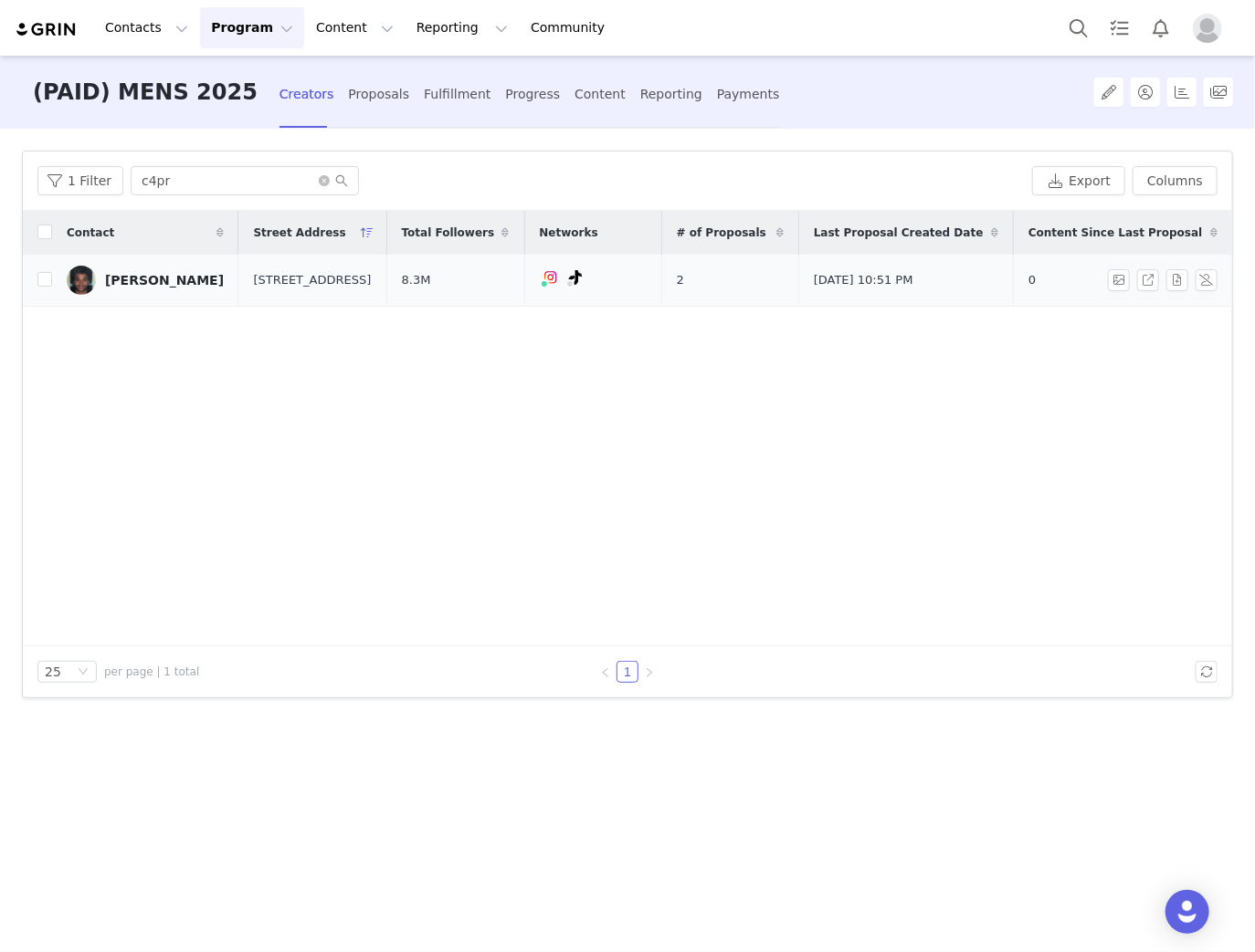
click at [253, 271] on span "5645 Farmdale ave 406" at bounding box center [311, 280] width 118 height 18
click at [253, 282] on span "5645 Farmdale ave 406" at bounding box center [311, 280] width 118 height 18
click at [275, 281] on span "5645 Farmdale ave 406" at bounding box center [311, 280] width 118 height 18
click at [1174, 284] on button "button" at bounding box center [1176, 280] width 22 height 22
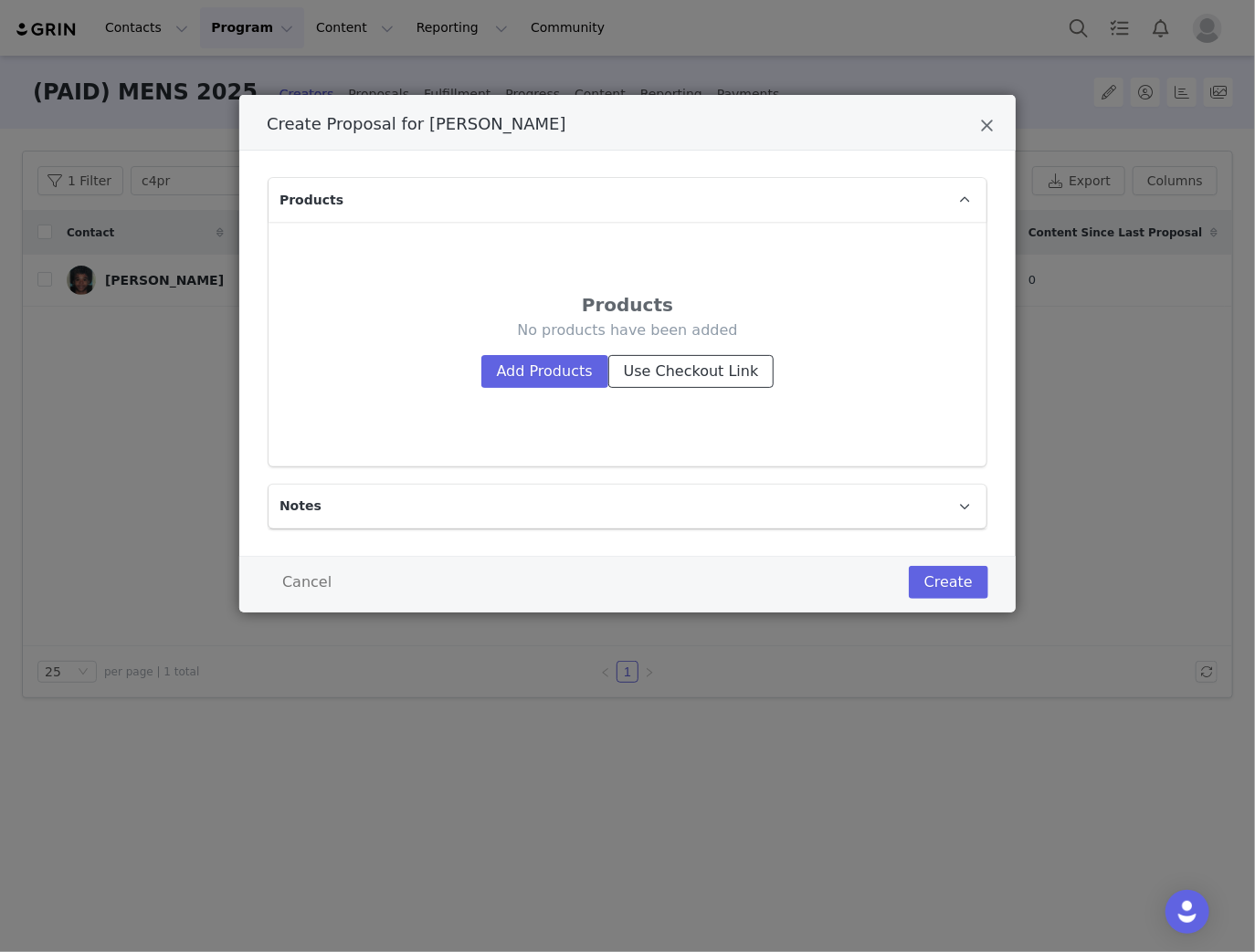
click at [700, 371] on button "Use Checkout Link" at bounding box center [691, 372] width 166 height 33
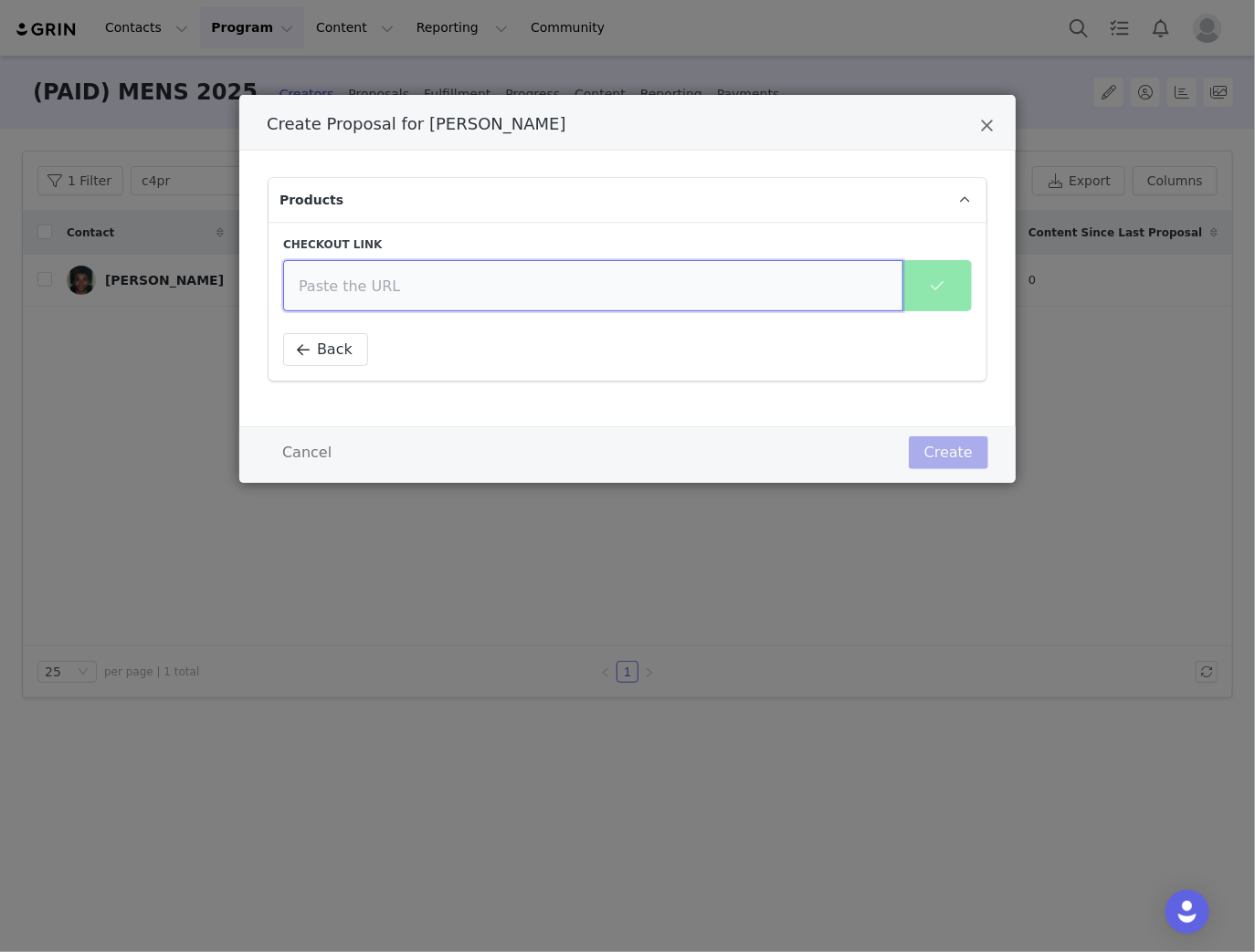
click at [526, 293] on input "Create Proposal for Capri Jones" at bounding box center [593, 285] width 620 height 51
paste input "https://www.fashionnova.com/pages/shared-cart/39297634107516:1,39297117028476:1…"
type input "https://www.fashionnova.com/pages/shared-cart/39297634107516:1,39297117028476:1…"
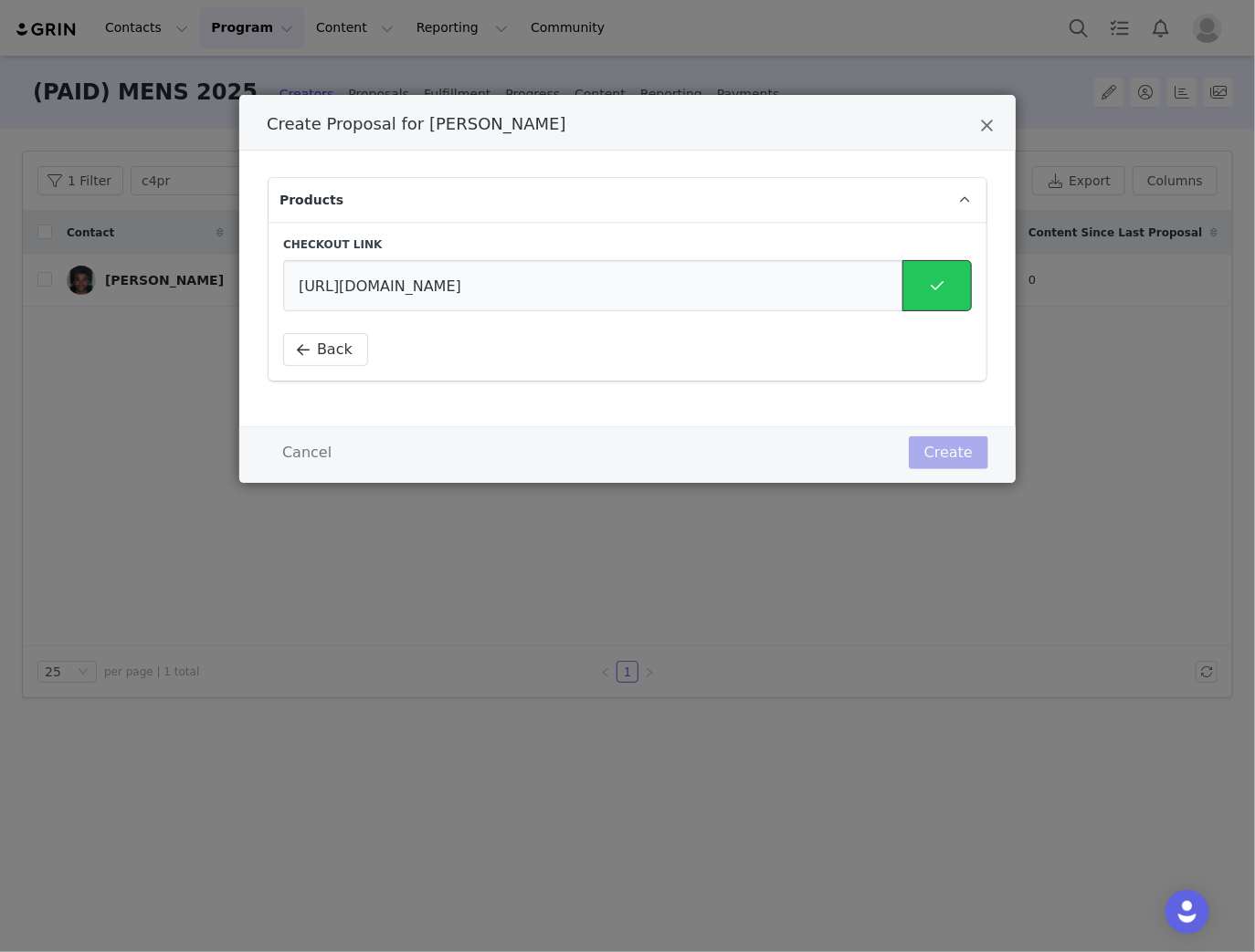
click at [936, 298] on button "Create Proposal for Capri Jones" at bounding box center [937, 285] width 69 height 51
select select "27937268"
select select "27871144"
select select "27873680"
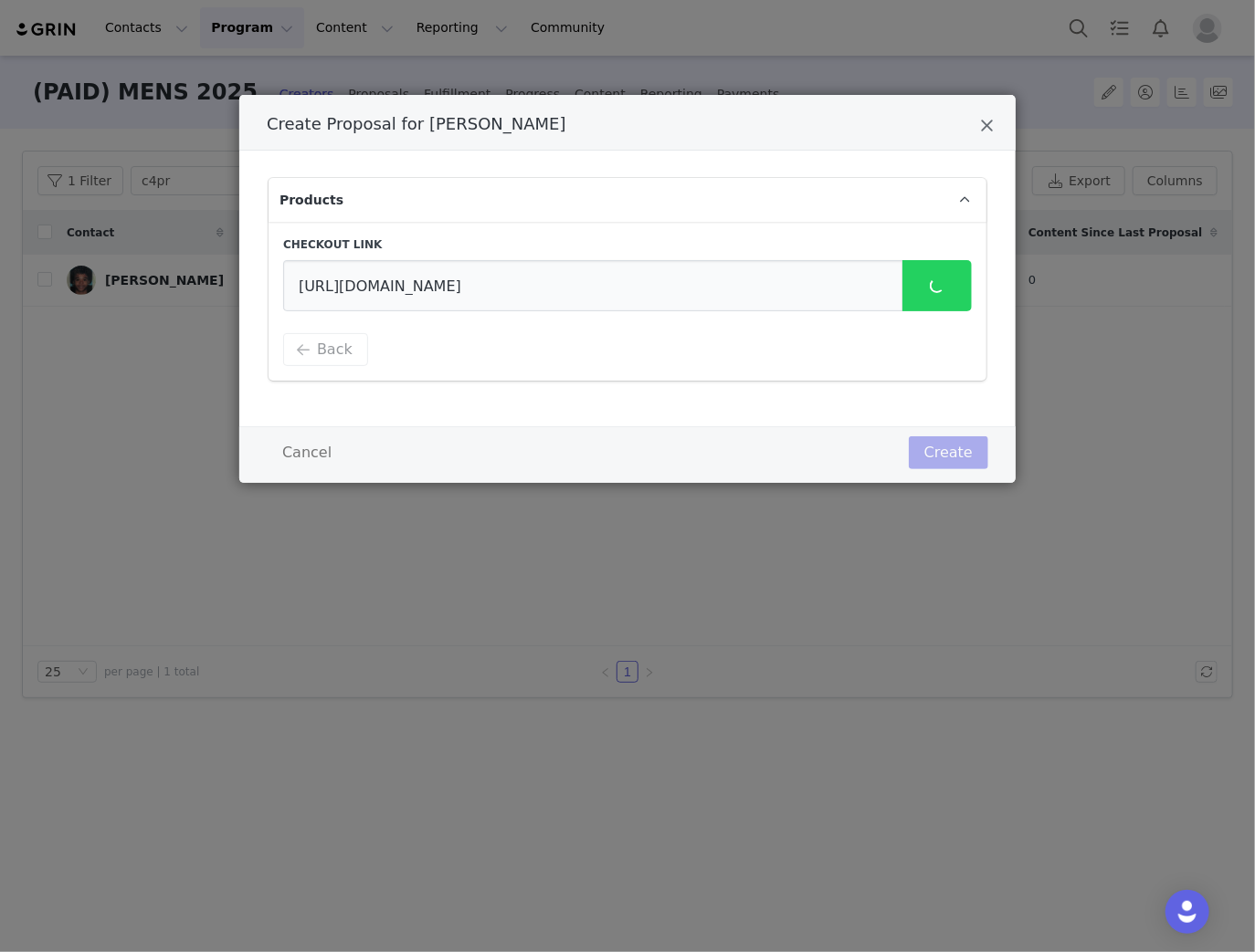
select select "27863626"
select select "27862909"
select select "27863703"
select select "27863526"
select select "27863709"
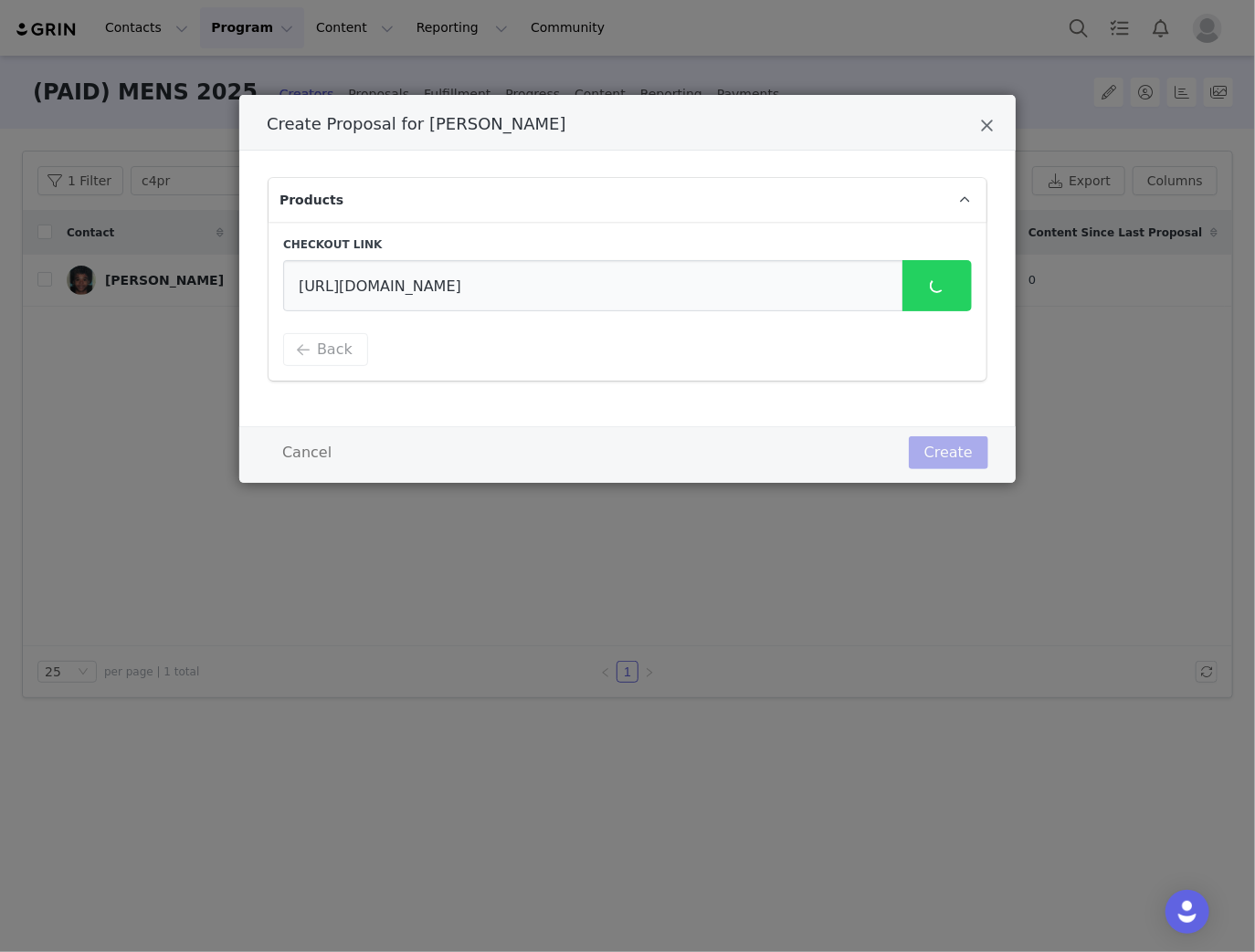
select select "27937226"
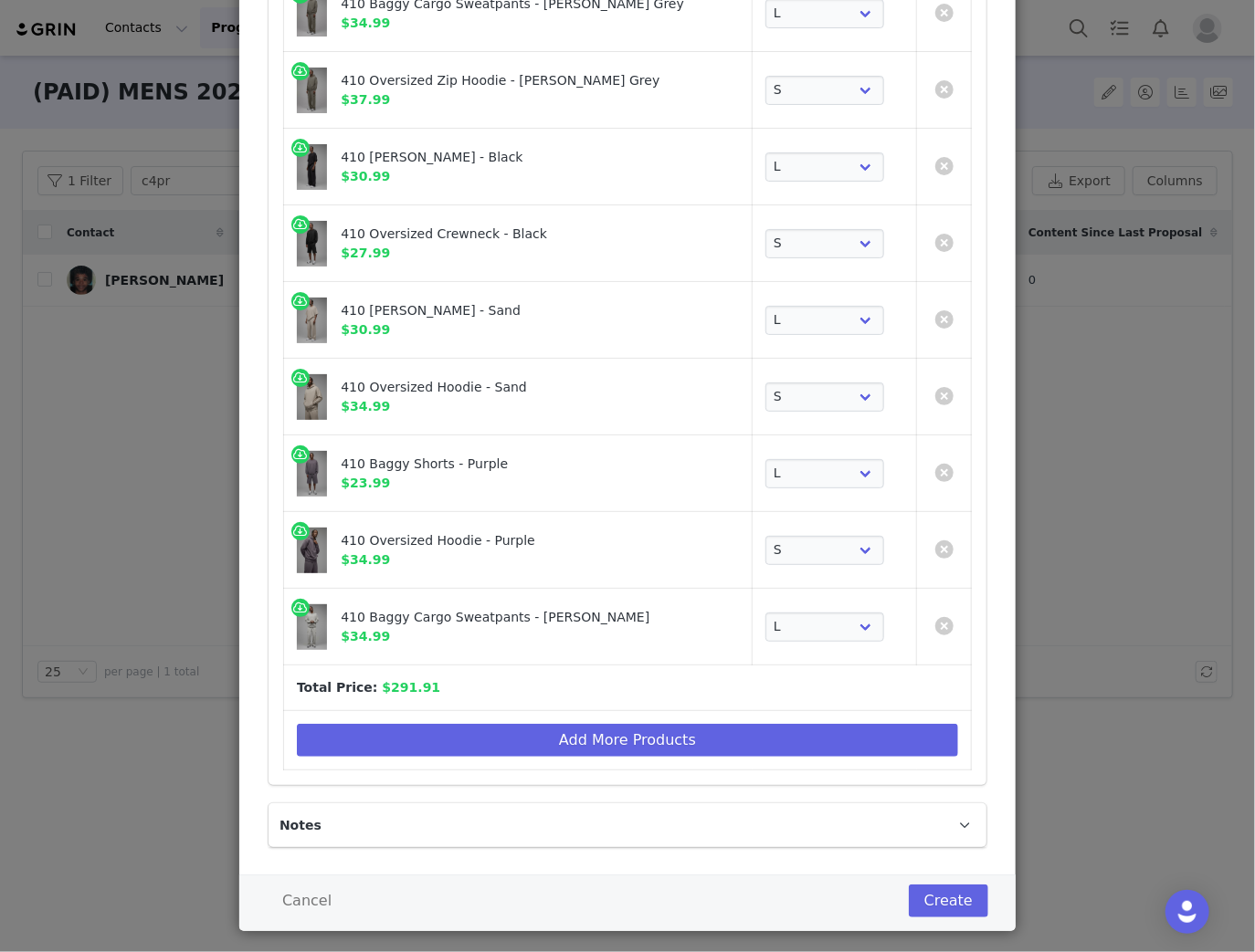
scroll to position [284, 0]
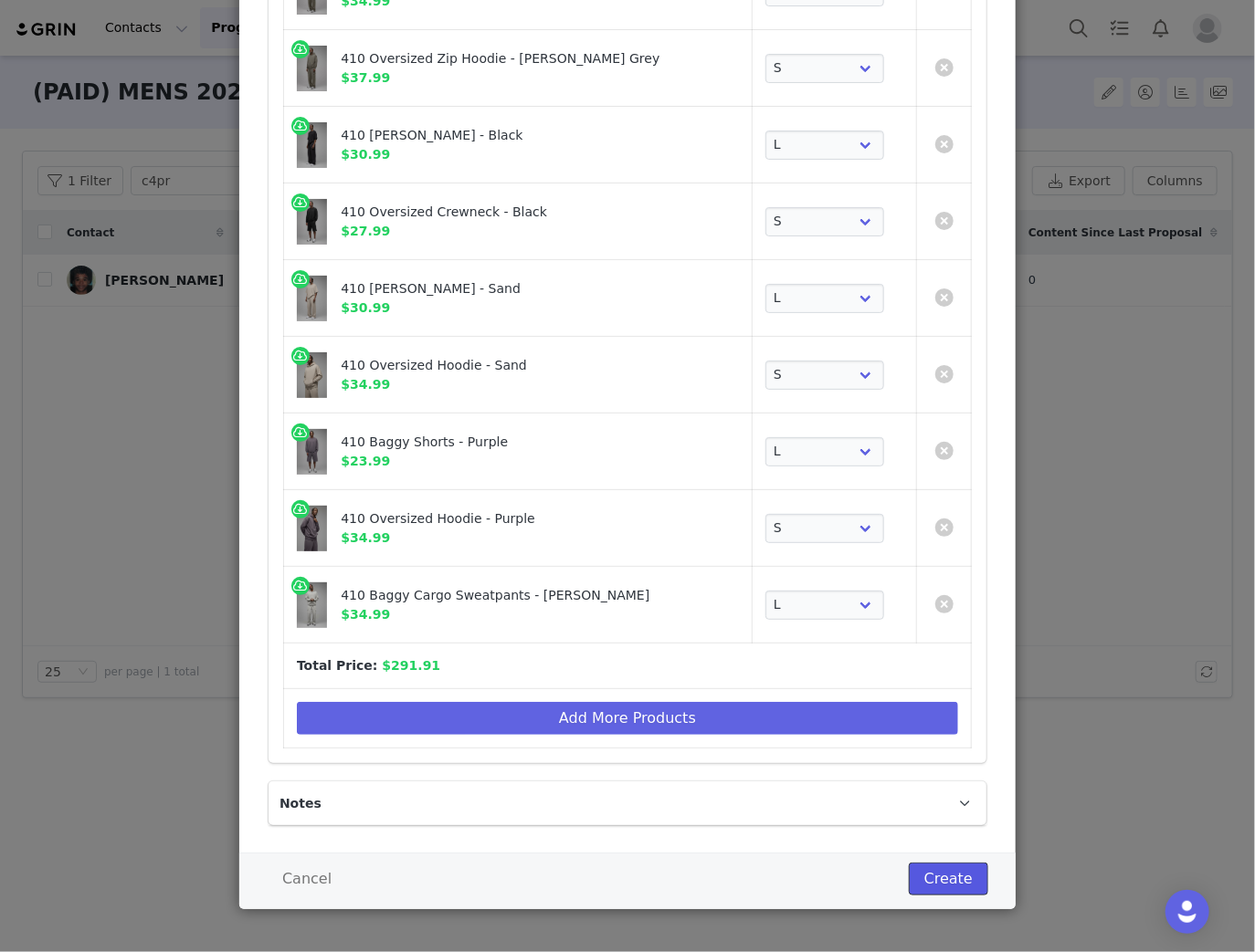
click at [953, 880] on button "Create" at bounding box center [947, 879] width 80 height 33
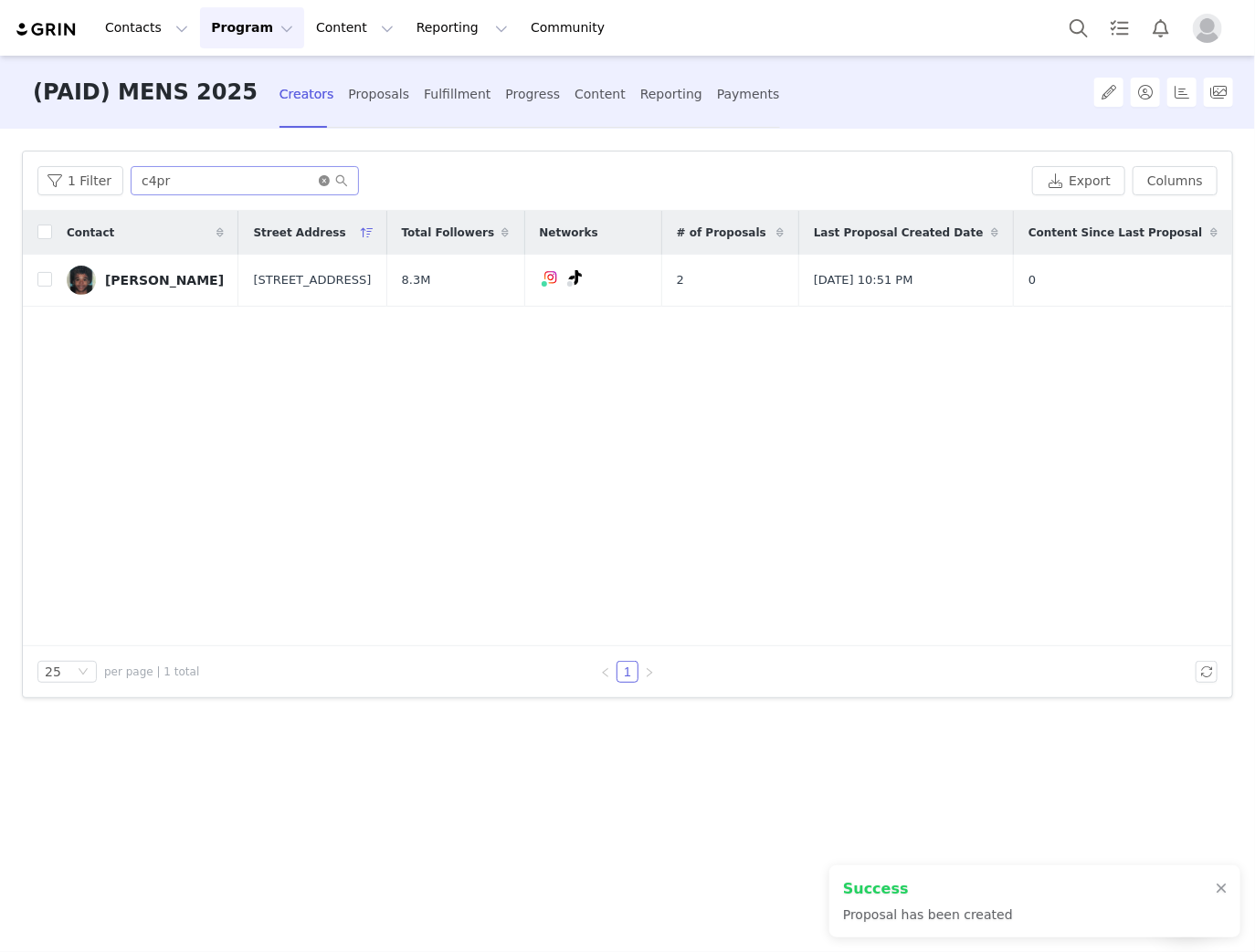
click at [319, 179] on icon "icon: close-circle" at bounding box center [324, 180] width 11 height 11
click at [424, 91] on div "Fulfillment" at bounding box center [456, 94] width 66 height 48
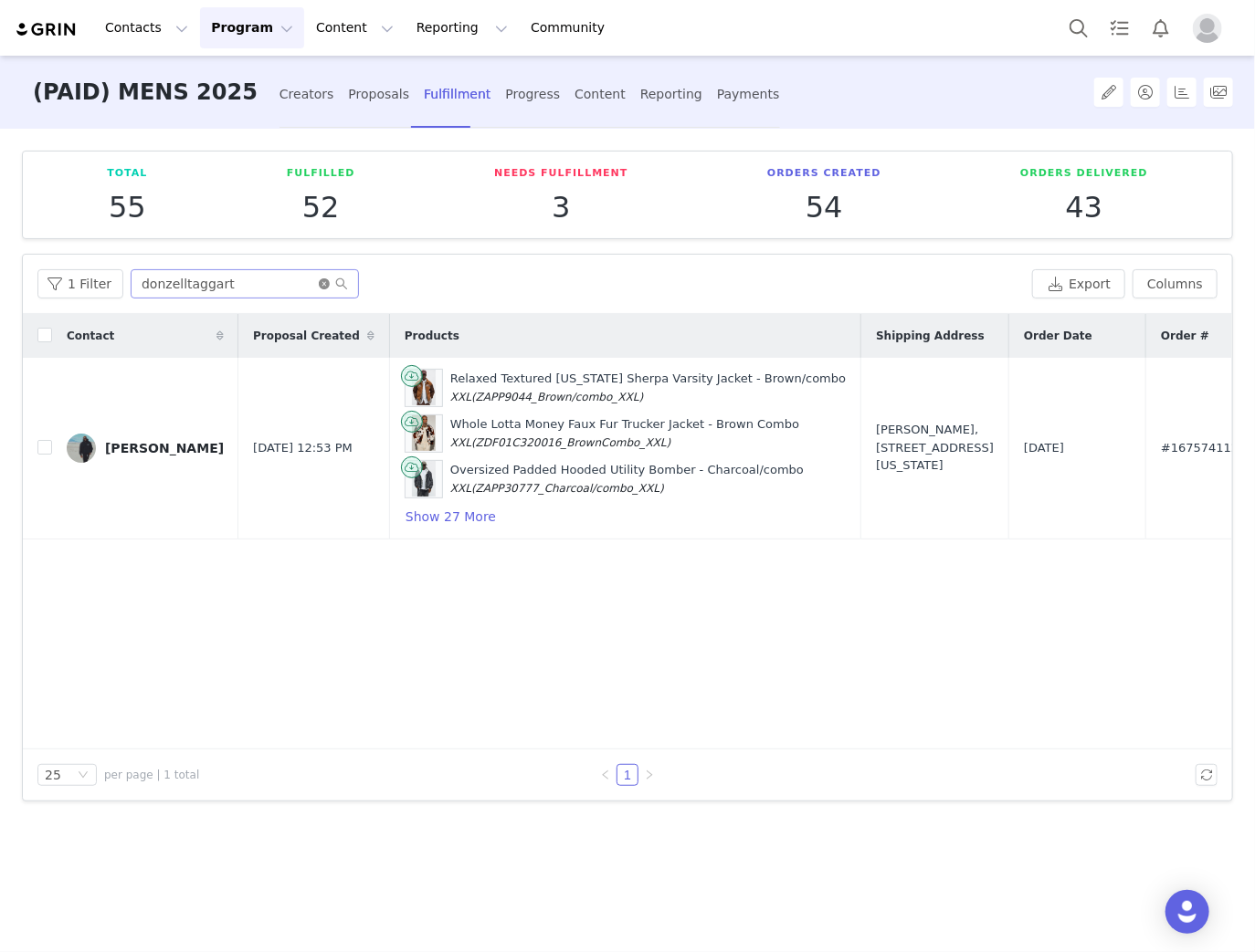
click at [320, 282] on icon "icon: close-circle" at bounding box center [324, 283] width 11 height 11
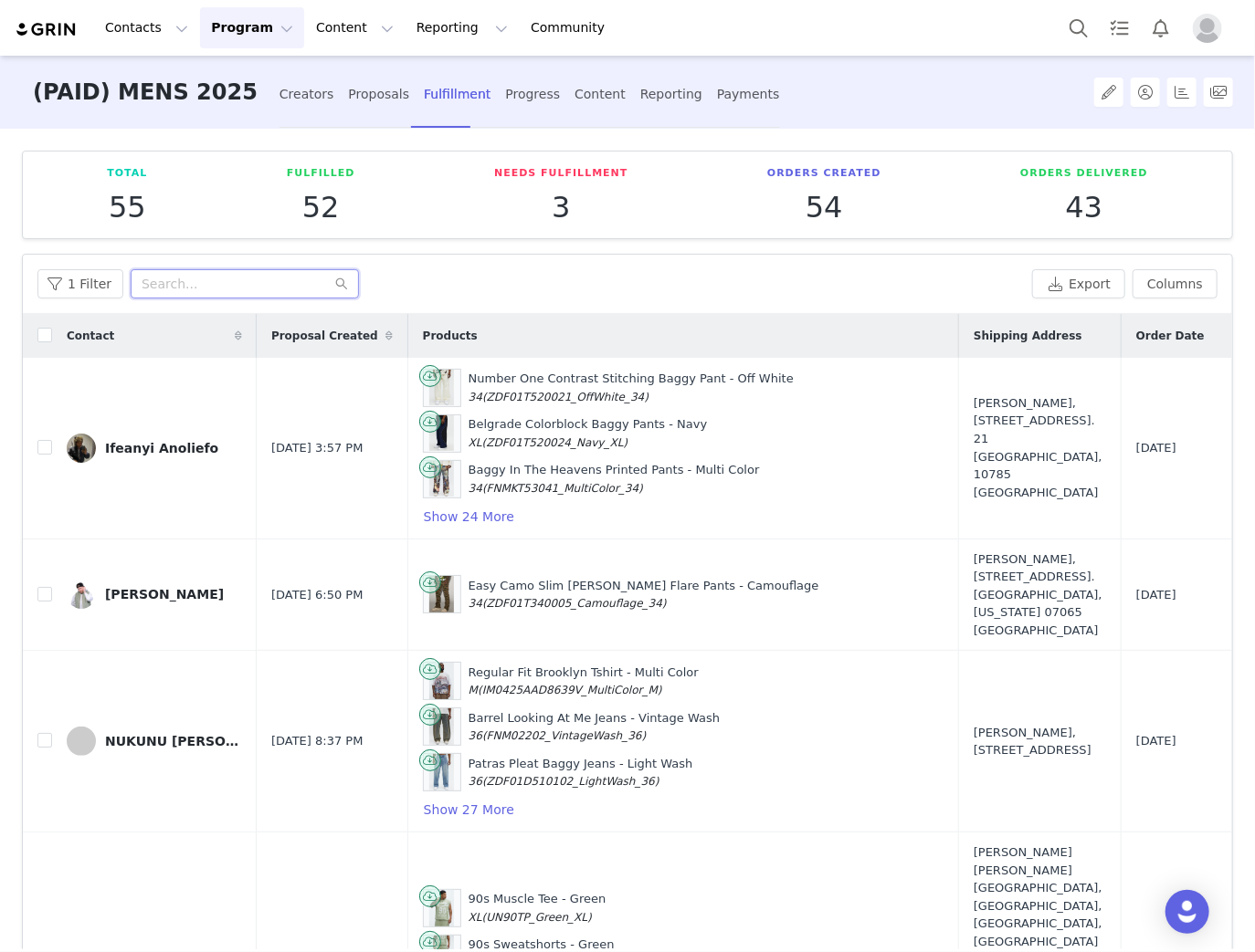
click at [184, 286] on input "text" at bounding box center [245, 283] width 229 height 29
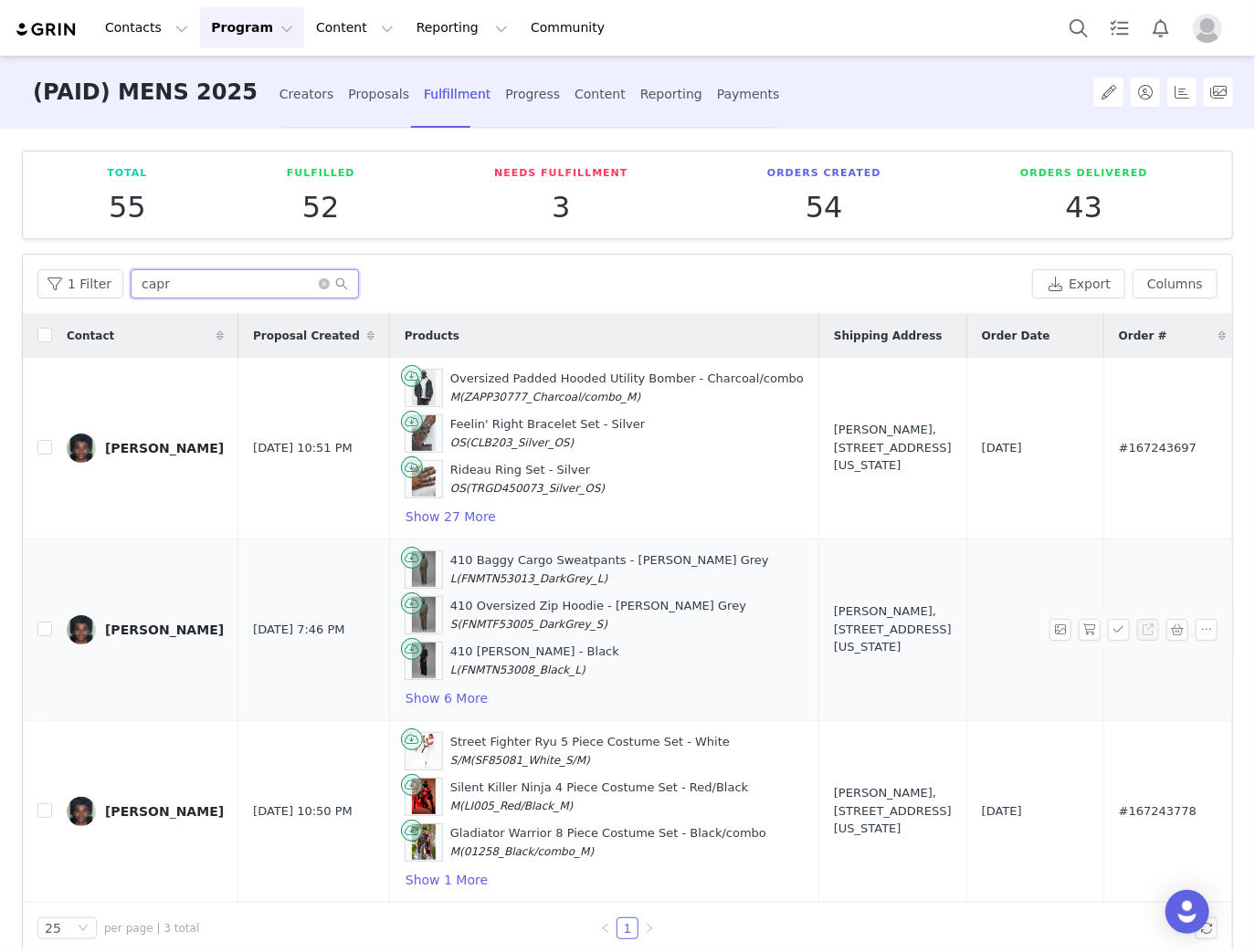
type input "capr"
click at [834, 627] on div "Jack Young, 5645 Farmdale ave. 406 North Hollywood,, California 91601 United St…" at bounding box center [893, 629] width 118 height 54
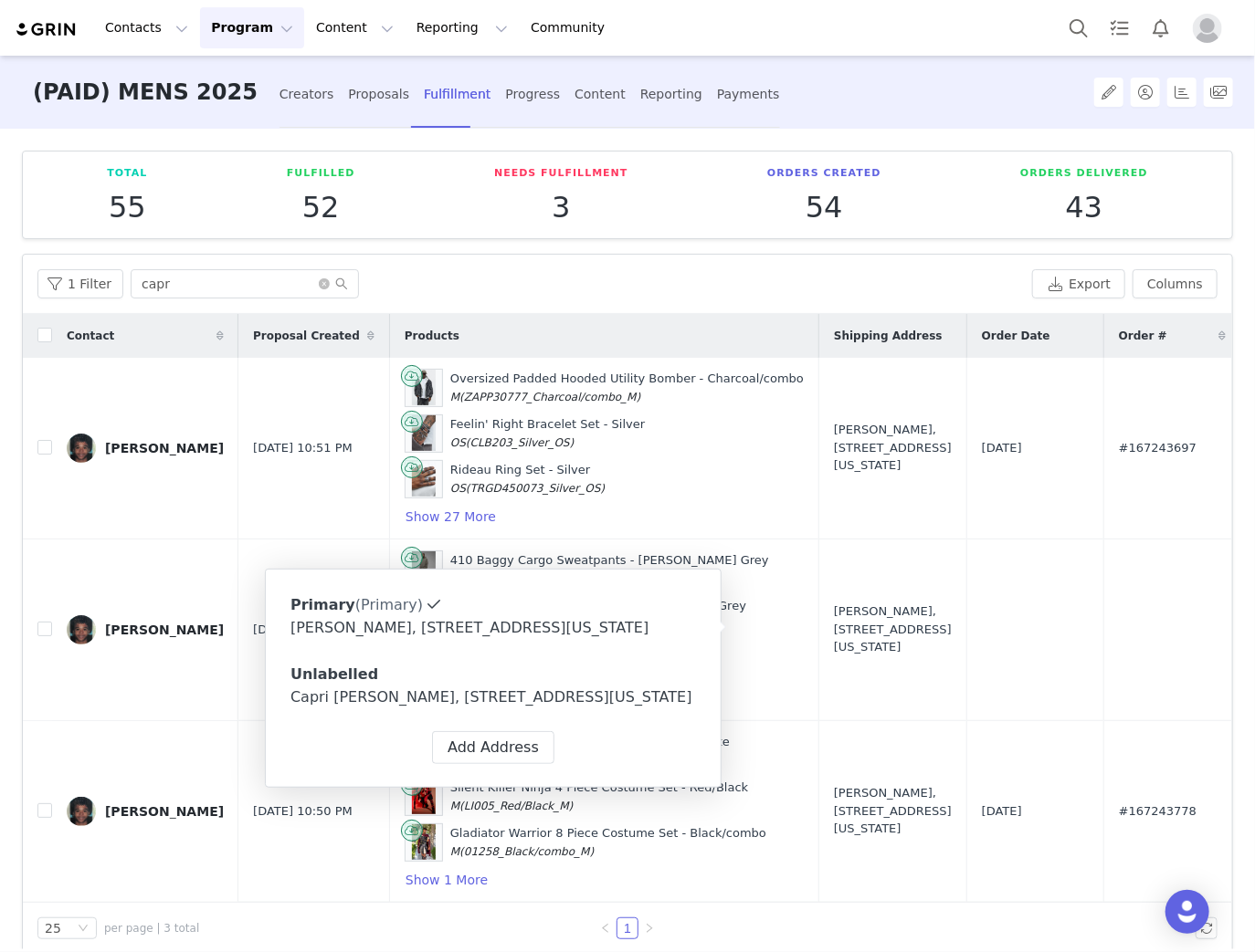
click at [417, 708] on div "Capri Jones, 5128 Riverton Ave. 1/2 Los Angeles, California 91601 United States" at bounding box center [493, 697] width 406 height 22
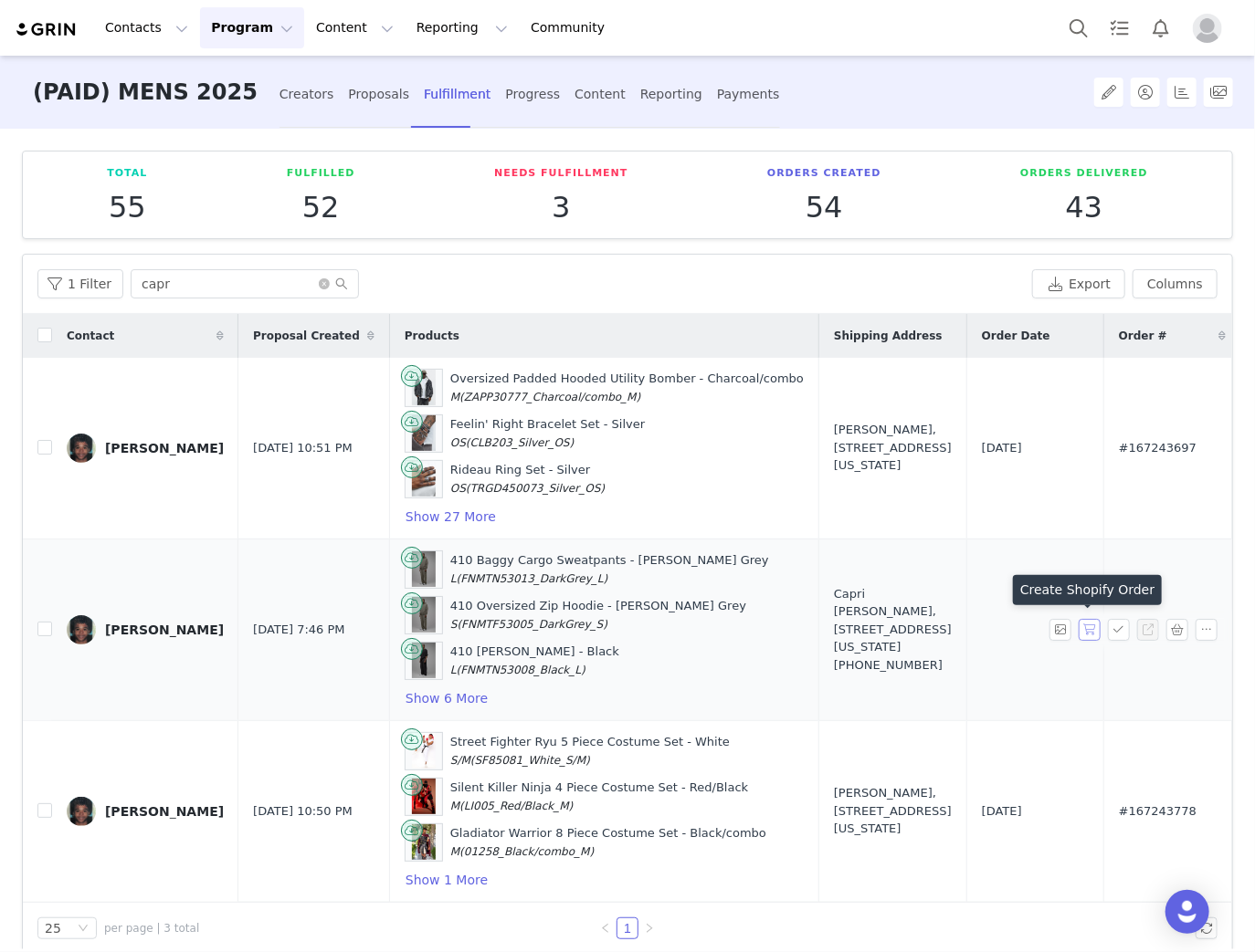
click at [1081, 630] on button "button" at bounding box center [1089, 629] width 22 height 22
click at [319, 282] on icon "icon: close-circle" at bounding box center [324, 283] width 11 height 11
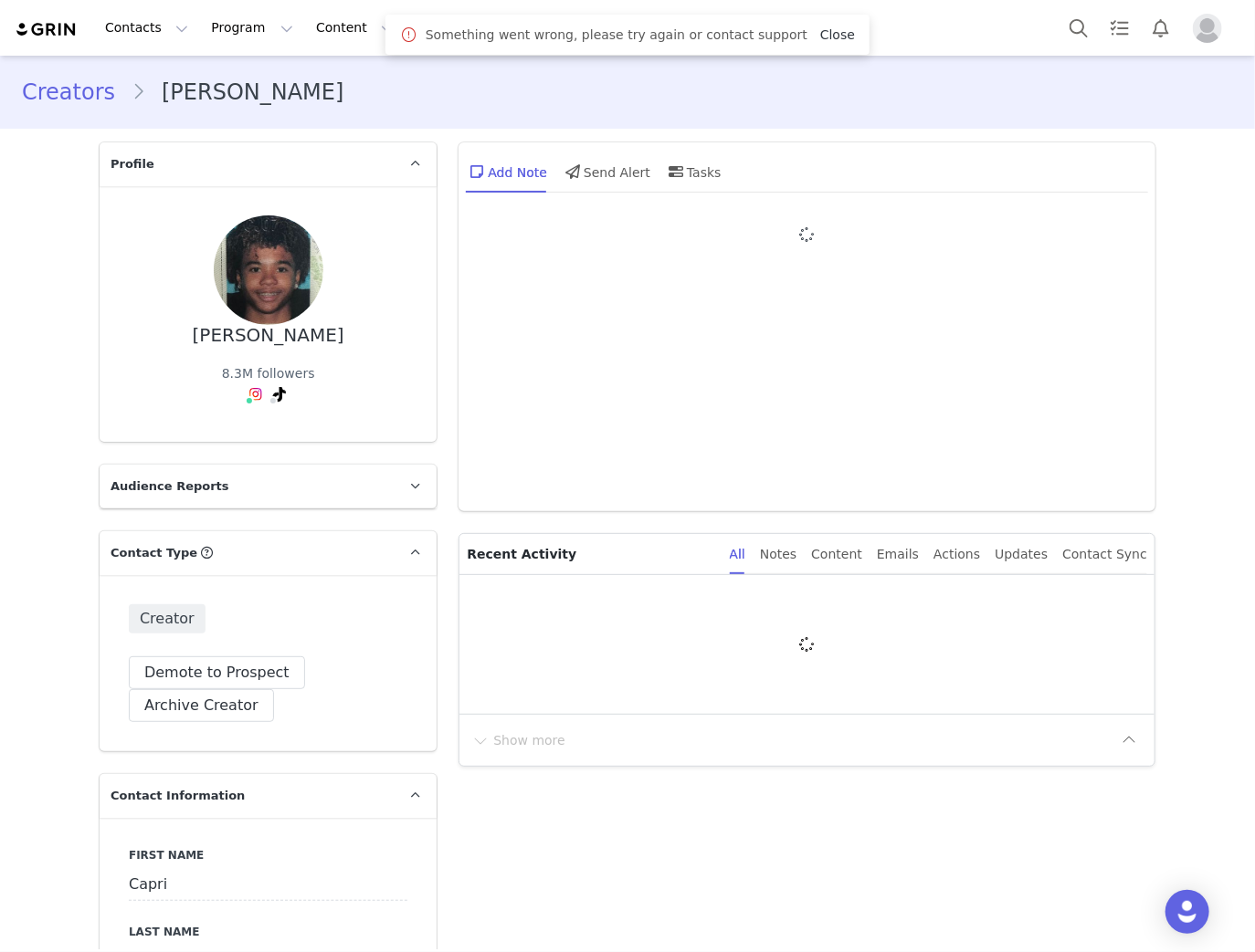
type input "+1 ([GEOGRAPHIC_DATA])"
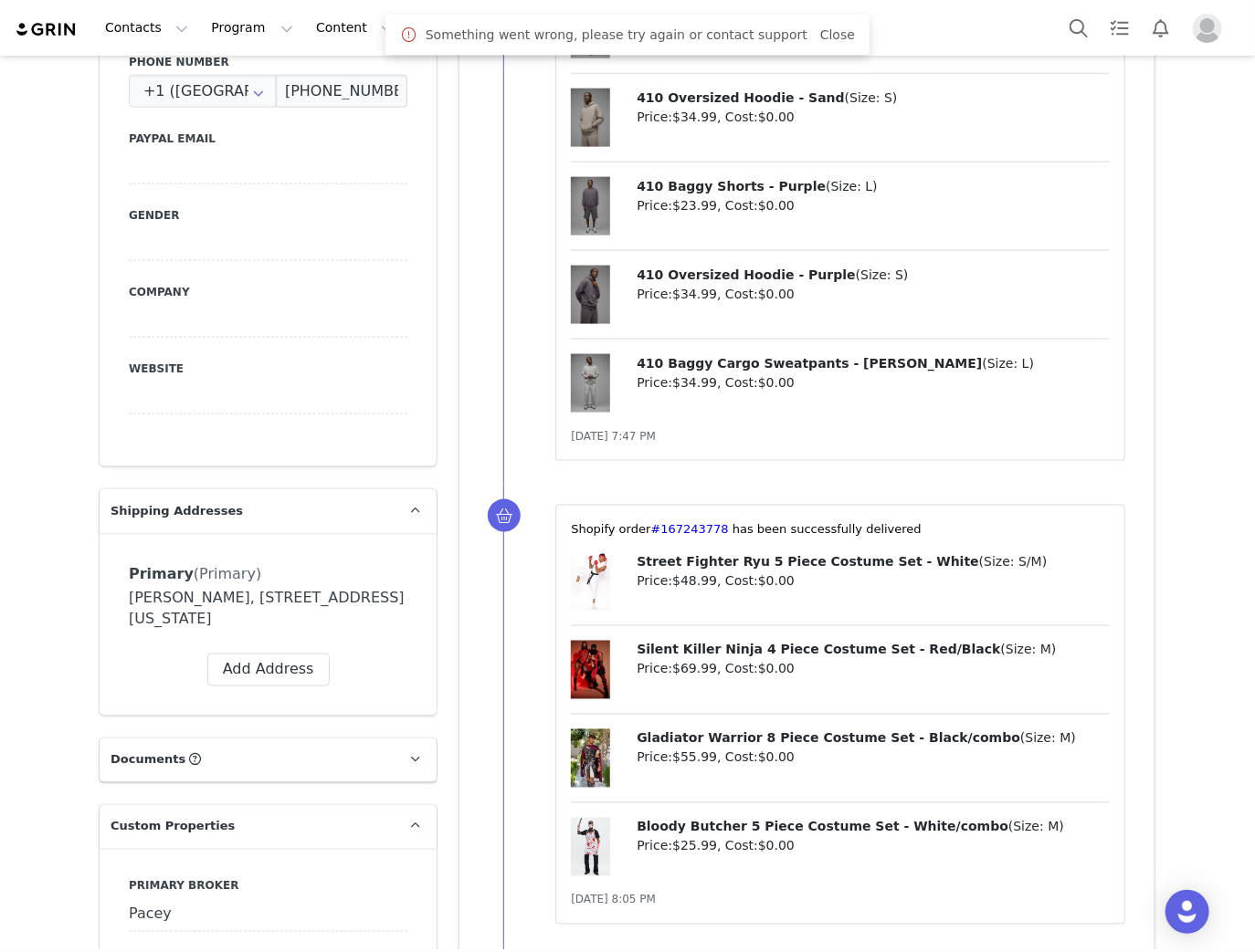
scroll to position [803, 0]
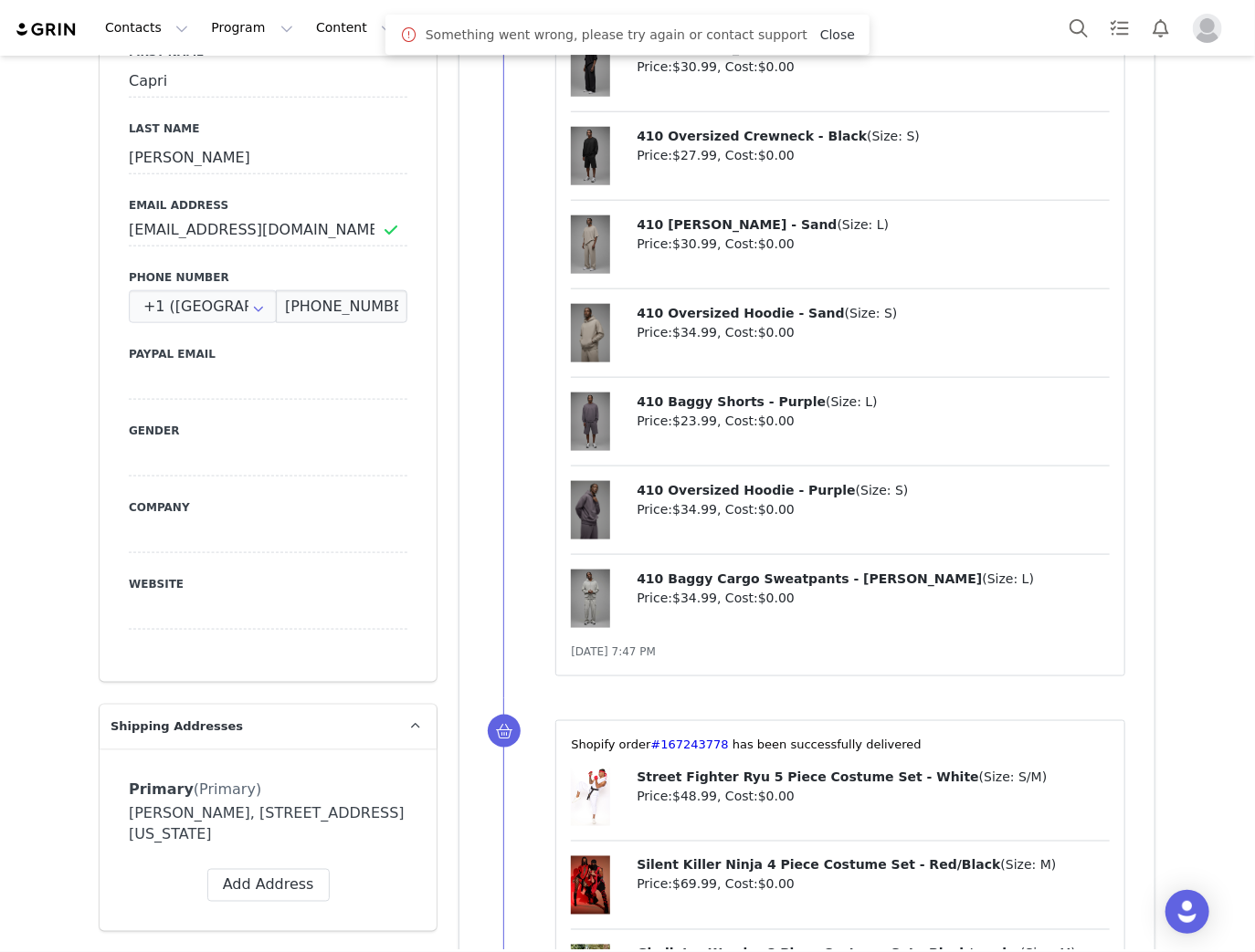
click at [820, 37] on link "Close" at bounding box center [837, 35] width 35 height 14
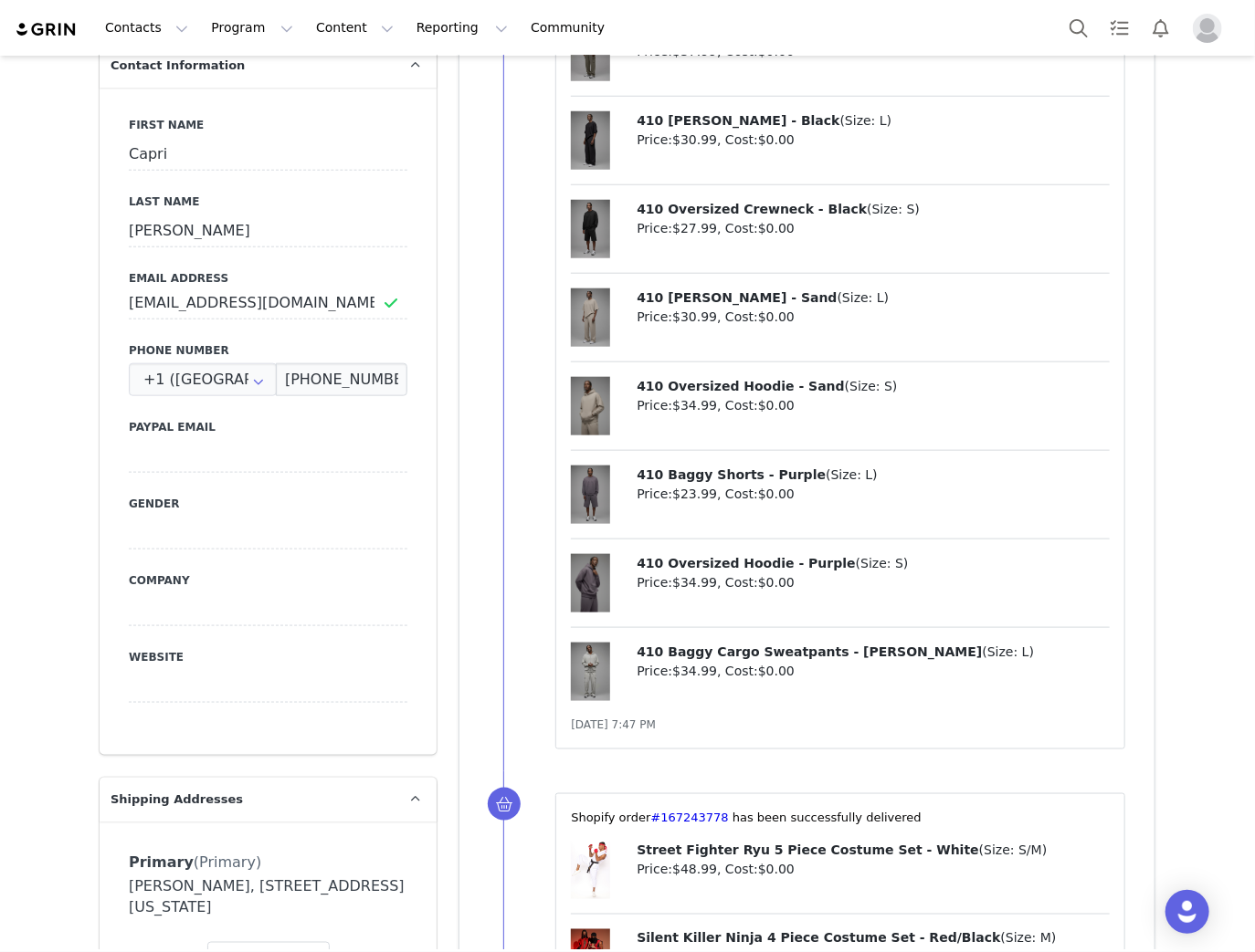
scroll to position [949, 0]
